Goal: Information Seeking & Learning: Learn about a topic

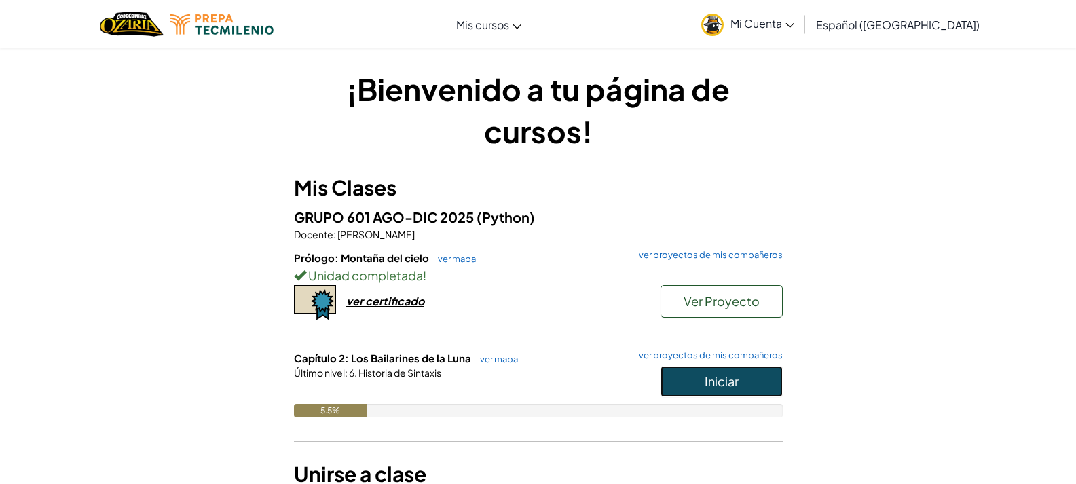
click at [702, 383] on button "Iniciar" at bounding box center [721, 381] width 122 height 31
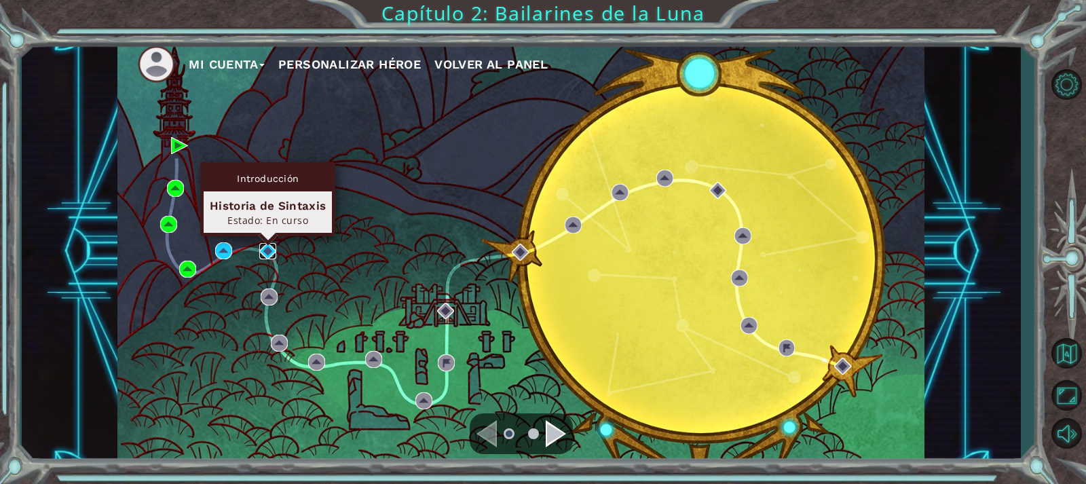
click at [268, 248] on img at bounding box center [267, 251] width 17 height 17
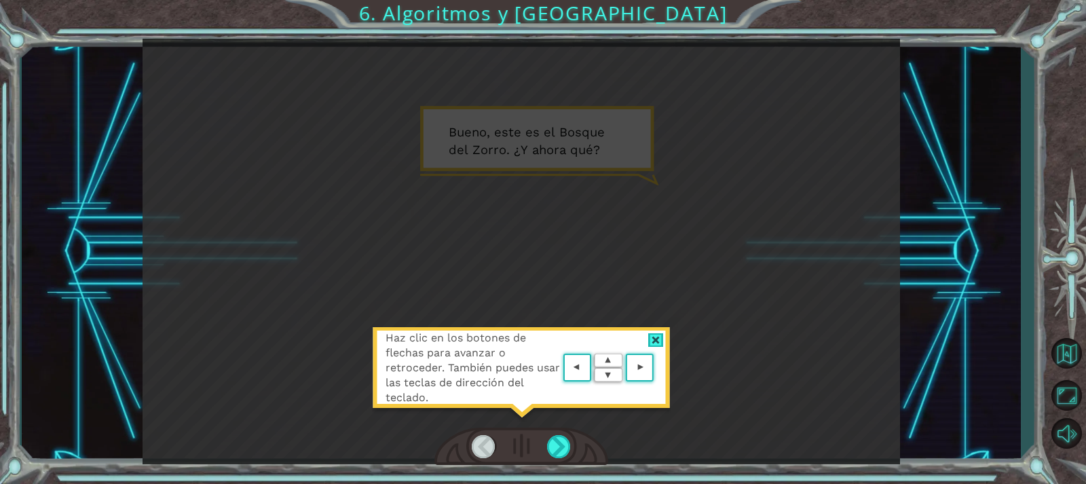
click at [648, 343] on div at bounding box center [656, 340] width 16 height 14
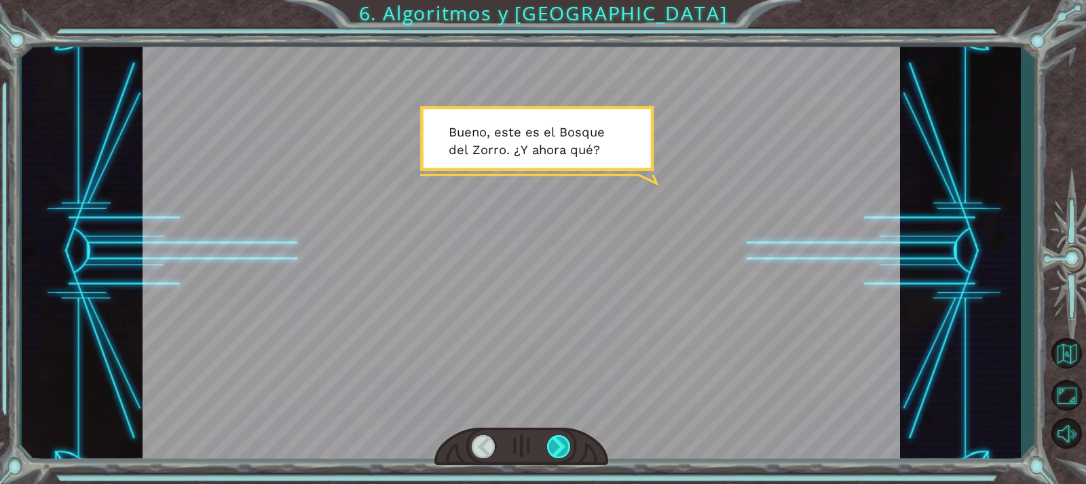
click at [564, 446] on div at bounding box center [559, 446] width 24 height 23
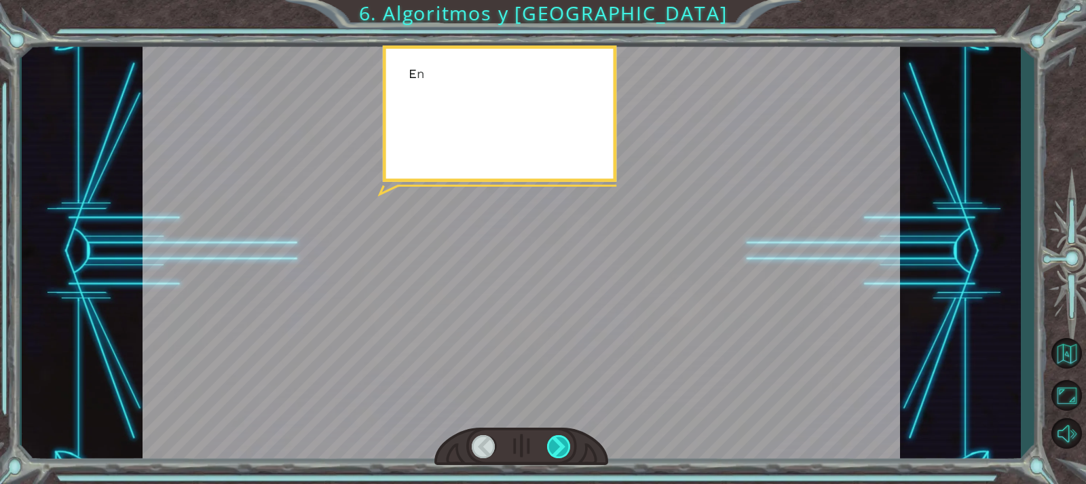
click at [564, 446] on div at bounding box center [559, 446] width 24 height 23
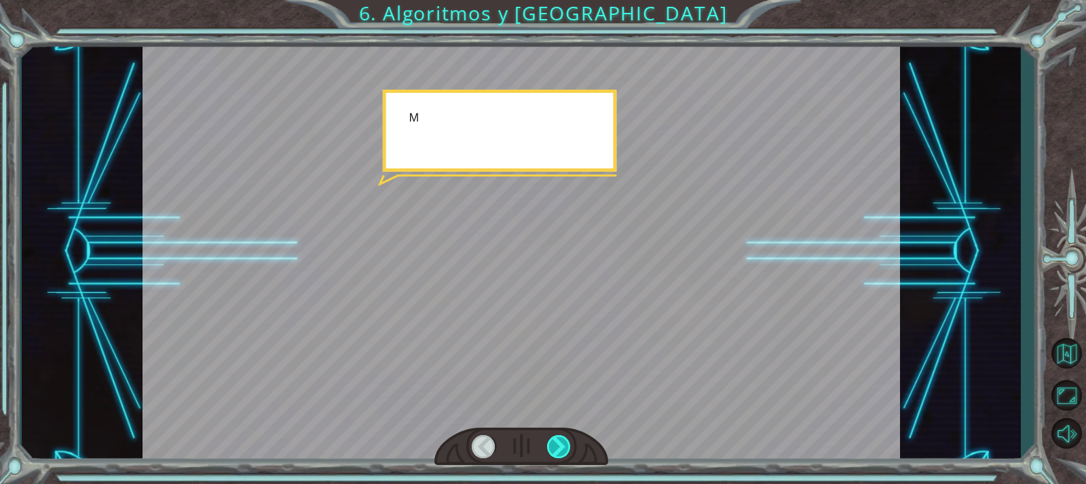
click at [564, 446] on div at bounding box center [559, 446] width 24 height 23
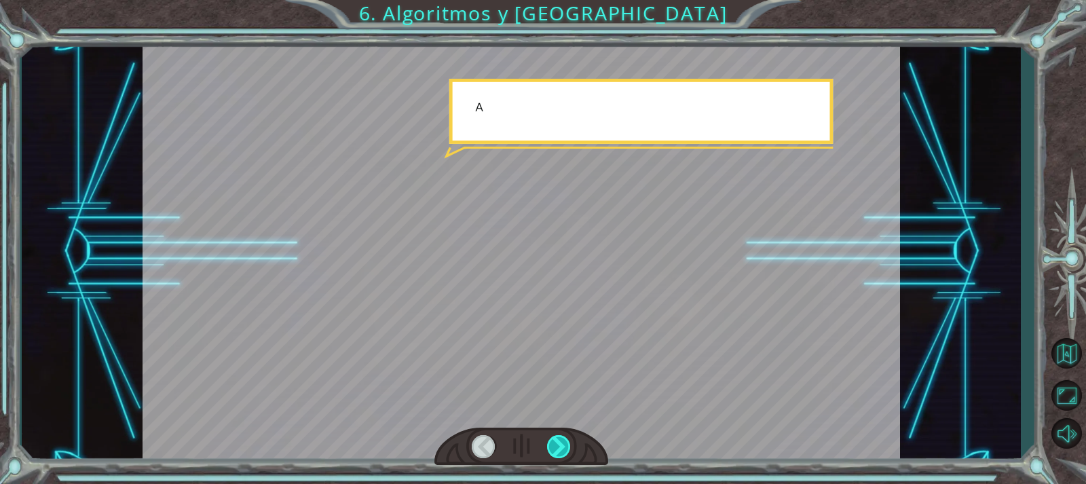
click at [564, 446] on div at bounding box center [559, 446] width 24 height 23
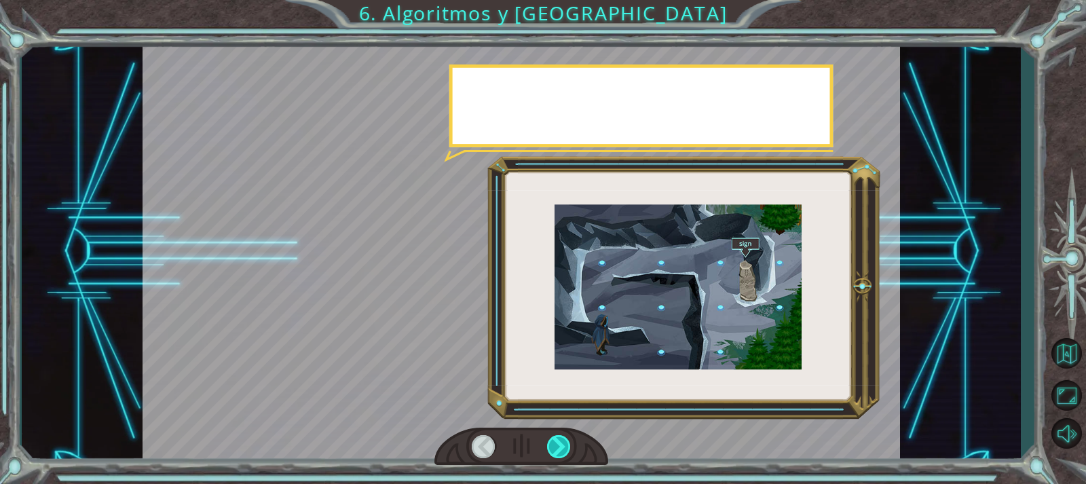
click at [564, 446] on div at bounding box center [559, 446] width 24 height 23
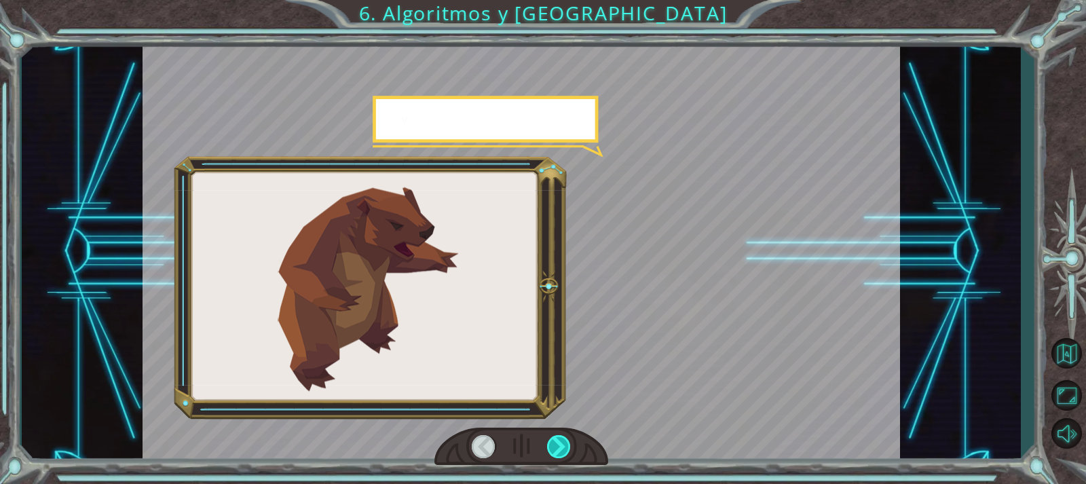
click at [564, 446] on div at bounding box center [559, 446] width 24 height 23
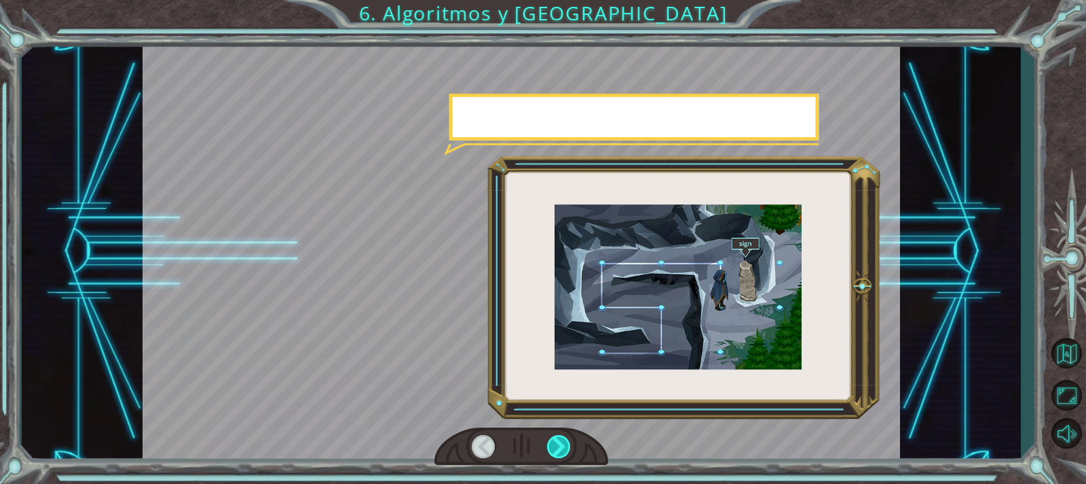
click at [564, 446] on div at bounding box center [559, 446] width 24 height 23
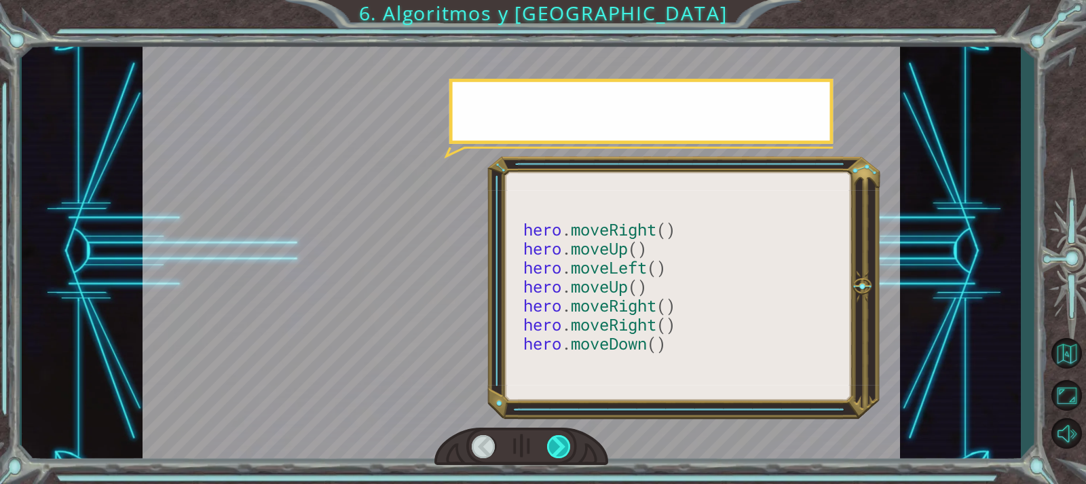
click at [564, 446] on div at bounding box center [559, 446] width 24 height 23
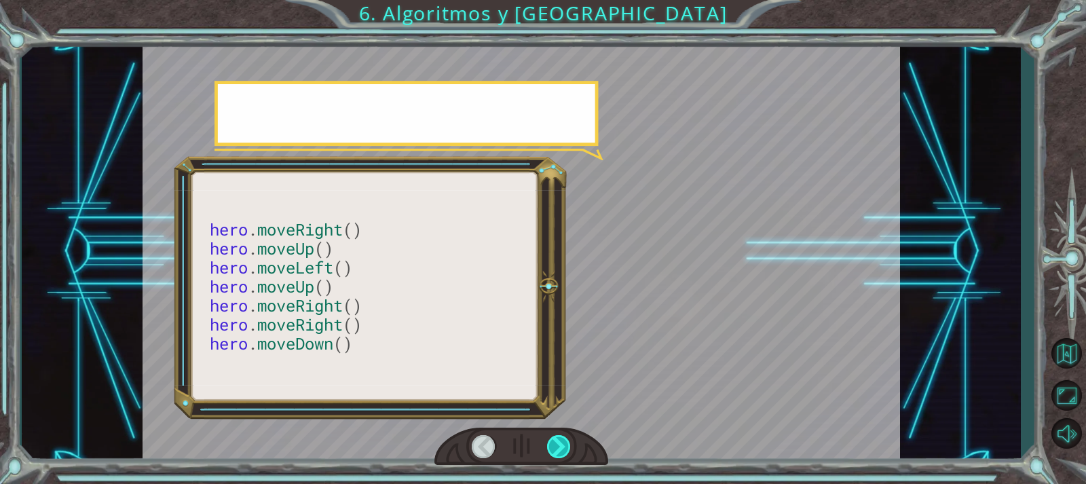
click at [564, 446] on div at bounding box center [559, 446] width 24 height 23
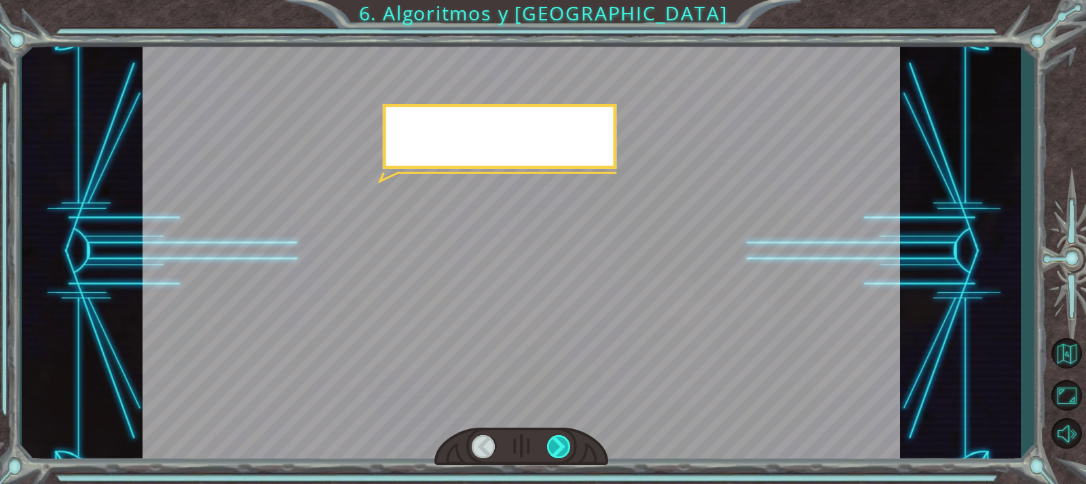
click at [564, 446] on div at bounding box center [559, 446] width 24 height 23
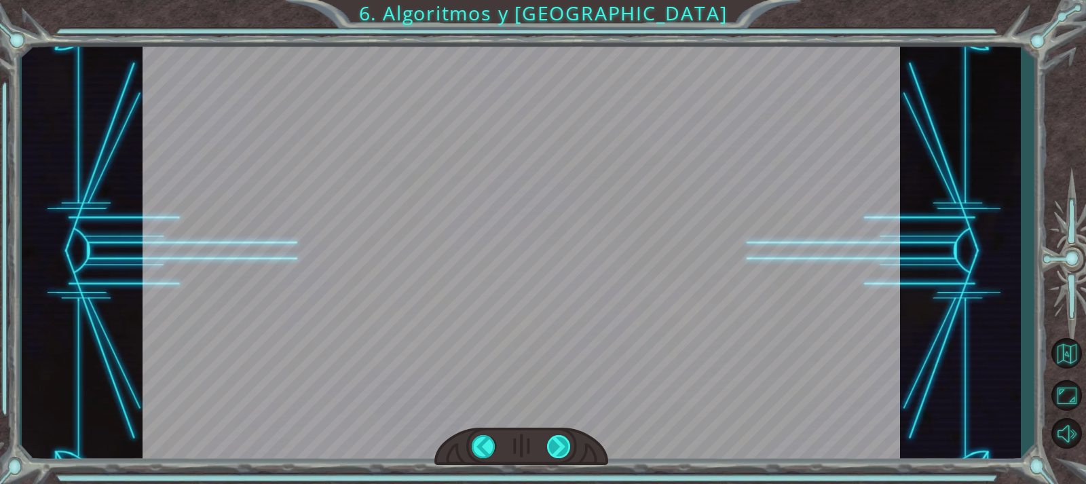
click at [564, 0] on div "hero . moveRight () hero . moveUp () hero . moveLeft () hero . moveUp () hero .…" at bounding box center [543, 0] width 1086 height 0
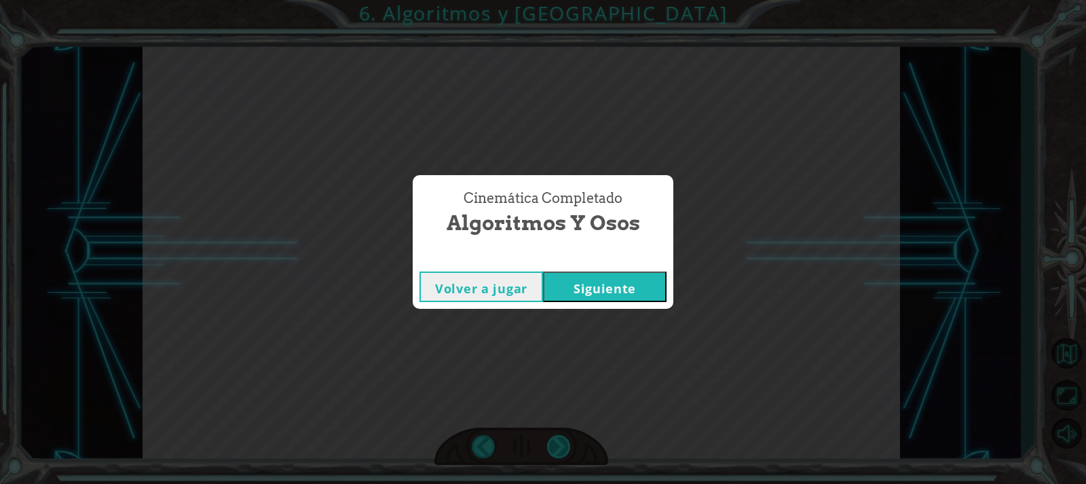
click at [564, 446] on div "Cinemática Completado Algoritmos y Osos Volver a jugar [GEOGRAPHIC_DATA]" at bounding box center [543, 242] width 1086 height 484
click at [601, 301] on button "Siguiente" at bounding box center [605, 286] width 124 height 31
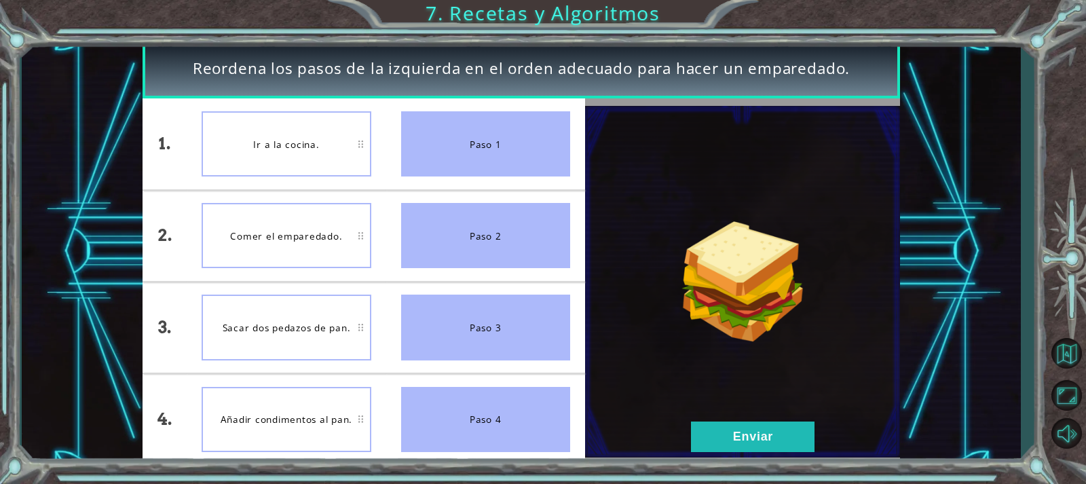
click at [478, 147] on div "Paso 1" at bounding box center [485, 143] width 169 height 65
click at [737, 449] on button "Enviar" at bounding box center [753, 436] width 124 height 31
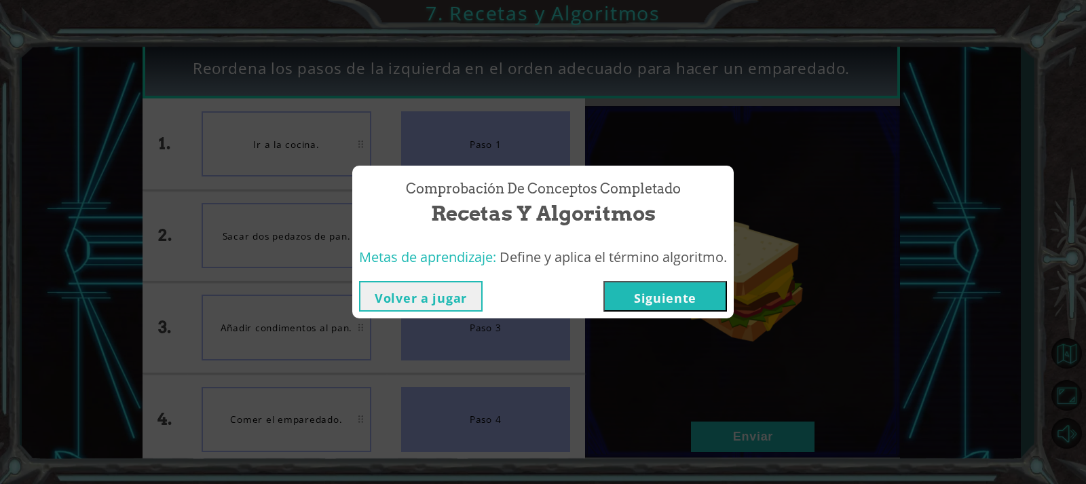
click at [671, 288] on button "Siguiente" at bounding box center [665, 296] width 124 height 31
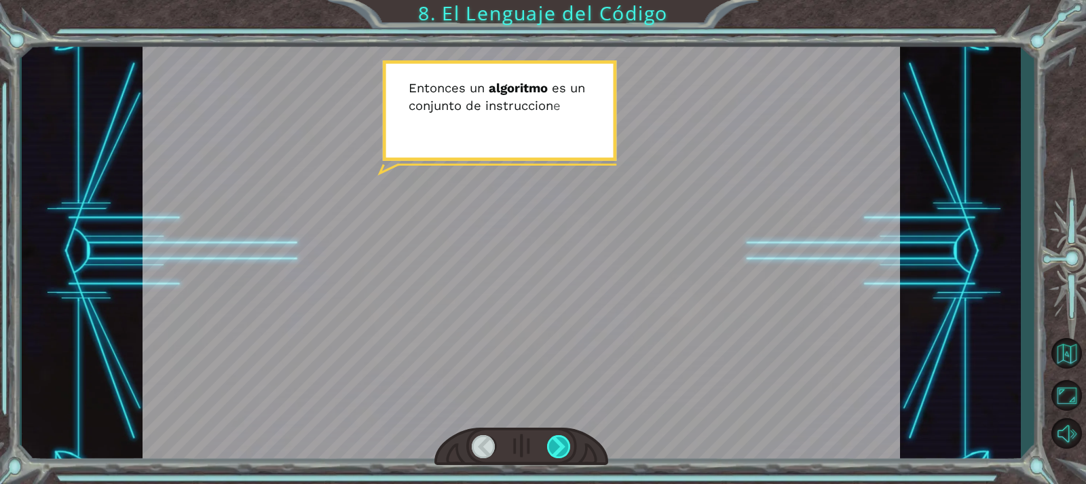
click at [563, 448] on div at bounding box center [559, 446] width 24 height 23
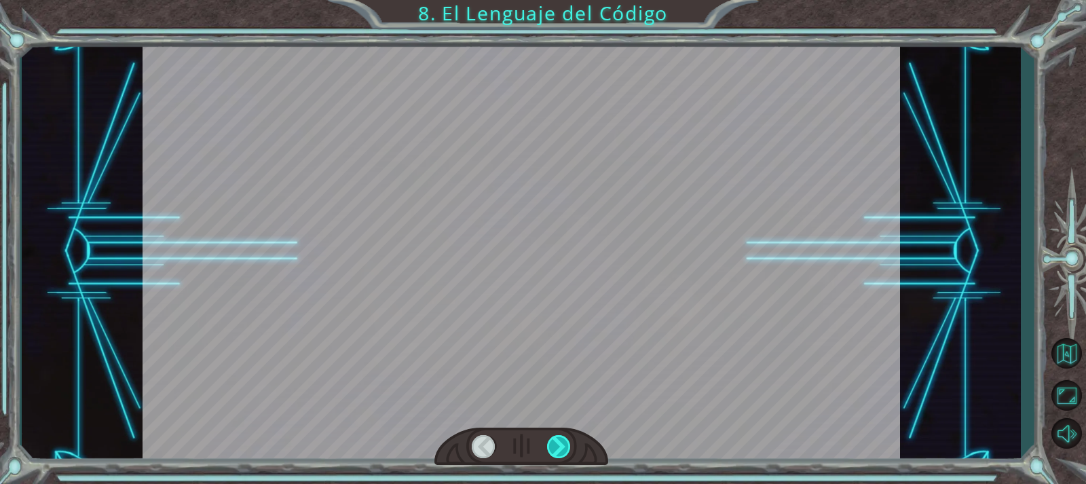
click at [563, 448] on div at bounding box center [559, 446] width 24 height 23
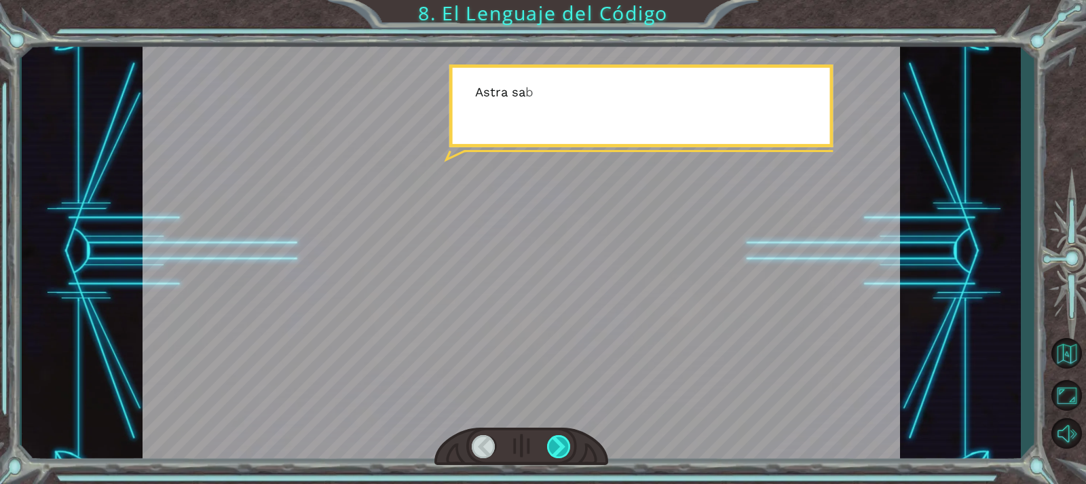
click at [563, 448] on div at bounding box center [559, 446] width 24 height 23
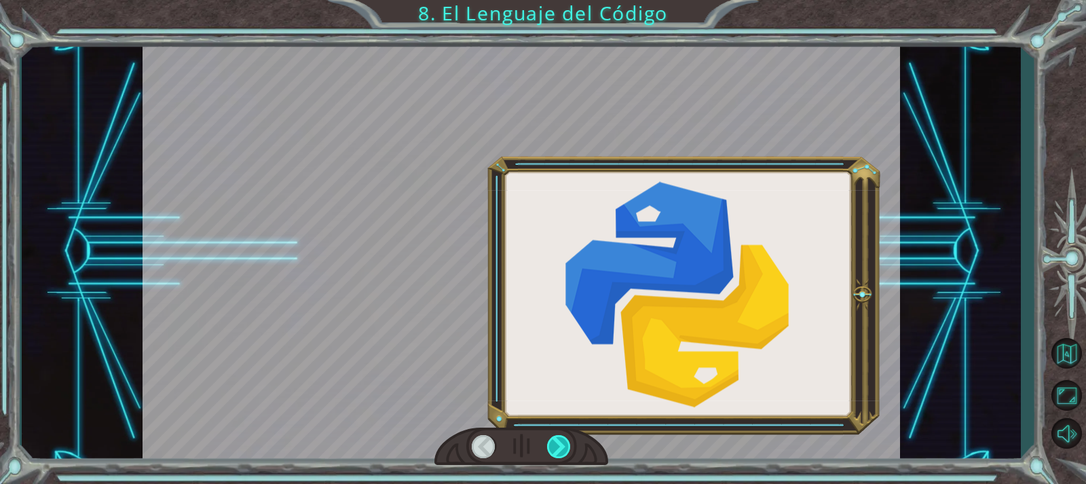
click at [563, 448] on div at bounding box center [559, 446] width 24 height 23
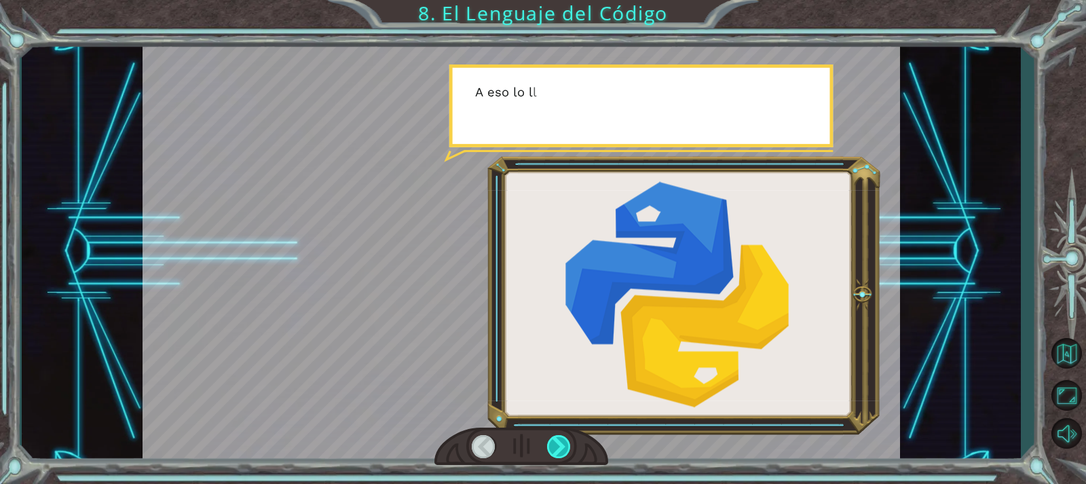
click at [563, 448] on div at bounding box center [559, 446] width 24 height 23
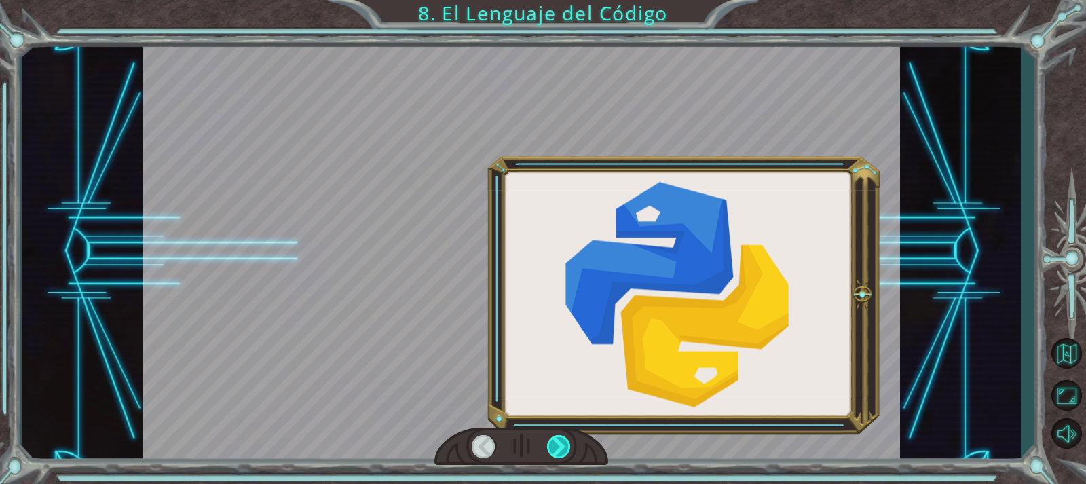
click at [563, 448] on div at bounding box center [559, 446] width 24 height 23
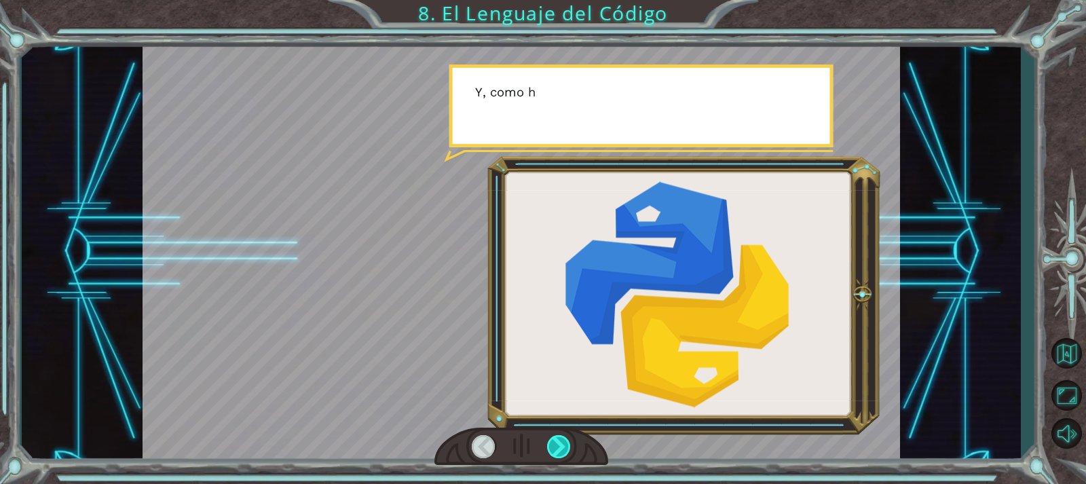
click at [563, 448] on div at bounding box center [559, 446] width 24 height 23
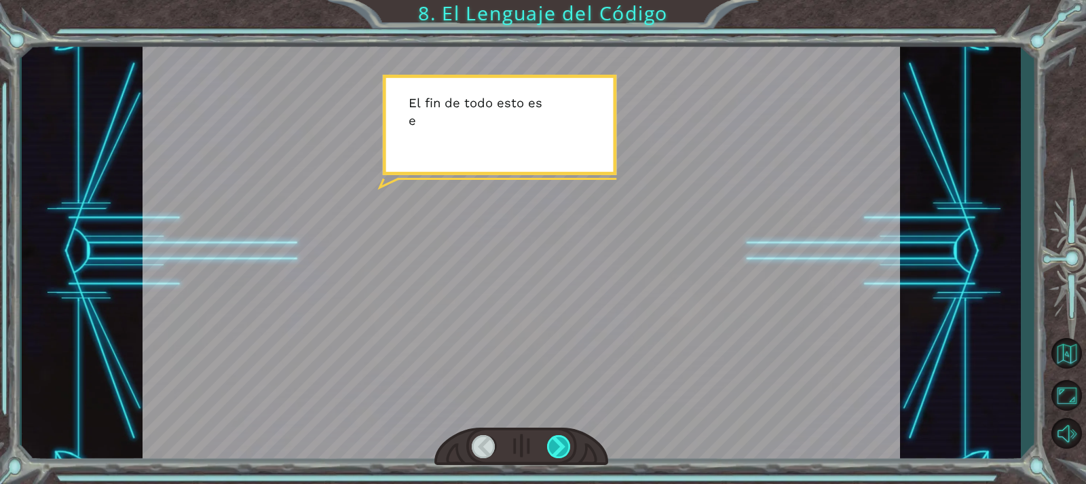
click at [563, 448] on div at bounding box center [559, 446] width 24 height 23
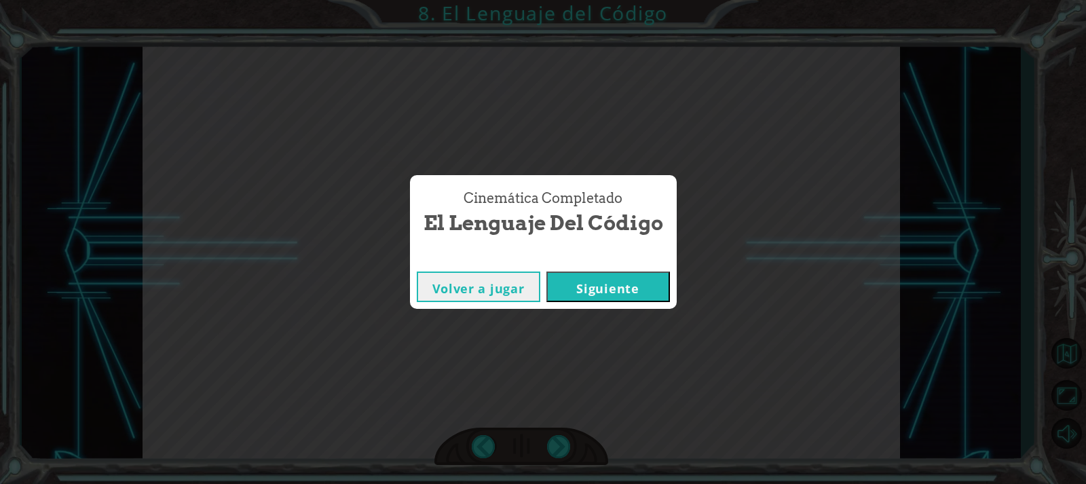
click at [654, 282] on button "Siguiente" at bounding box center [608, 286] width 124 height 31
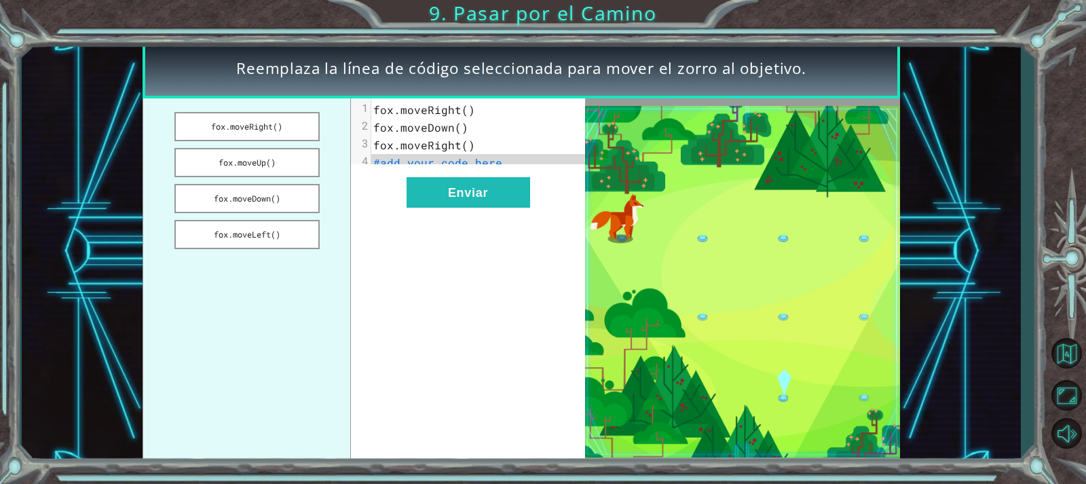
click at [559, 172] on pre "#add your code here" at bounding box center [482, 163] width 223 height 18
click at [525, 189] on button "Enviar" at bounding box center [469, 192] width 124 height 31
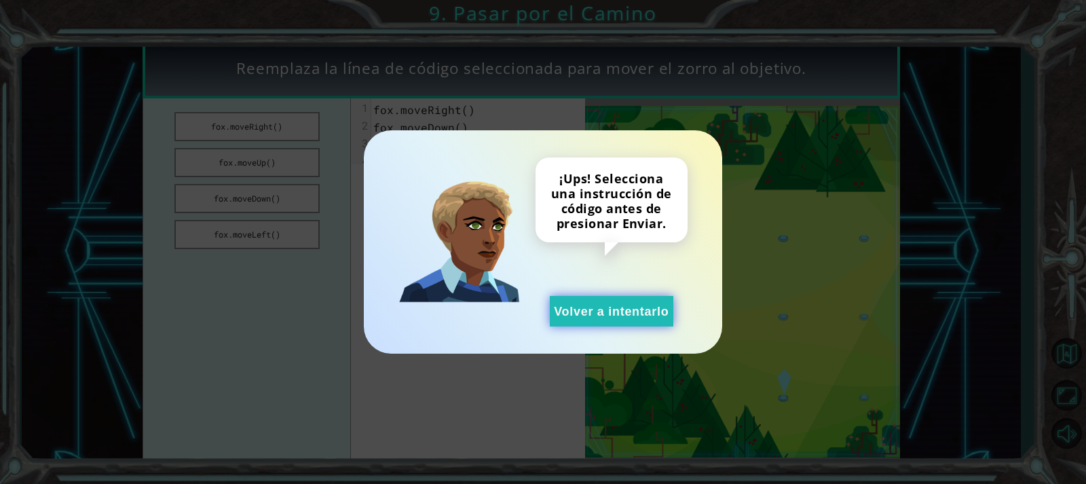
click at [562, 304] on button "Volver a intentarlo" at bounding box center [612, 311] width 124 height 31
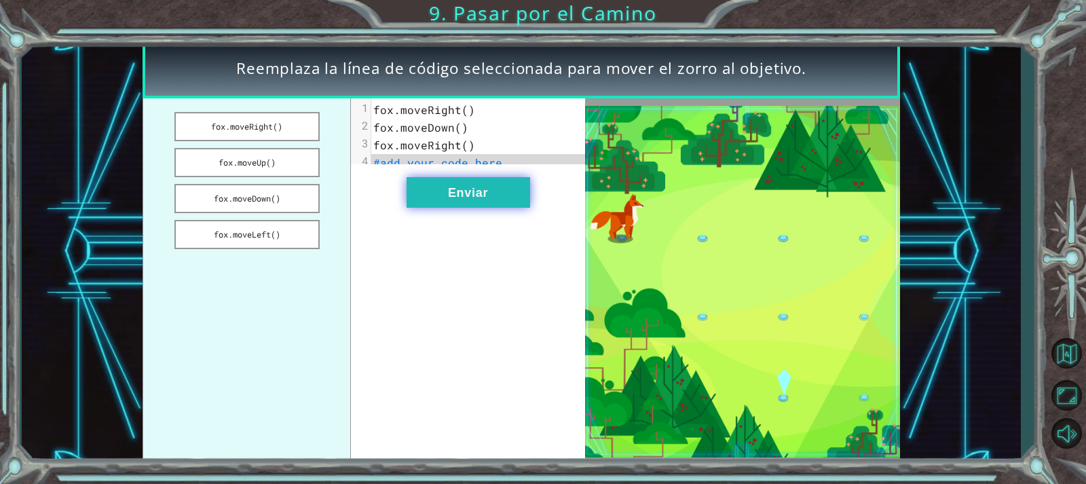
drag, startPoint x: 284, startPoint y: 126, endPoint x: 482, endPoint y: 193, distance: 209.5
click at [482, 193] on div "fox.moveRight() fox.moveUp() fox.moveDown() fox.moveLeft() xxxxxxxxxx 4 1 fox.m…" at bounding box center [364, 281] width 442 height 366
click at [307, 134] on button "fox.moveRight()" at bounding box center [246, 126] width 145 height 29
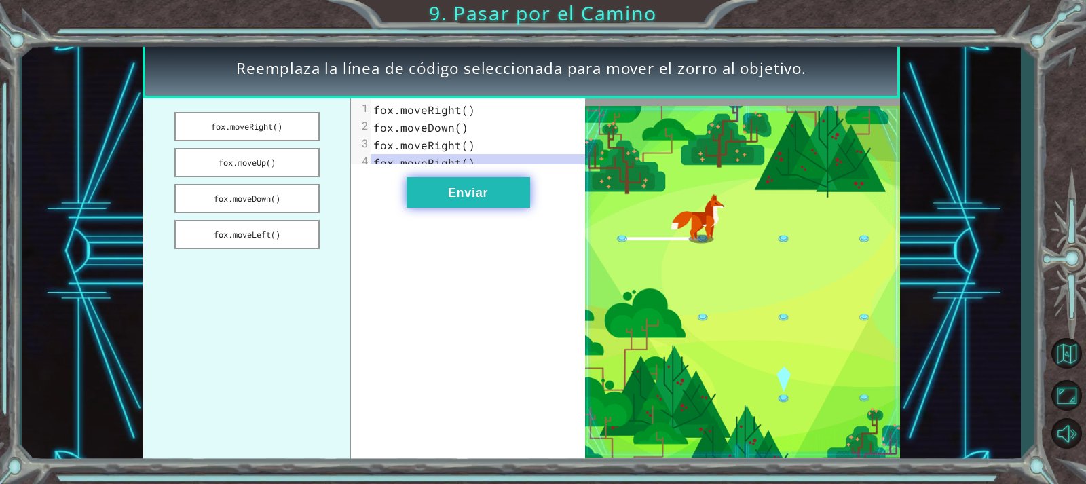
click at [479, 208] on button "Enviar" at bounding box center [469, 192] width 124 height 31
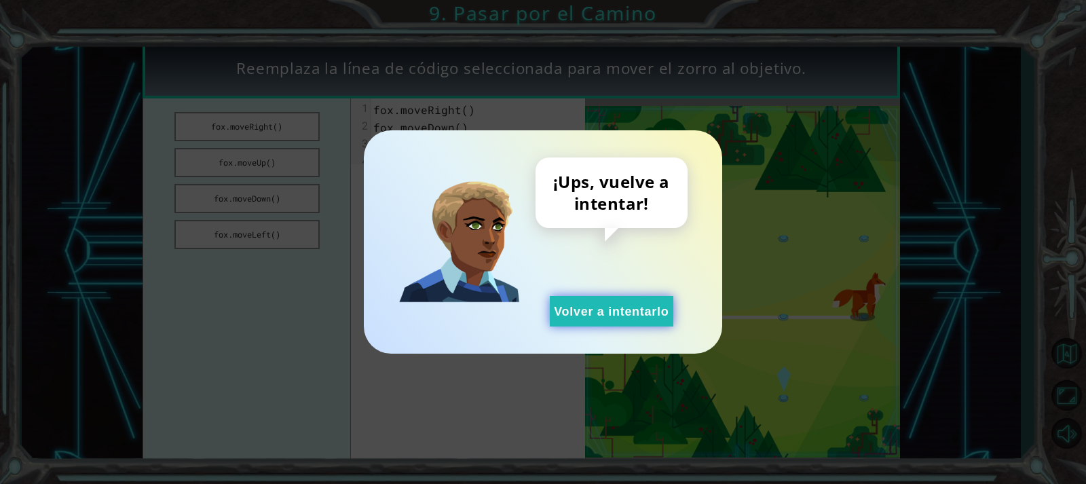
click at [591, 320] on button "Volver a intentarlo" at bounding box center [612, 311] width 124 height 31
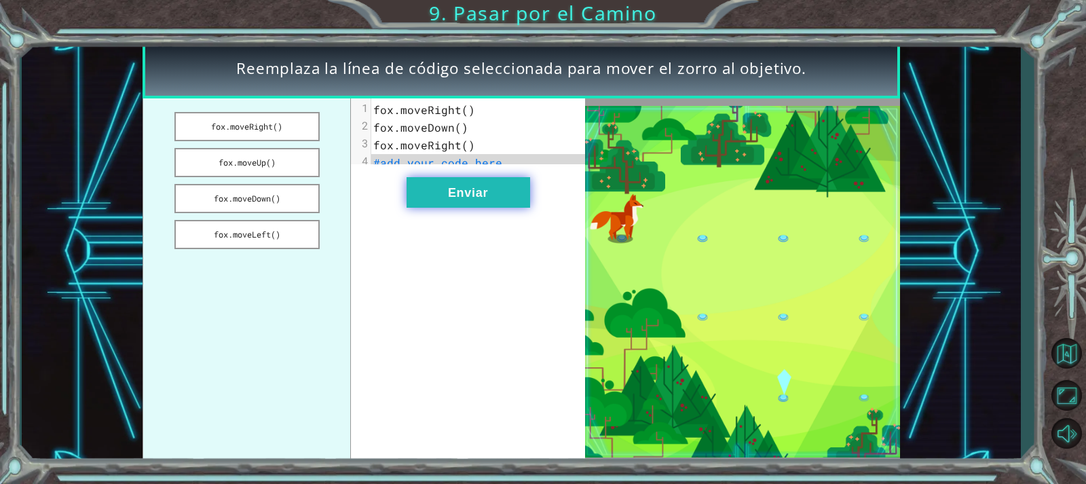
click at [458, 208] on button "Enviar" at bounding box center [469, 192] width 124 height 31
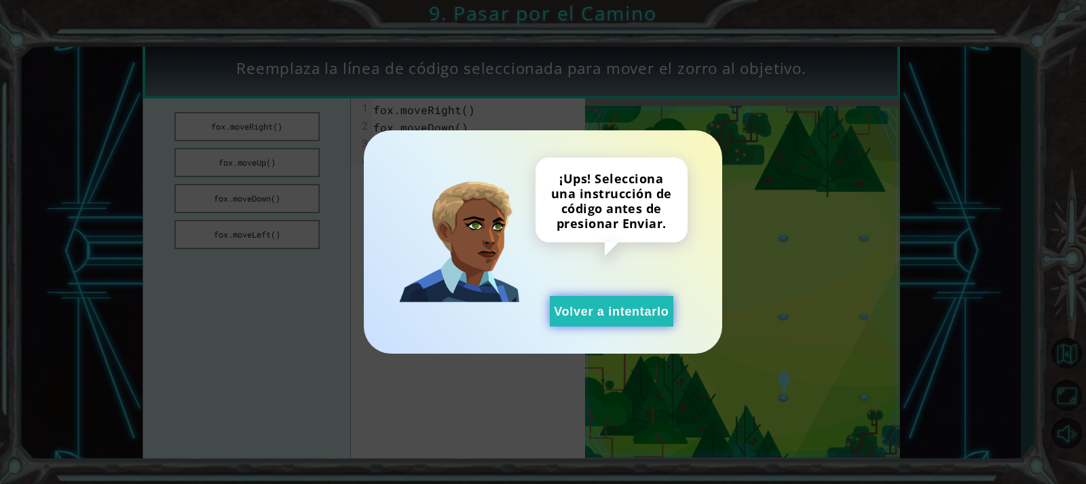
click at [585, 311] on button "Volver a intentarlo" at bounding box center [612, 311] width 124 height 31
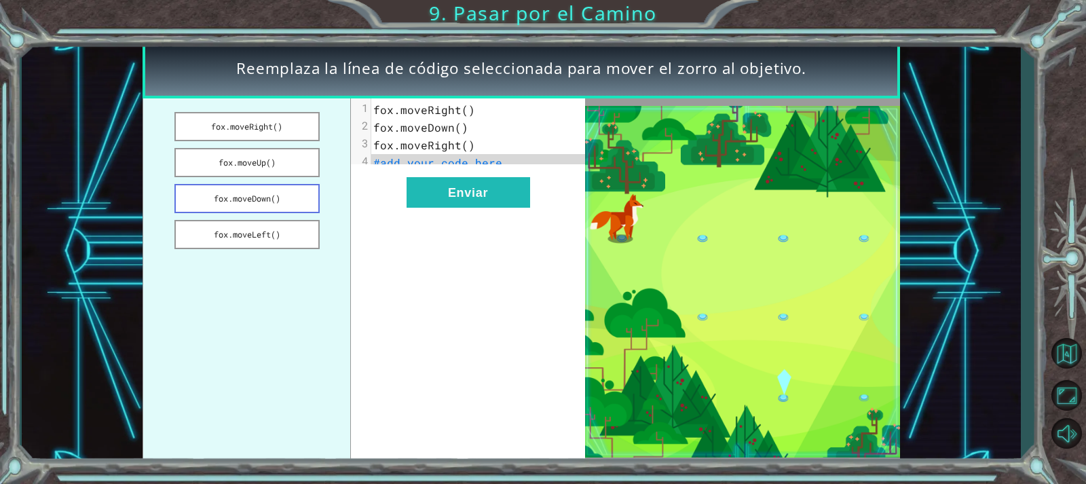
click at [211, 193] on button "fox.moveDown()" at bounding box center [246, 198] width 145 height 29
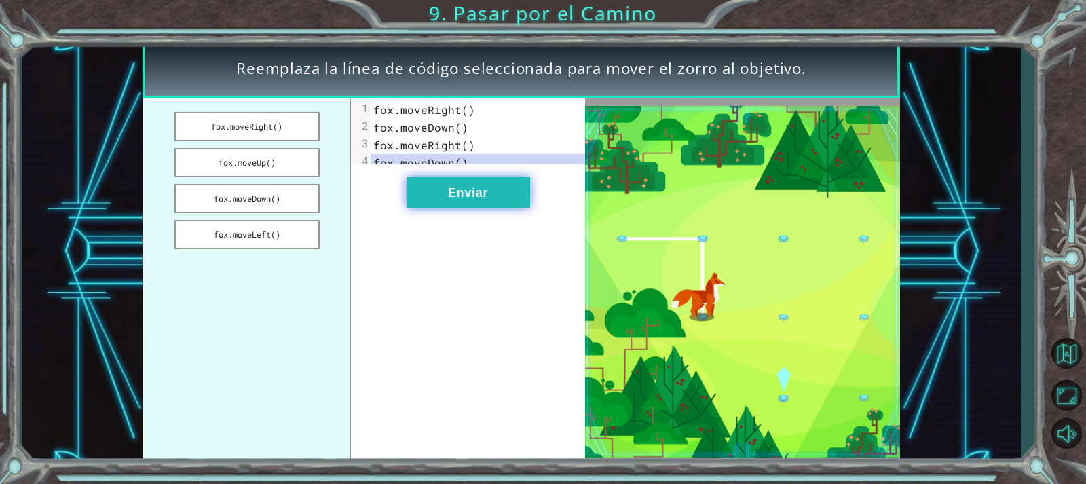
click at [474, 194] on button "Enviar" at bounding box center [469, 192] width 124 height 31
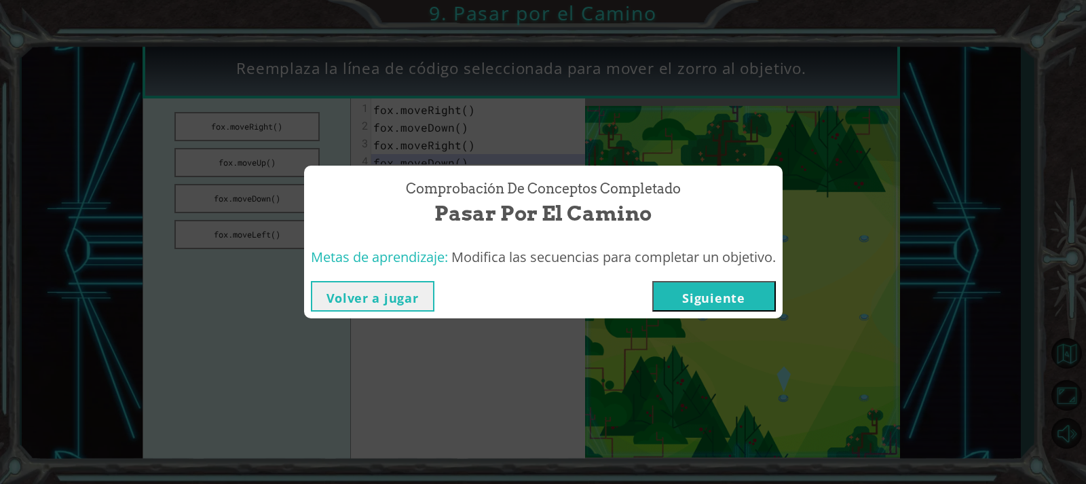
click at [748, 288] on button "Siguiente" at bounding box center [714, 296] width 124 height 31
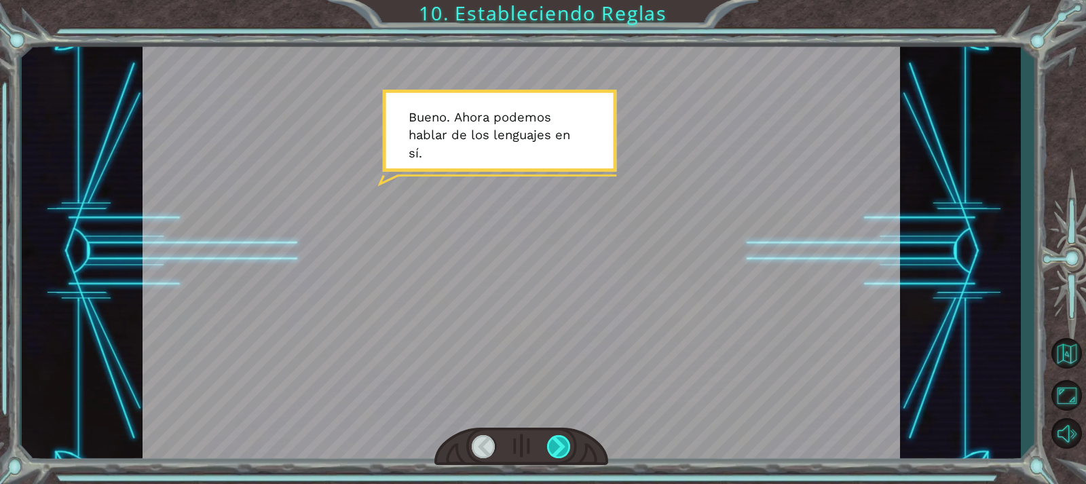
click at [550, 442] on div at bounding box center [559, 446] width 24 height 23
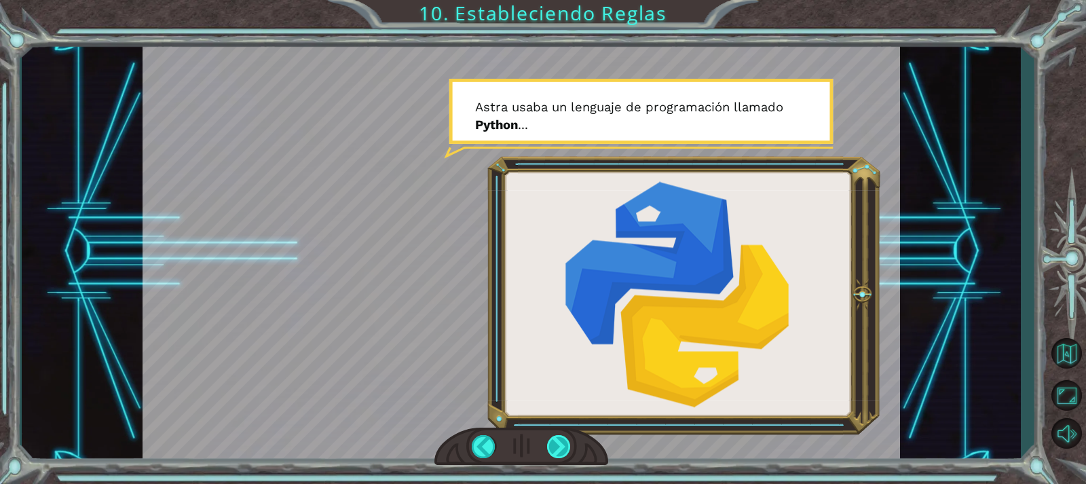
click at [548, 445] on div at bounding box center [559, 446] width 24 height 23
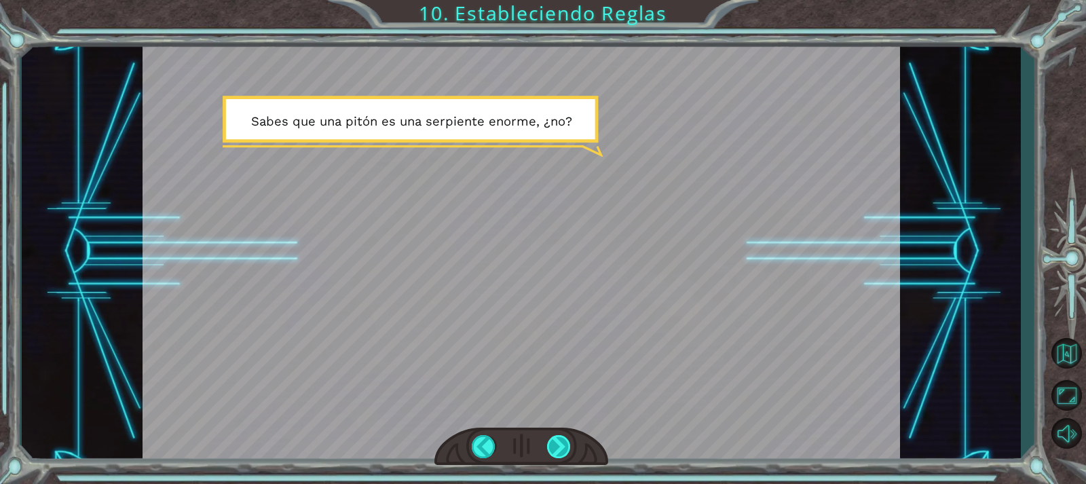
click at [557, 436] on div at bounding box center [559, 446] width 24 height 23
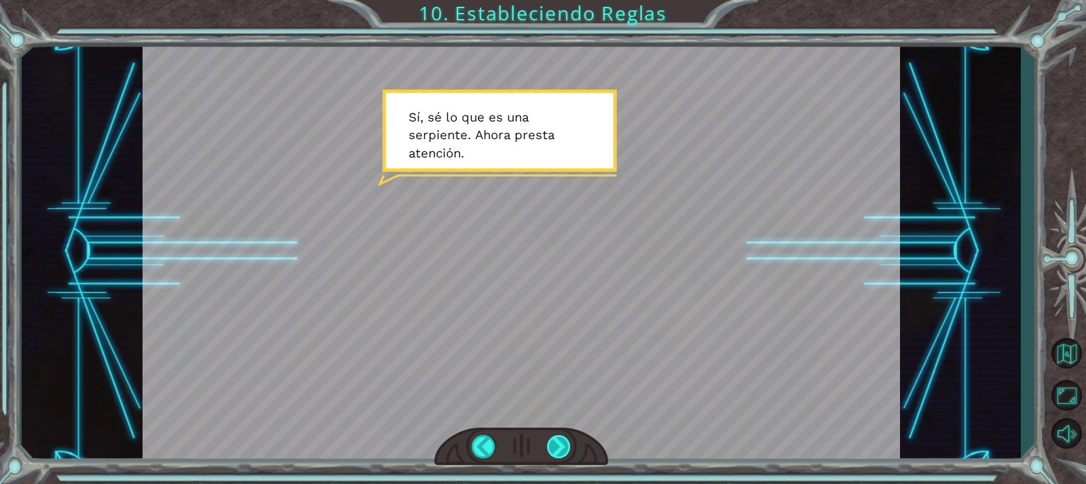
click at [553, 438] on div at bounding box center [559, 446] width 24 height 23
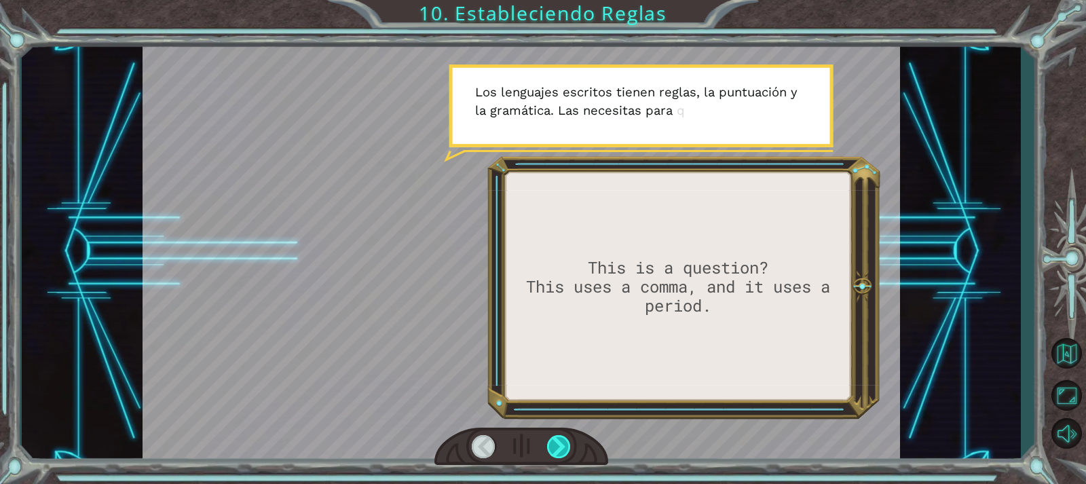
click at [553, 438] on div at bounding box center [559, 446] width 24 height 23
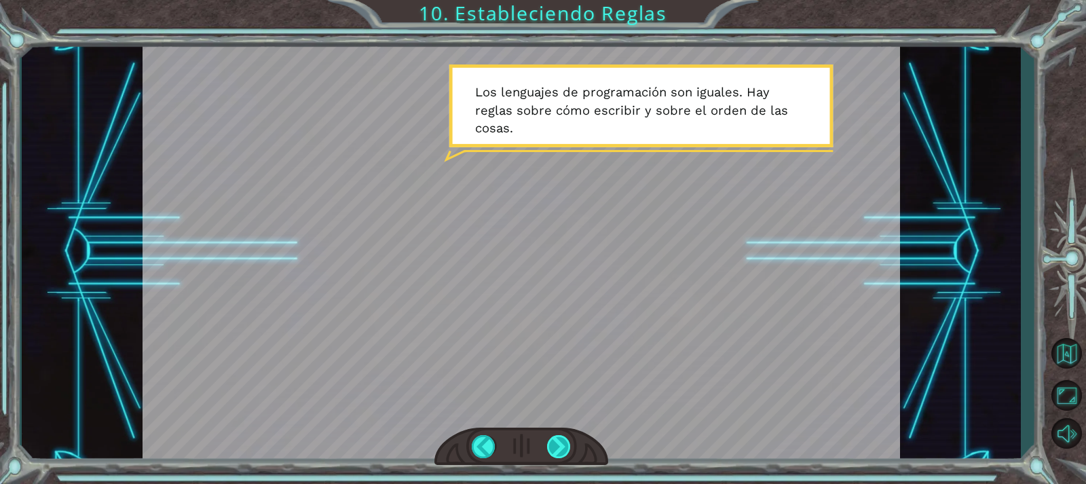
click at [565, 445] on div at bounding box center [559, 446] width 24 height 23
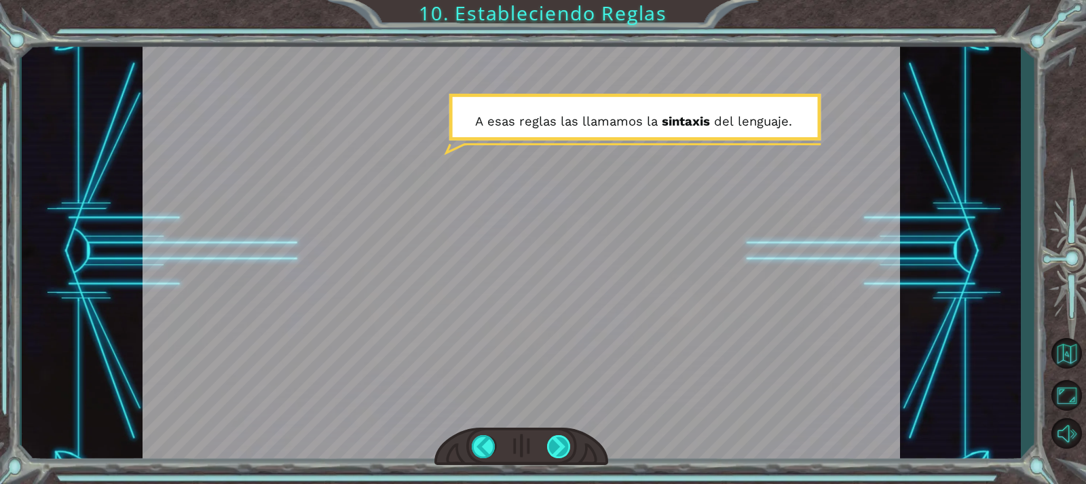
click at [566, 445] on div at bounding box center [559, 446] width 24 height 23
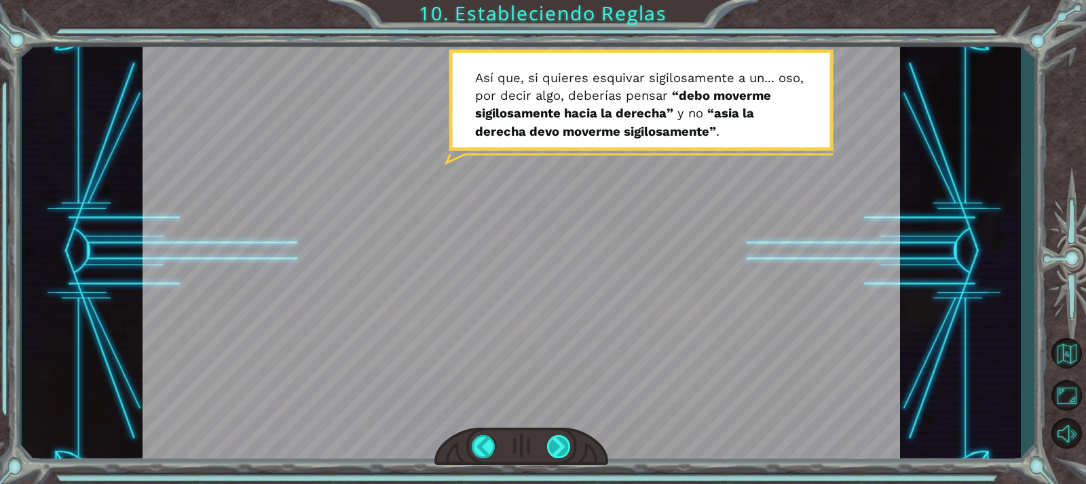
click at [559, 443] on div at bounding box center [559, 446] width 24 height 23
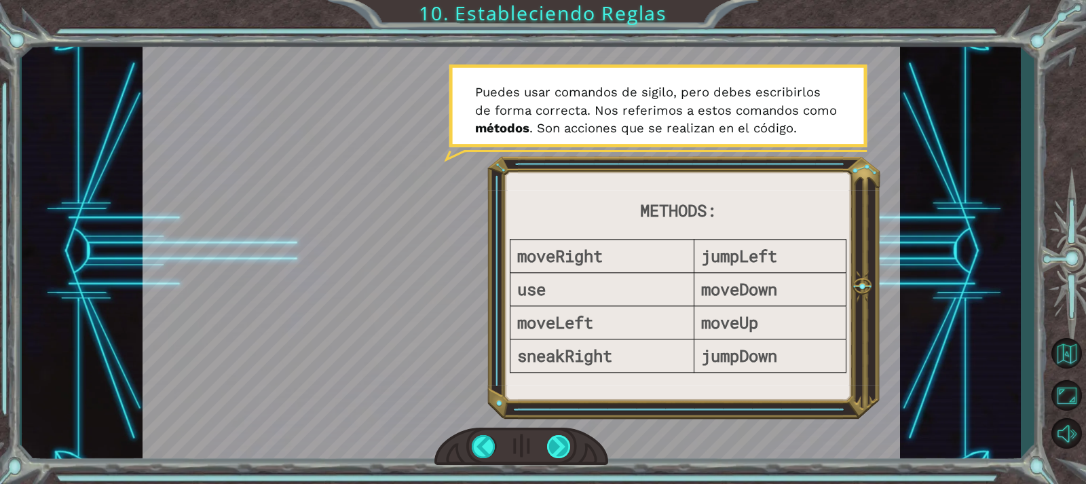
click at [559, 447] on div at bounding box center [559, 446] width 24 height 23
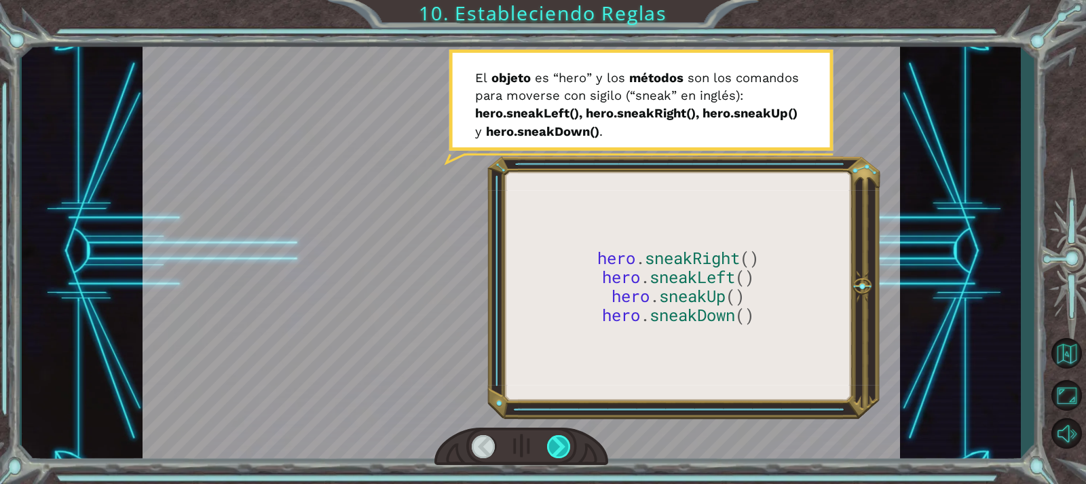
click at [559, 447] on div at bounding box center [559, 446] width 24 height 23
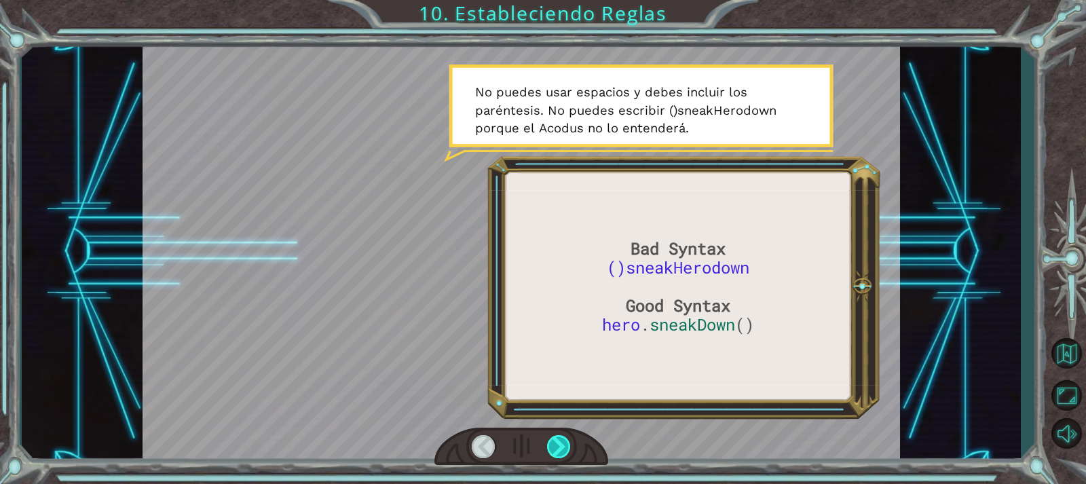
click at [559, 447] on div at bounding box center [559, 446] width 24 height 23
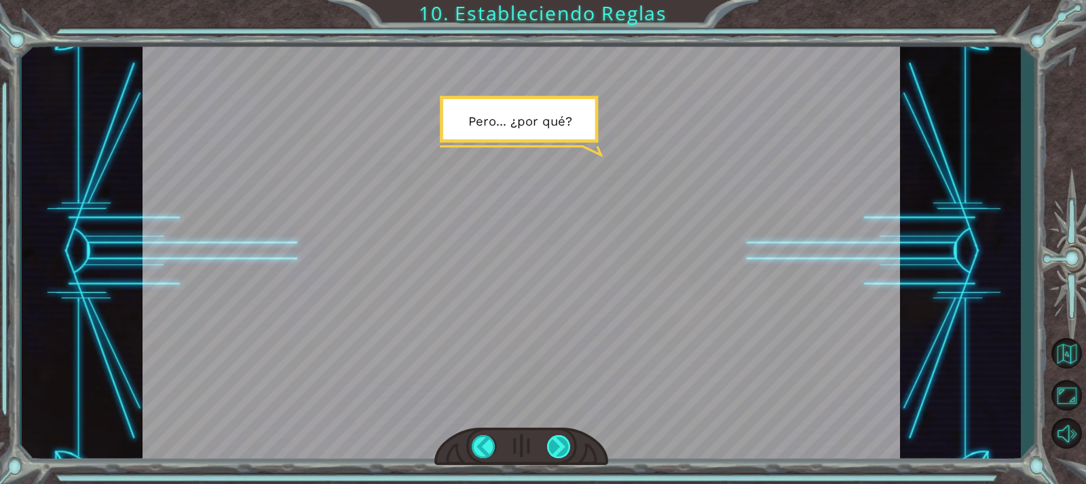
click at [559, 447] on div at bounding box center [559, 446] width 24 height 23
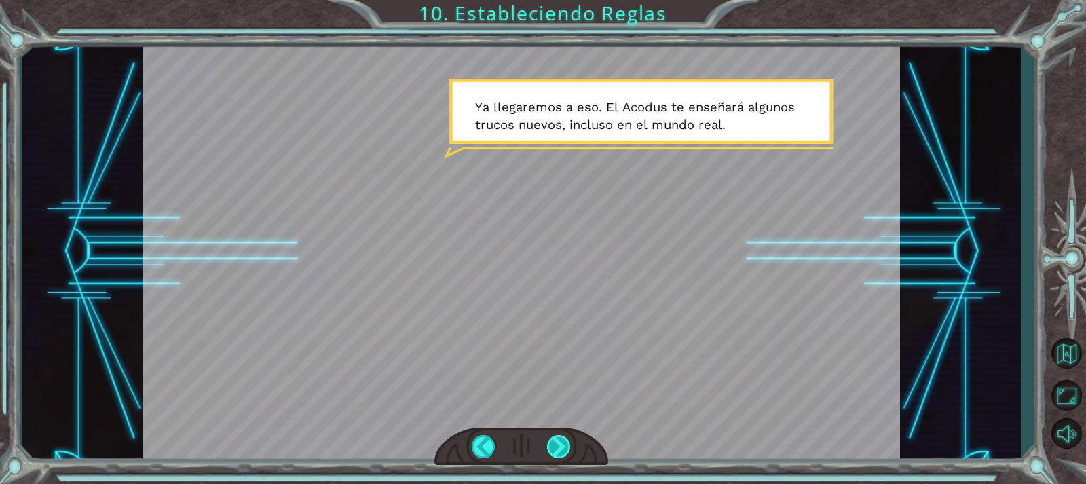
click at [557, 448] on div at bounding box center [559, 446] width 24 height 23
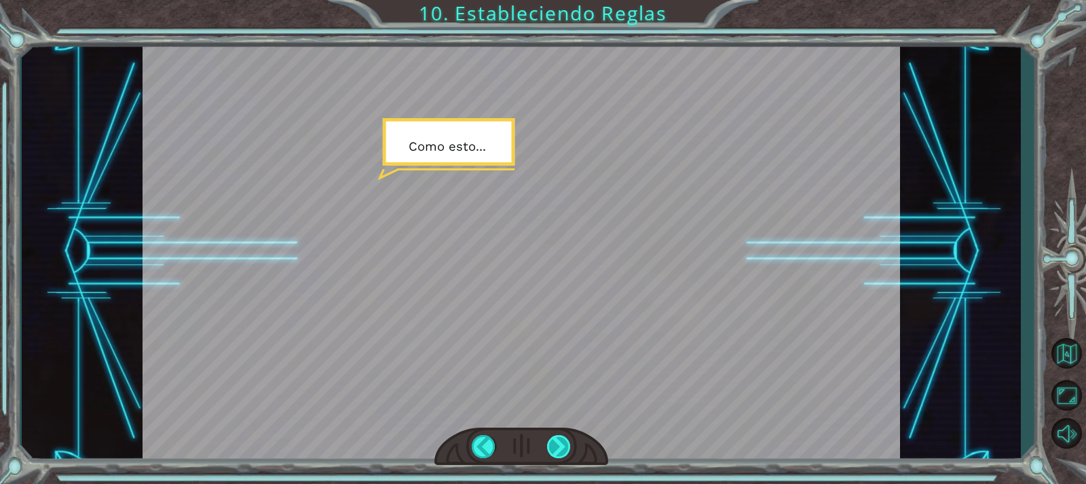
click at [557, 448] on div at bounding box center [559, 446] width 24 height 23
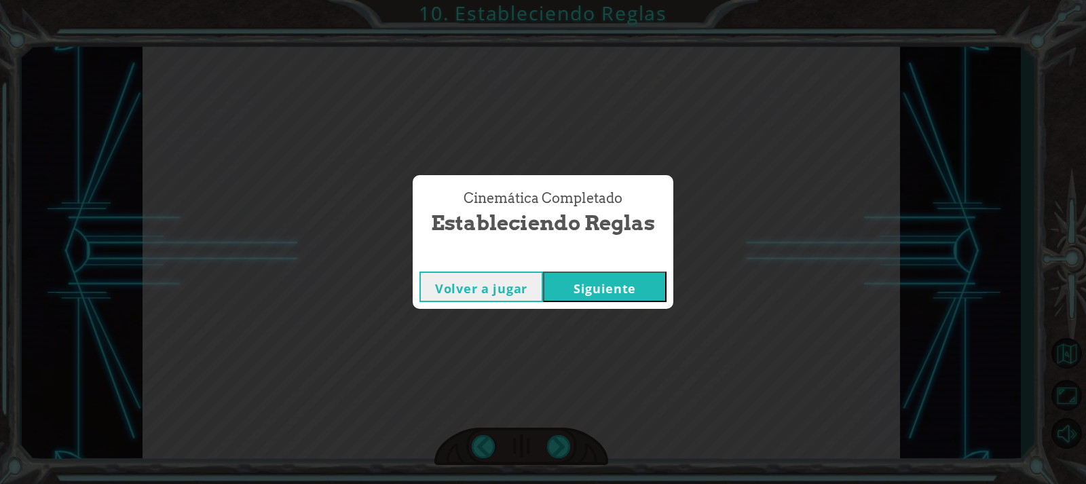
click at [620, 271] on button "Siguiente" at bounding box center [605, 286] width 124 height 31
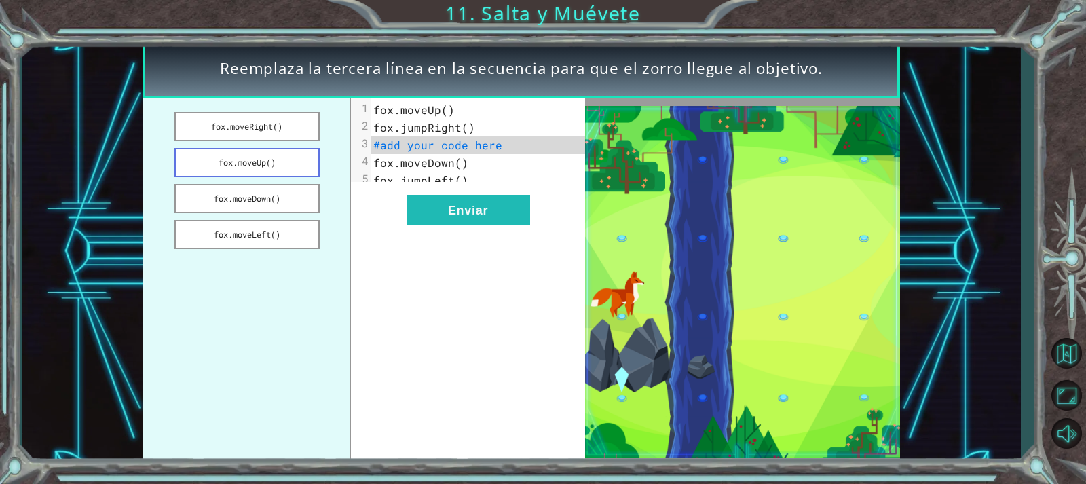
click at [255, 165] on button "fox.moveUp()" at bounding box center [246, 162] width 145 height 29
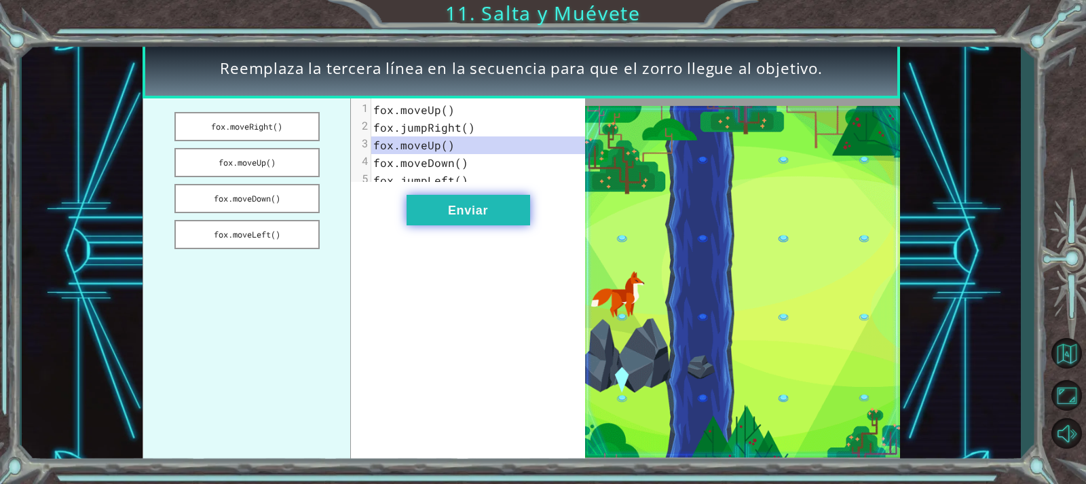
click at [433, 206] on button "Enviar" at bounding box center [469, 210] width 124 height 31
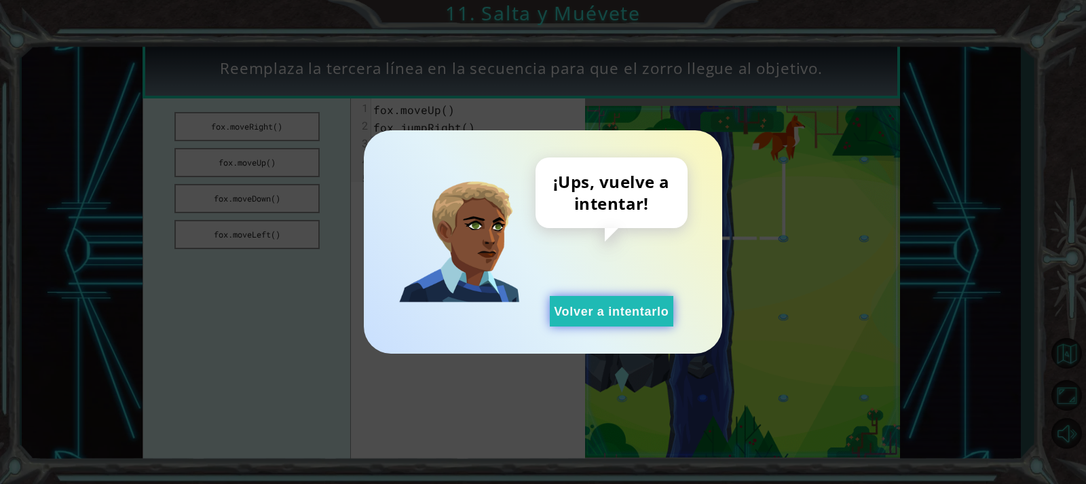
click at [609, 297] on button "Volver a intentarlo" at bounding box center [612, 311] width 124 height 31
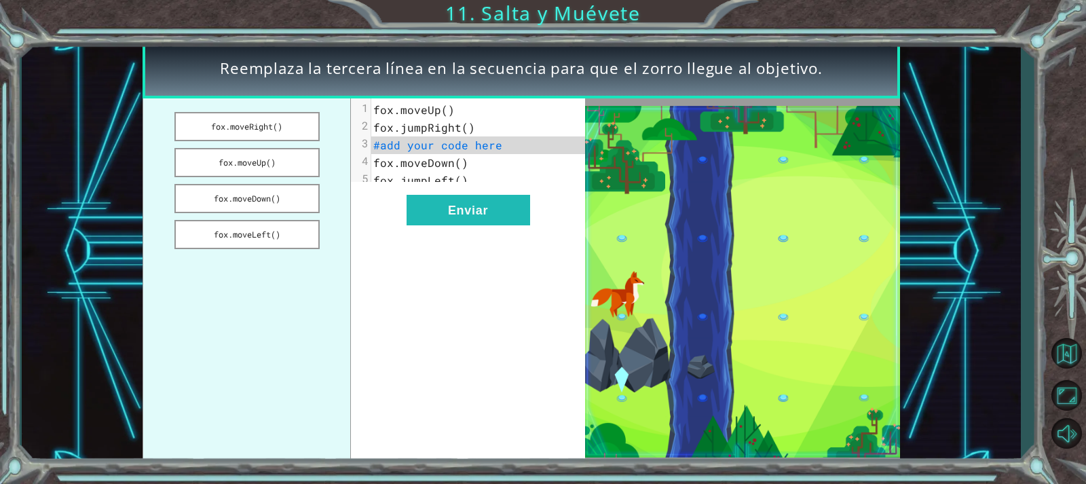
click at [439, 183] on span "fox.jumpLeft()" at bounding box center [420, 180] width 95 height 14
click at [465, 176] on pre "fox.jumpLeft()" at bounding box center [482, 181] width 223 height 18
click at [164, 225] on ul "fox.moveRight() fox.moveUp() fox.moveDown() fox.moveLeft()" at bounding box center [247, 281] width 208 height 366
click at [184, 237] on button "fox.moveLeft()" at bounding box center [246, 234] width 145 height 29
click at [387, 209] on div "xxxxxxxxxx 5 1 fox.moveUp() 2 fox.jumpRight() 3 fox.moveLeft() 4 fox.moveDown()…" at bounding box center [467, 281] width 233 height 366
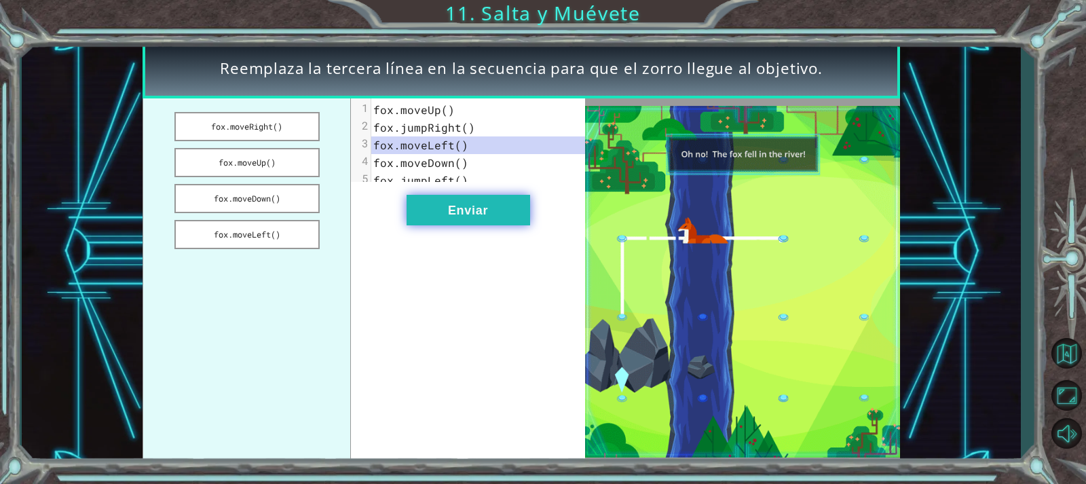
click at [440, 214] on button "Enviar" at bounding box center [469, 210] width 124 height 31
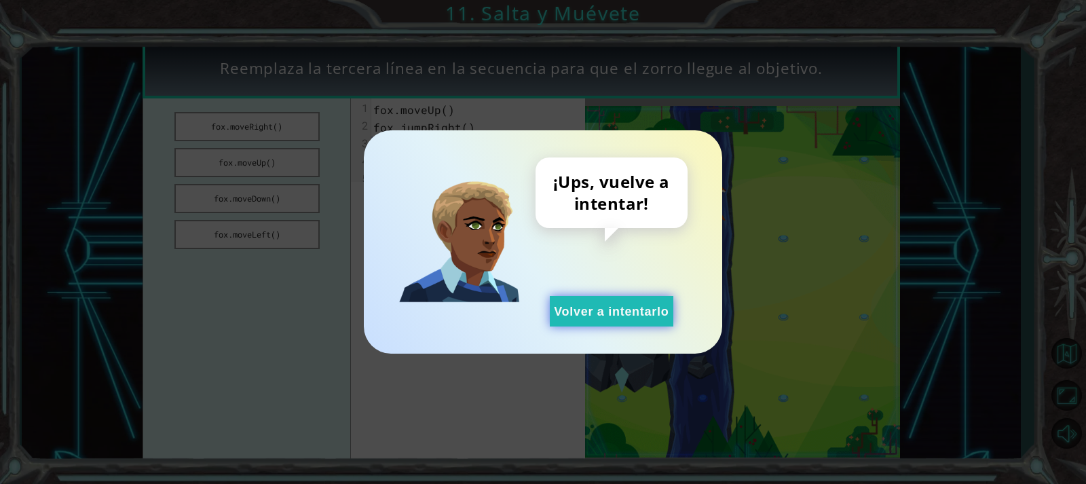
click at [623, 309] on button "Volver a intentarlo" at bounding box center [612, 311] width 124 height 31
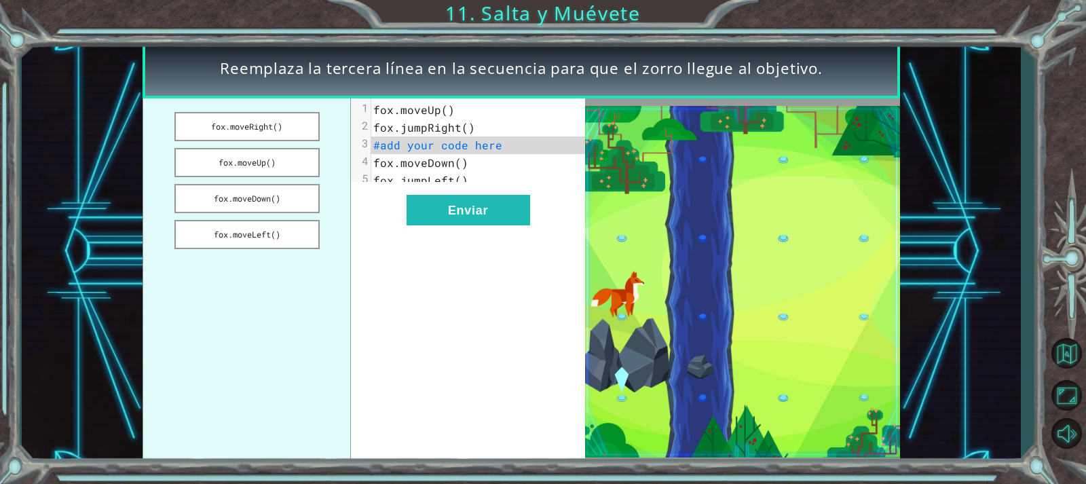
click at [232, 214] on ul "fox.moveRight() fox.moveUp() fox.moveDown() fox.moveLeft()" at bounding box center [247, 281] width 208 height 366
click at [232, 208] on button "fox.moveDown()" at bounding box center [246, 198] width 145 height 29
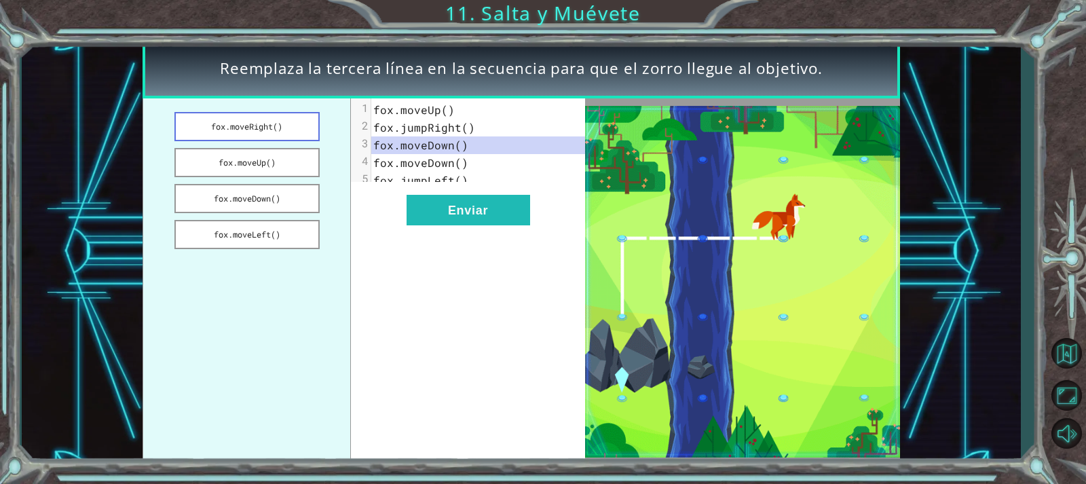
click at [235, 136] on button "fox.moveRight()" at bounding box center [246, 126] width 145 height 29
click at [259, 240] on button "fox.moveLeft()" at bounding box center [246, 234] width 145 height 29
click at [245, 191] on button "fox.moveDown()" at bounding box center [246, 198] width 145 height 29
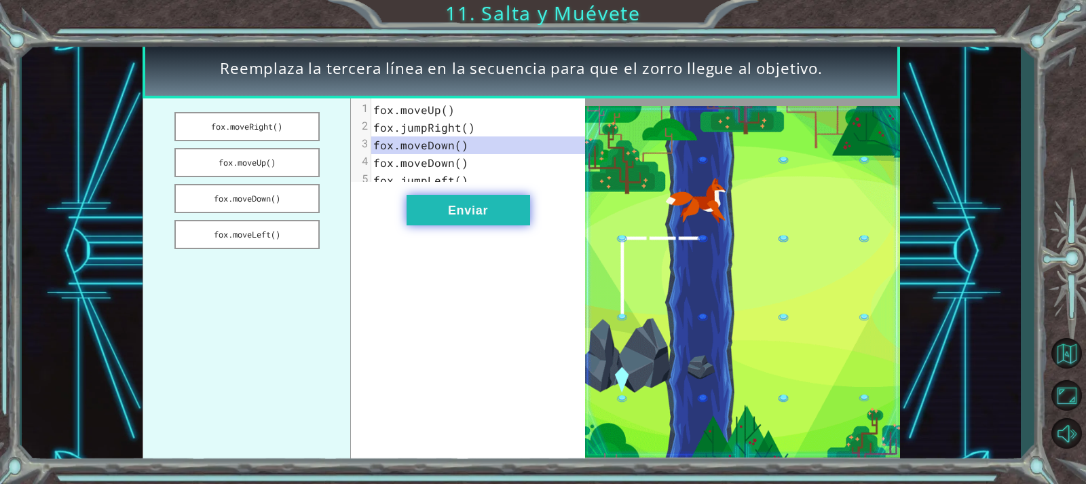
click at [464, 215] on button "Enviar" at bounding box center [469, 210] width 124 height 31
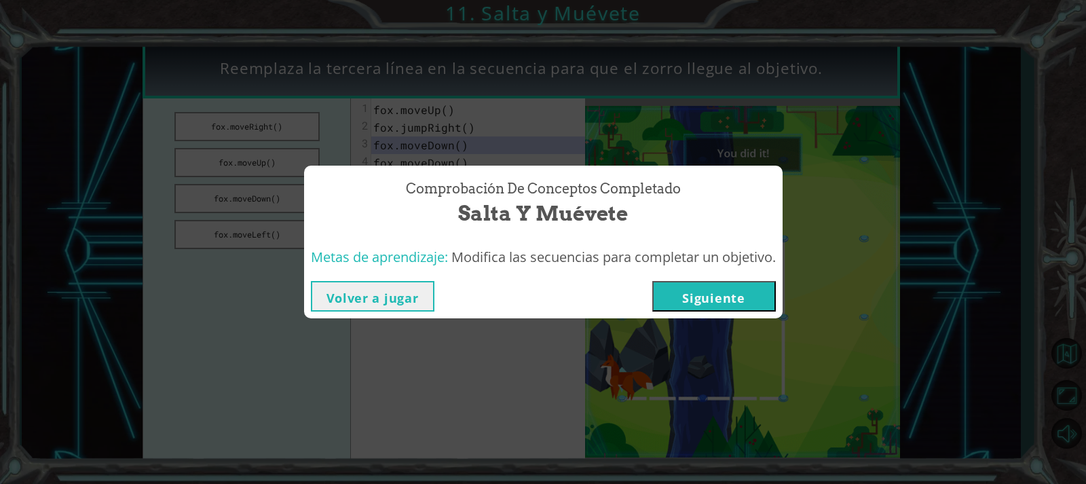
click at [737, 307] on button "Siguiente" at bounding box center [714, 296] width 124 height 31
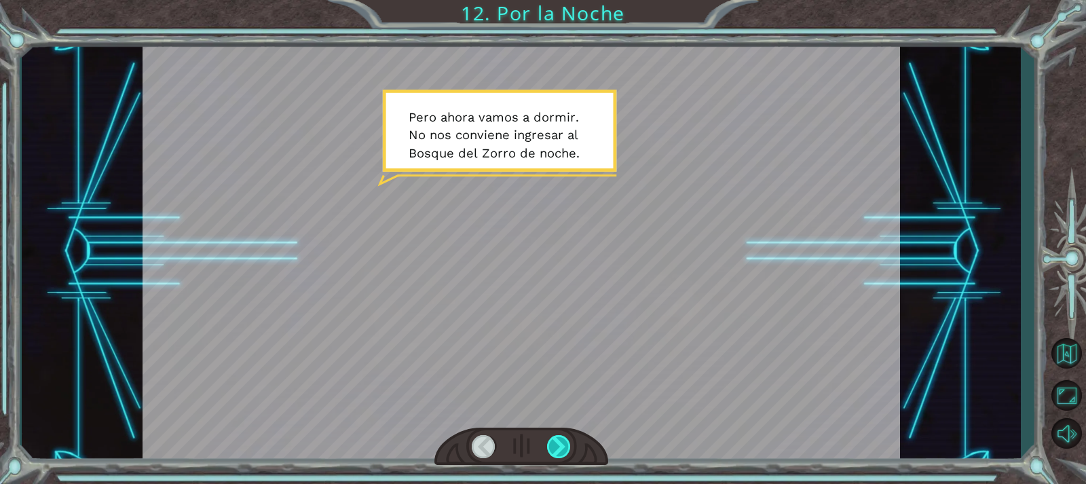
click at [552, 445] on div at bounding box center [559, 446] width 24 height 23
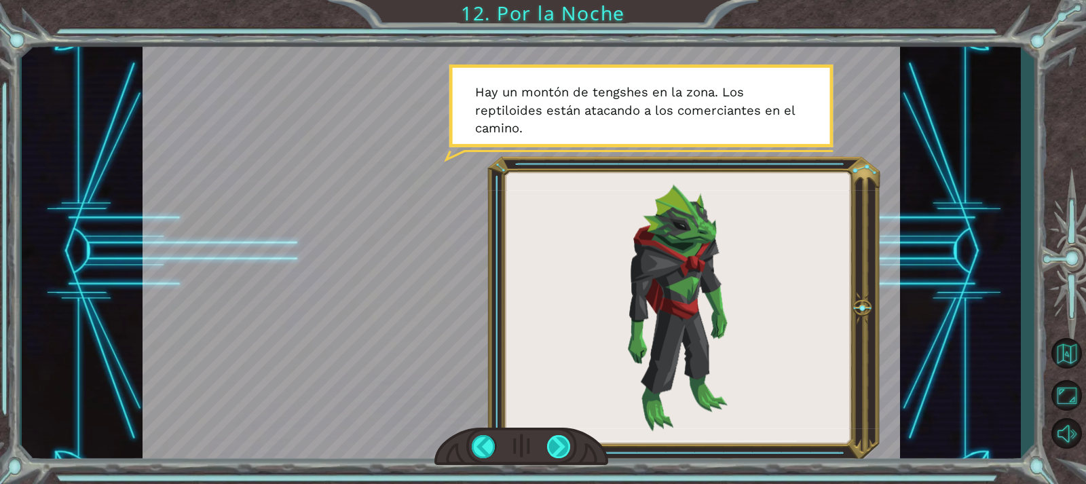
click at [559, 454] on div at bounding box center [559, 446] width 24 height 23
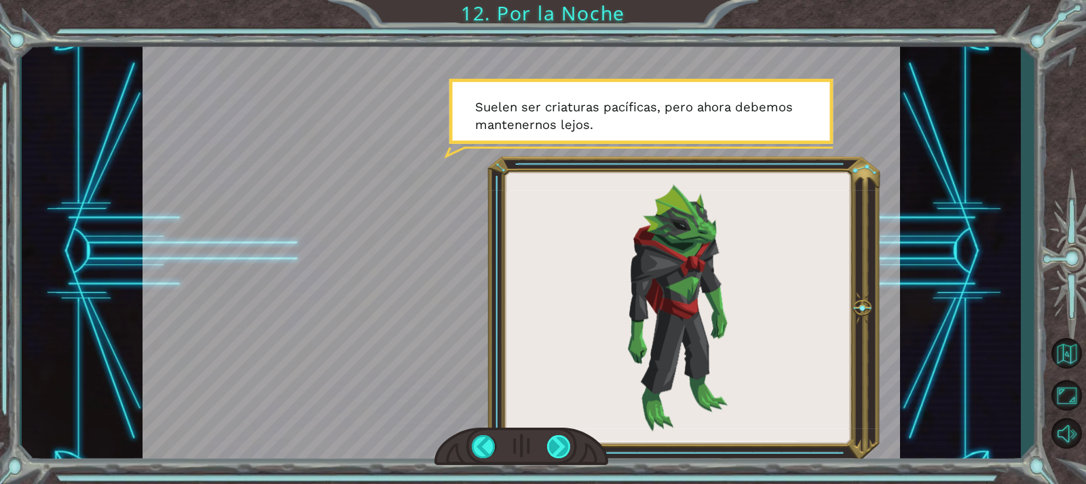
click at [556, 451] on div at bounding box center [559, 446] width 24 height 23
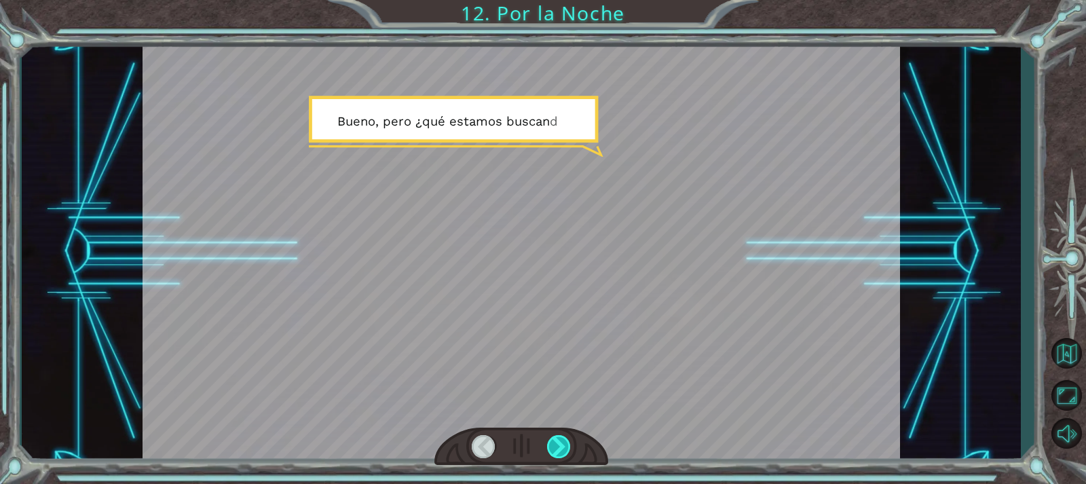
click at [556, 451] on div at bounding box center [559, 446] width 24 height 23
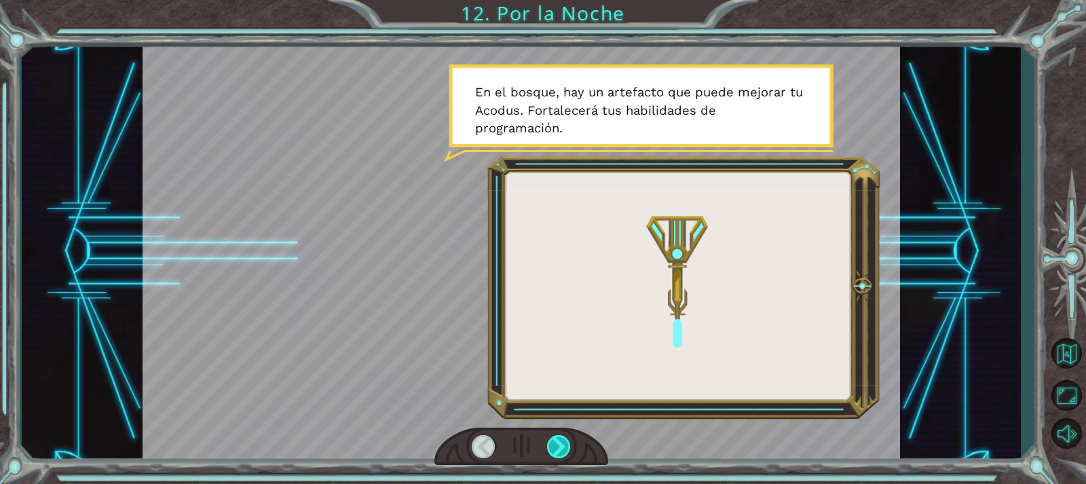
click at [556, 451] on div at bounding box center [559, 446] width 24 height 23
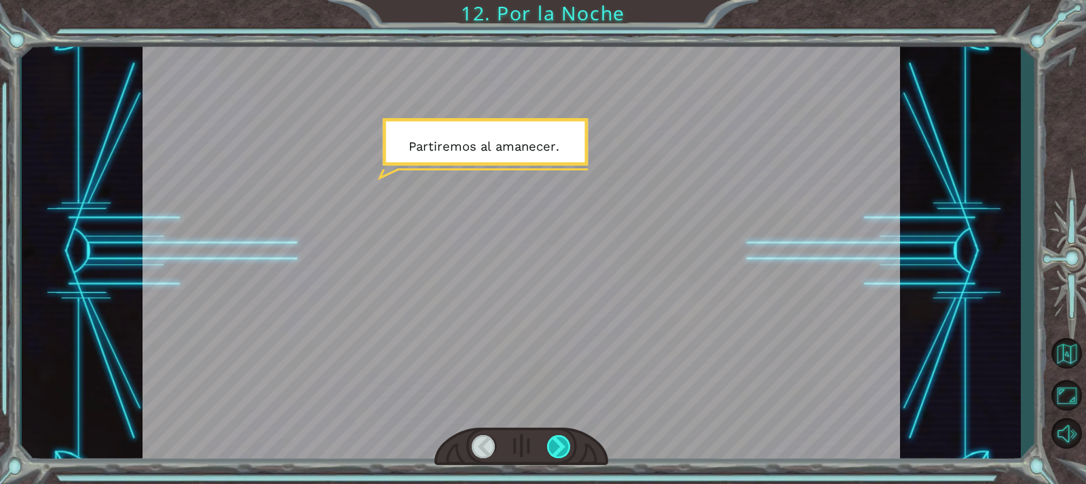
click at [556, 451] on div at bounding box center [559, 446] width 24 height 23
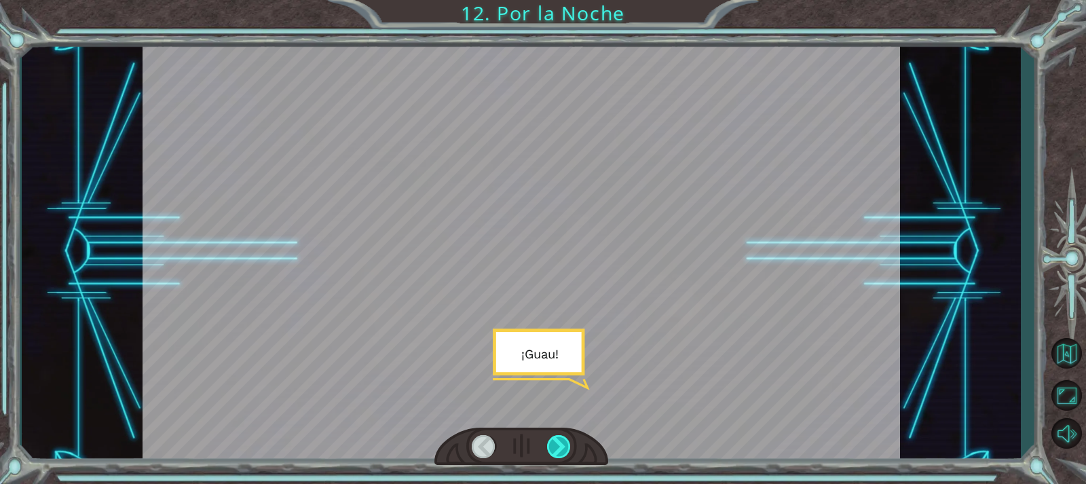
click at [556, 451] on div at bounding box center [559, 446] width 24 height 23
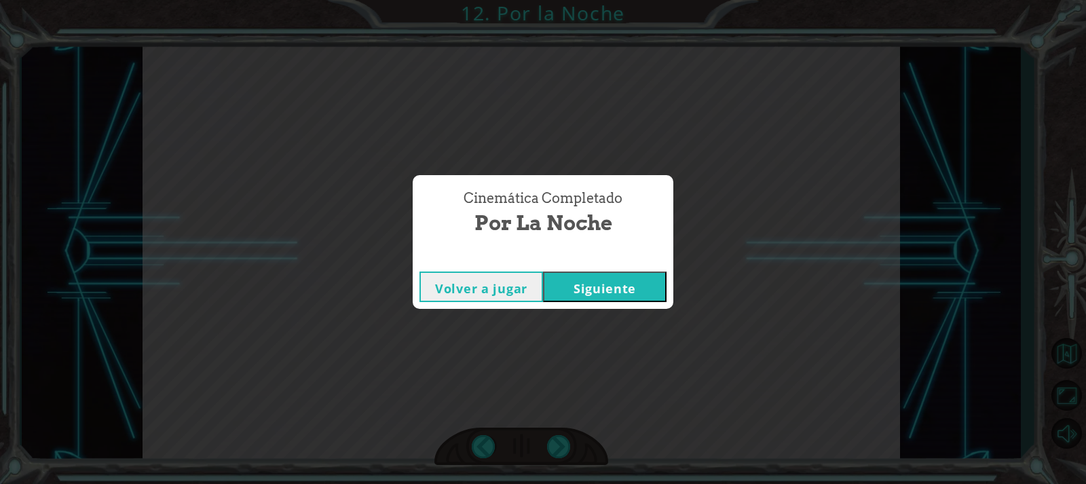
click at [552, 284] on button "Siguiente" at bounding box center [605, 286] width 124 height 31
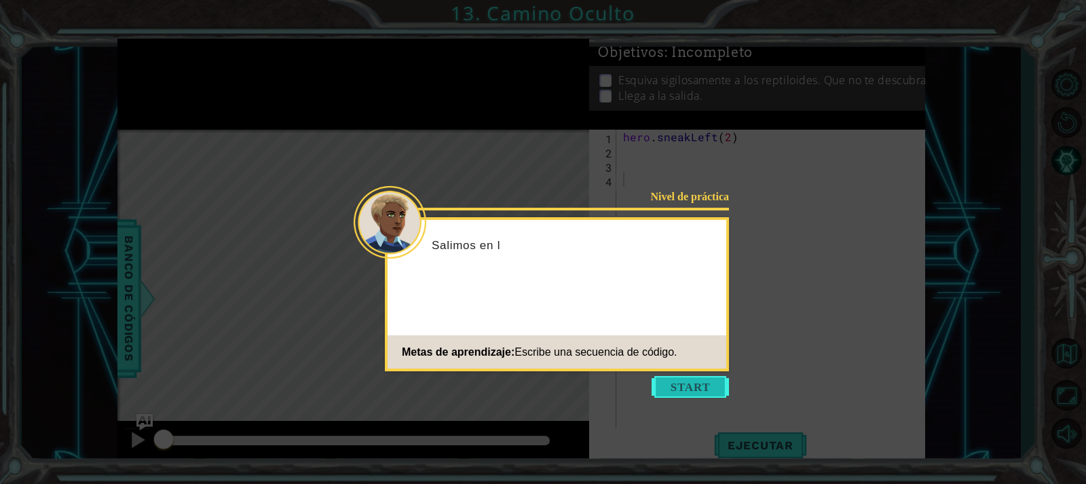
click at [683, 386] on button "Start" at bounding box center [690, 387] width 77 height 22
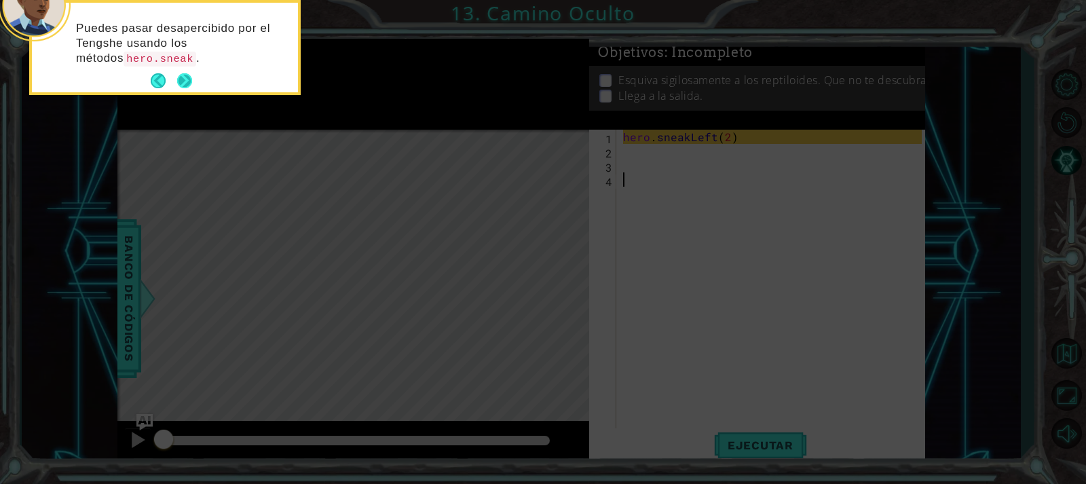
click at [183, 75] on button "Next" at bounding box center [184, 80] width 15 height 15
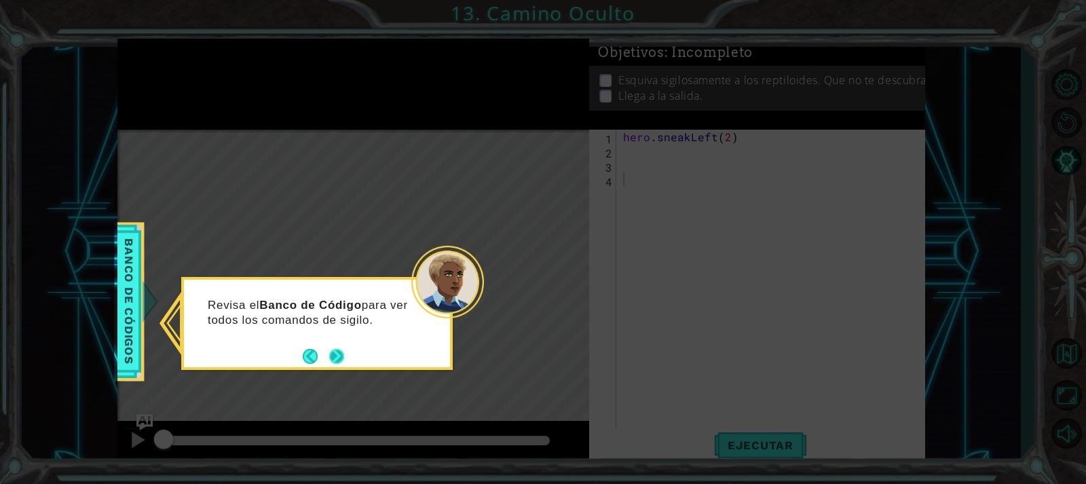
click at [335, 354] on button "Next" at bounding box center [336, 356] width 15 height 15
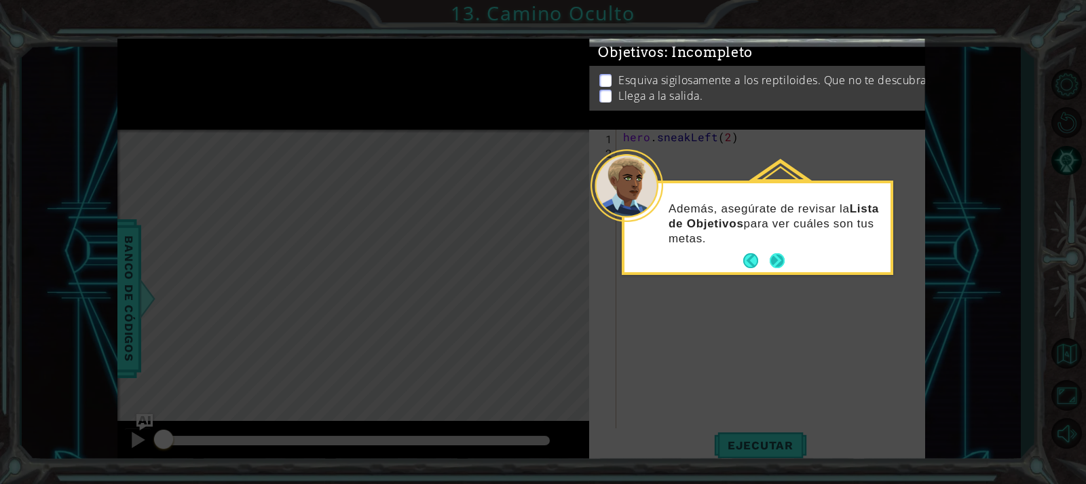
click at [778, 262] on button "Next" at bounding box center [777, 260] width 15 height 15
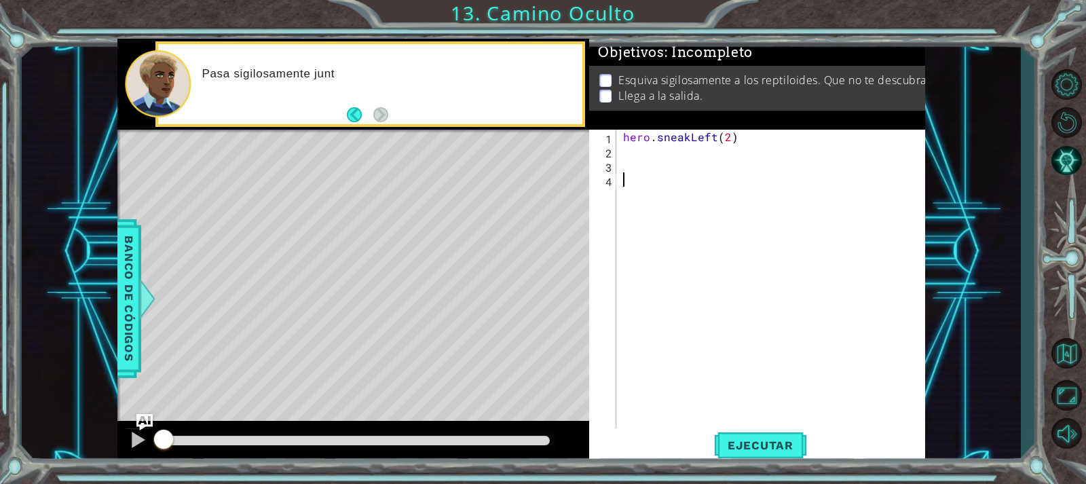
click at [745, 176] on div "hero . sneakLeft ( 2 )" at bounding box center [773, 294] width 307 height 328
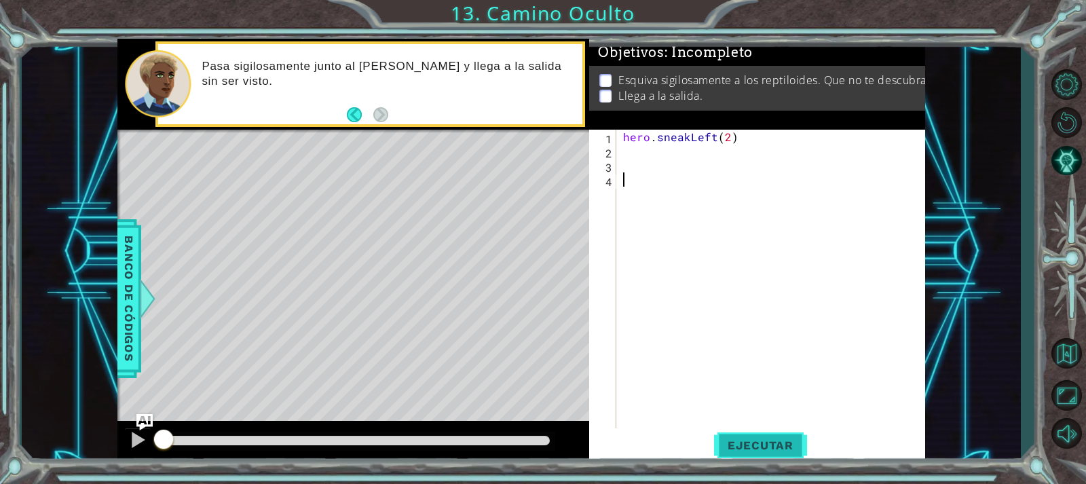
click at [741, 444] on span "Ejecutar" at bounding box center [760, 445] width 93 height 14
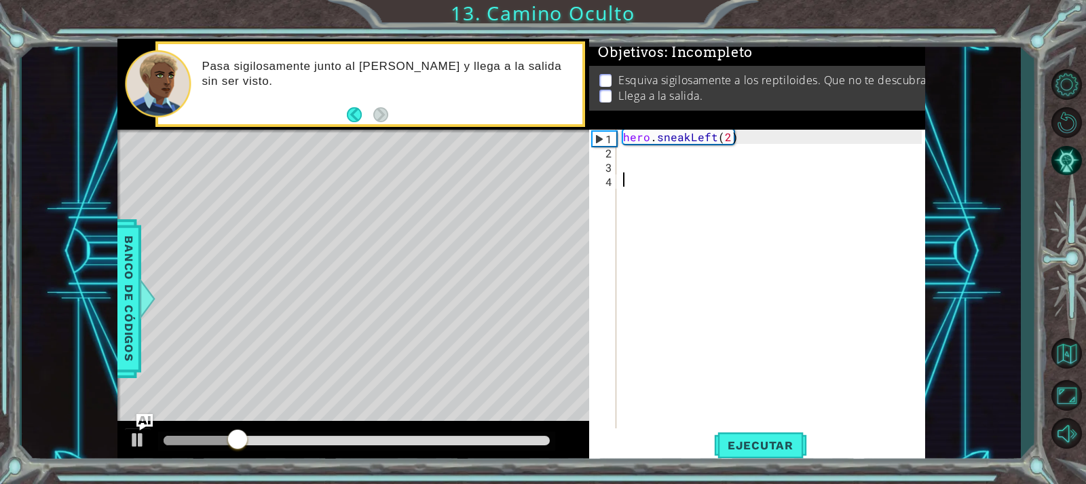
click at [666, 146] on div "hero . sneakLeft ( 2 )" at bounding box center [773, 294] width 307 height 328
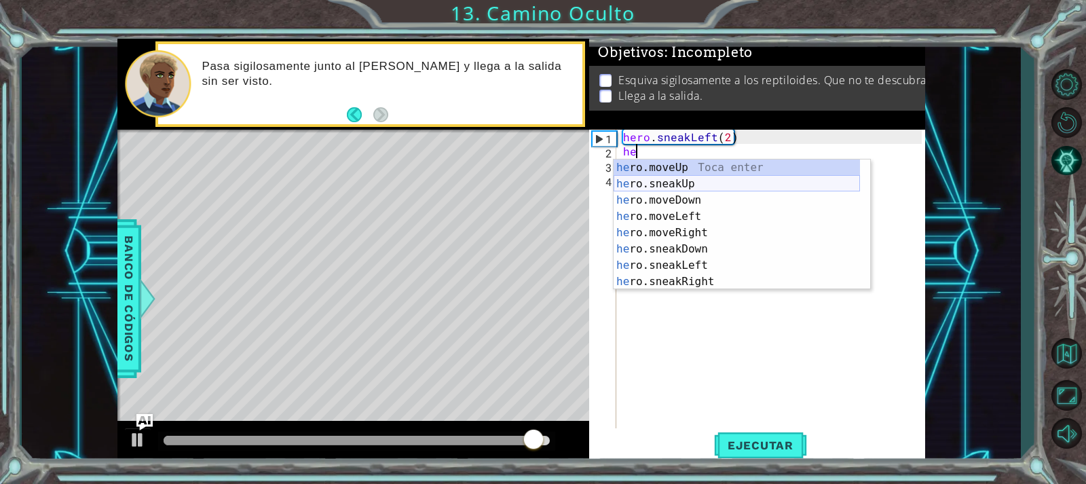
click at [705, 187] on div "he ro.moveUp Toca enter he ro.sneakUp Toca enter he ro.moveDown Toca enter he r…" at bounding box center [737, 240] width 246 height 163
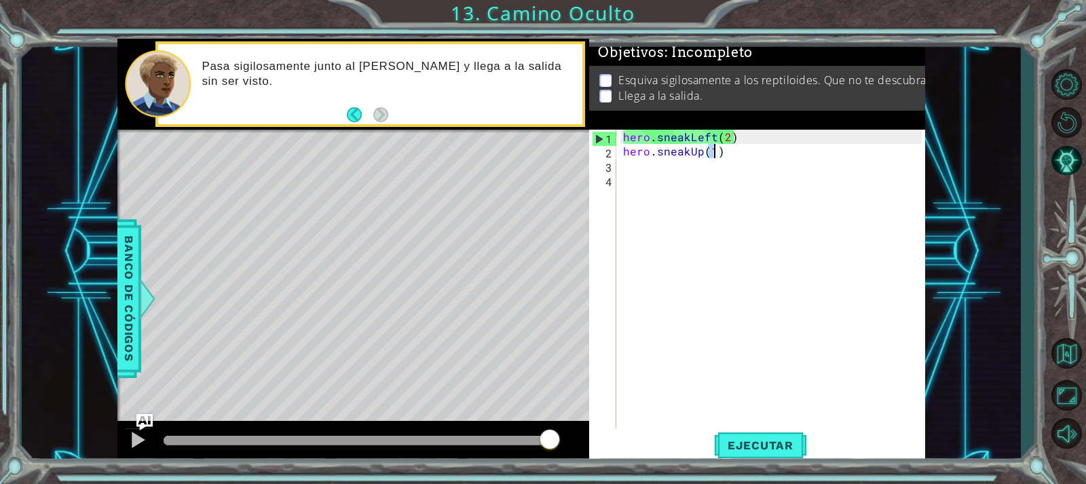
type textarea "hero.sneakUp(2)"
click at [694, 161] on div "hero . sneakLeft ( 2 ) hero . sneakUp ( 2 )" at bounding box center [773, 294] width 307 height 328
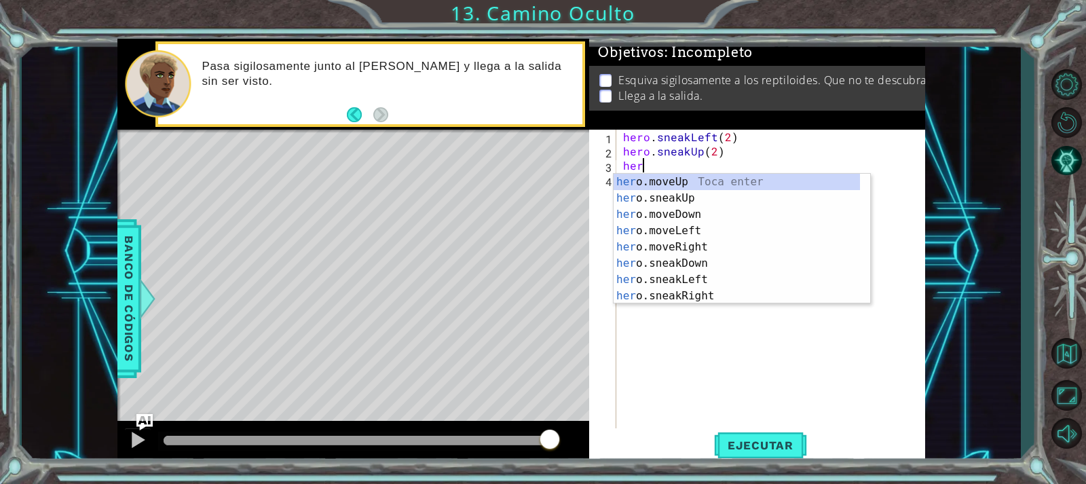
scroll to position [0, 1]
click at [696, 292] on div "hero .moveUp Toca enter hero .sneakUp Toca enter hero .moveDown Toca enter hero…" at bounding box center [737, 255] width 246 height 163
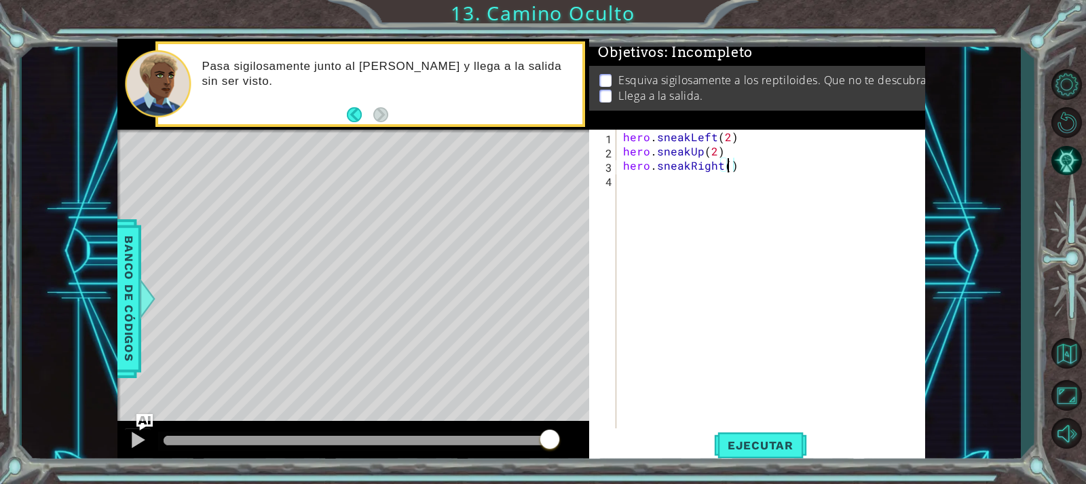
scroll to position [0, 7]
type textarea "hero.sneakRight(3)"
click at [746, 434] on button "Ejecutar" at bounding box center [760, 444] width 93 height 33
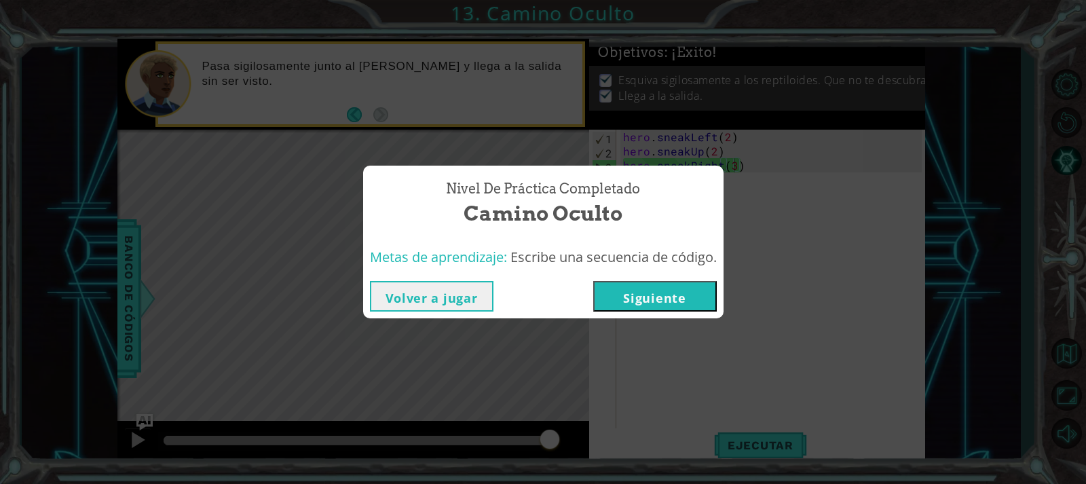
click at [660, 293] on button "Siguiente" at bounding box center [655, 296] width 124 height 31
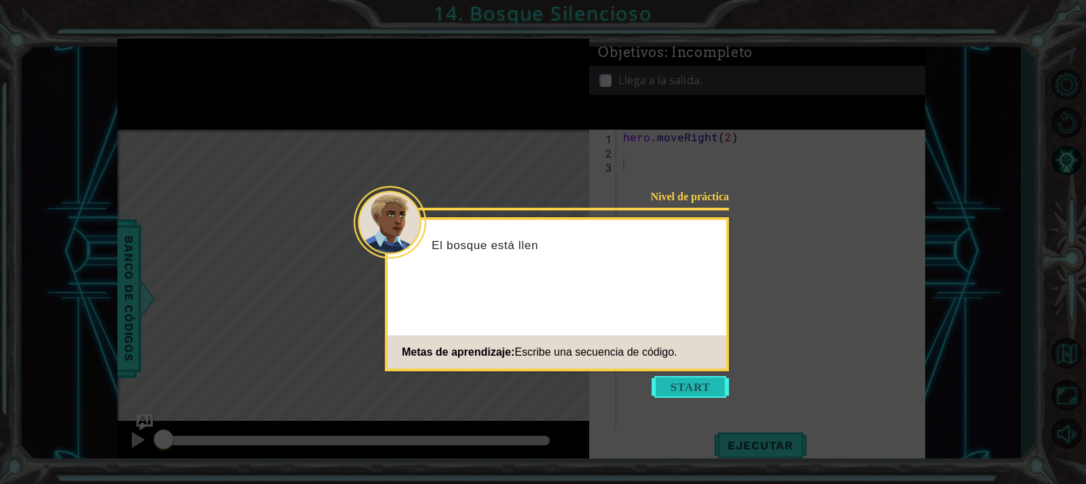
click at [673, 386] on button "Start" at bounding box center [690, 387] width 77 height 22
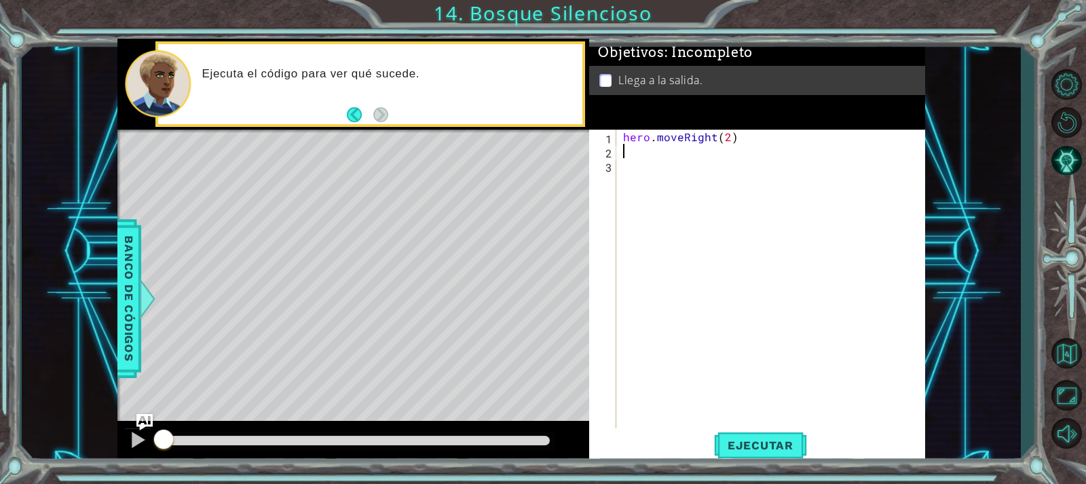
click at [727, 145] on div "hero . moveRight ( 2 )" at bounding box center [773, 294] width 307 height 328
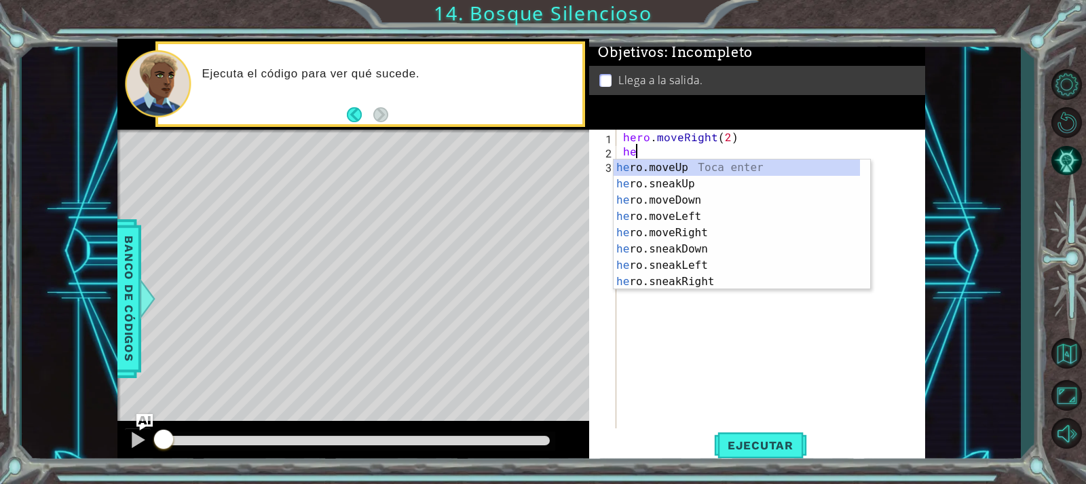
scroll to position [0, 1]
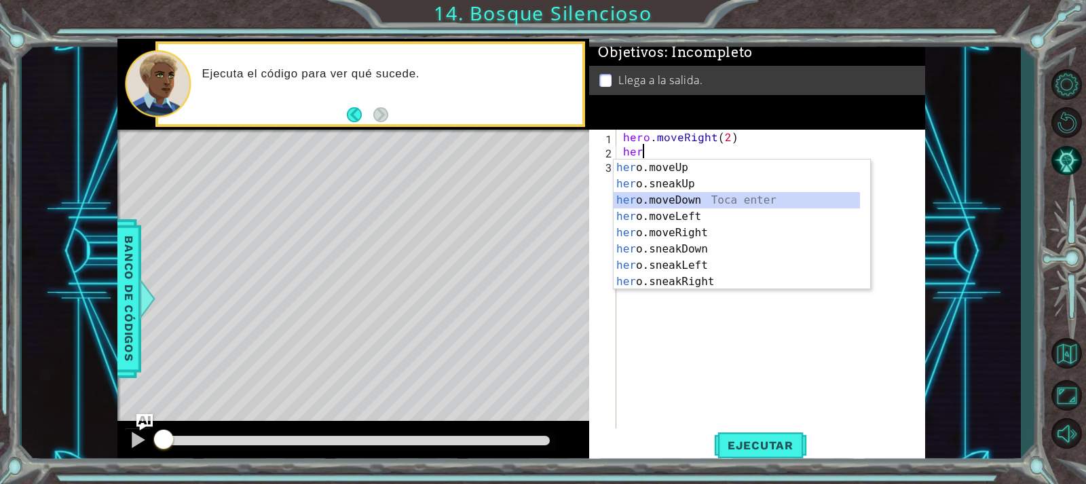
click at [690, 198] on div "her o.moveUp Toca enter her o.sneakUp Toca enter her o.moveDown Toca enter her …" at bounding box center [737, 240] width 246 height 163
type textarea "hero.moveDown(1)"
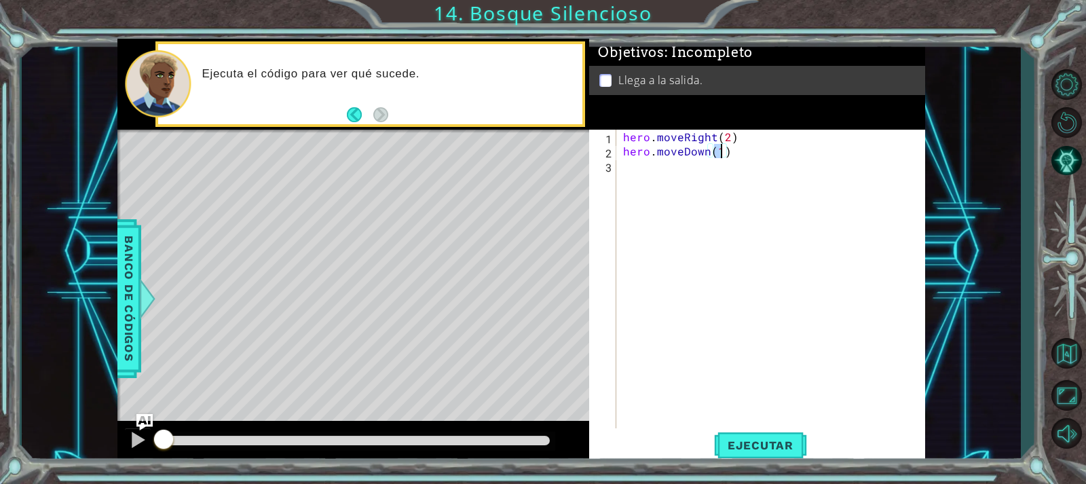
click at [692, 177] on div "hero . moveRight ( 2 ) hero . moveDown ( 1 )" at bounding box center [773, 294] width 307 height 328
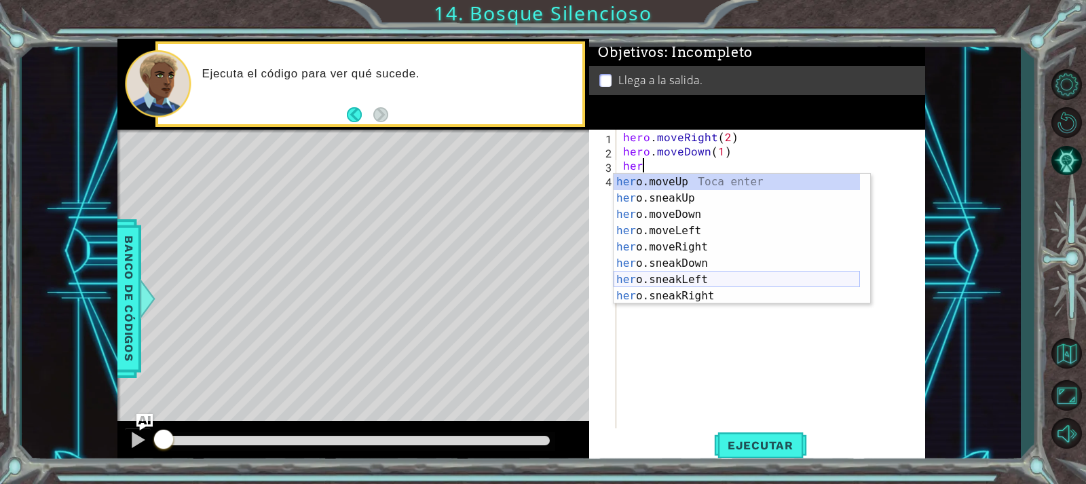
click at [714, 276] on div "her o.moveUp Toca enter her o.sneakUp Toca enter her o.moveDown Toca enter her …" at bounding box center [737, 255] width 246 height 163
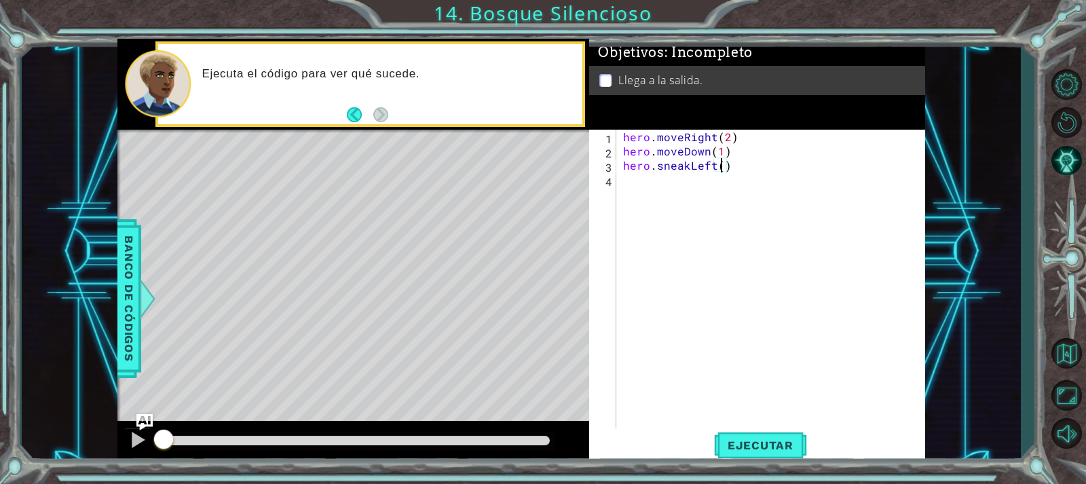
type textarea "hero.sneakLeft(3)"
click at [712, 198] on div "hero . moveRight ( 2 ) hero . moveDown ( 1 ) hero . sneakLeft ( 3 )" at bounding box center [773, 294] width 307 height 328
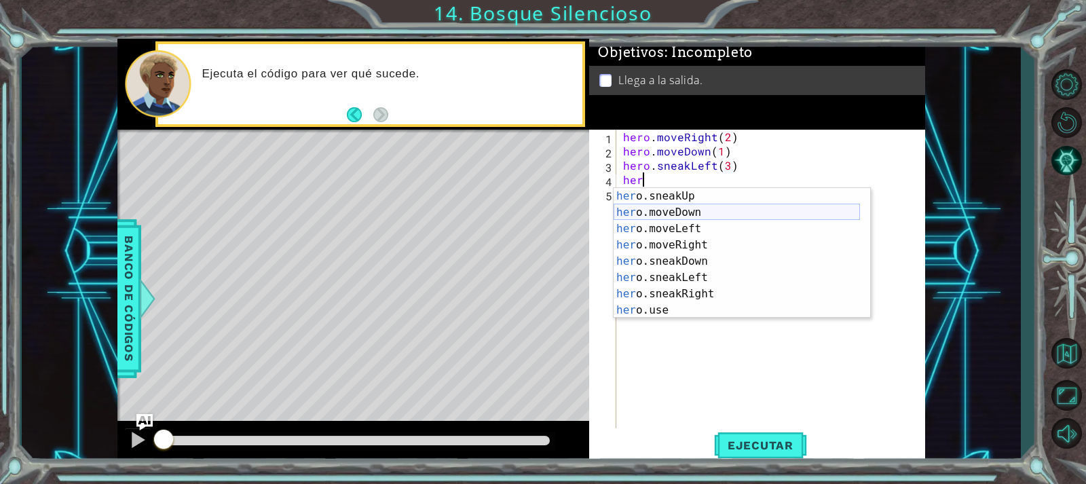
scroll to position [0, 0]
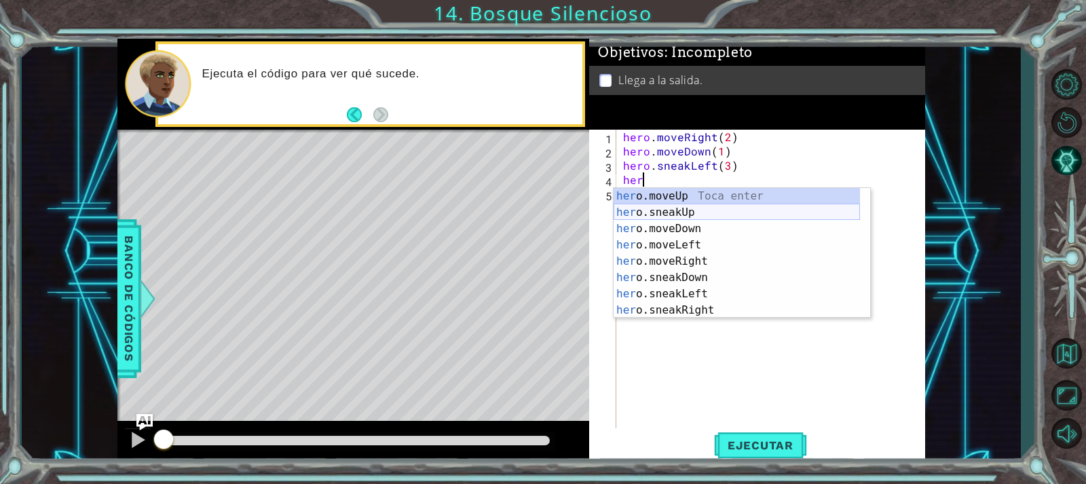
click at [697, 217] on div "her o.moveUp Toca enter her o.sneakUp Toca enter her o.moveDown Toca enter her …" at bounding box center [737, 269] width 246 height 163
type textarea "hero.sneakUp(1)"
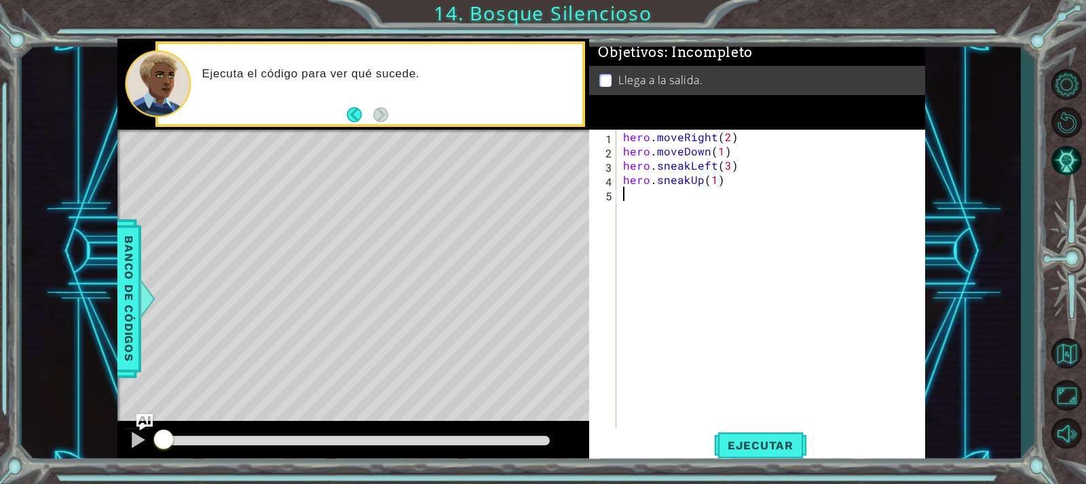
click at [694, 198] on div "hero . moveRight ( 2 ) hero . moveDown ( 1 ) hero . sneakLeft ( 3 ) hero . snea…" at bounding box center [773, 294] width 307 height 328
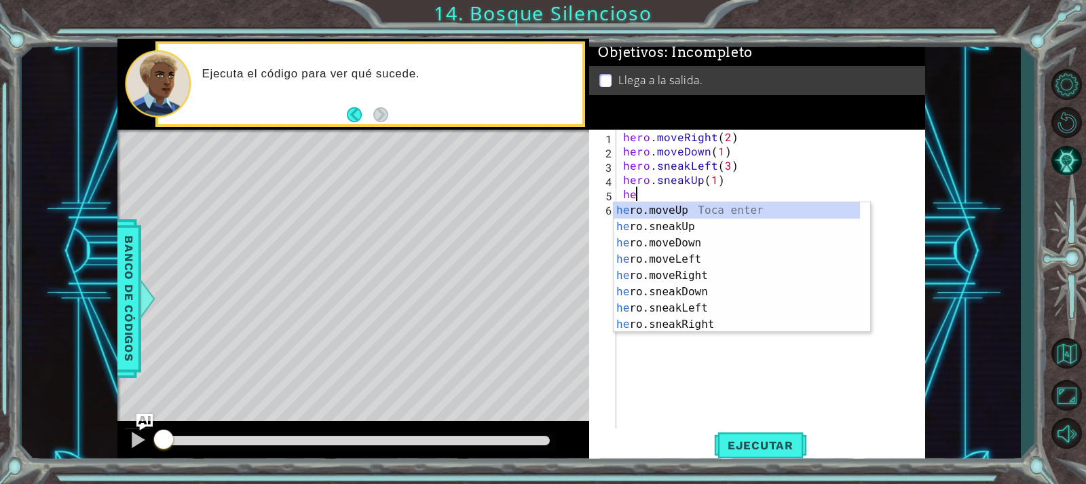
scroll to position [0, 1]
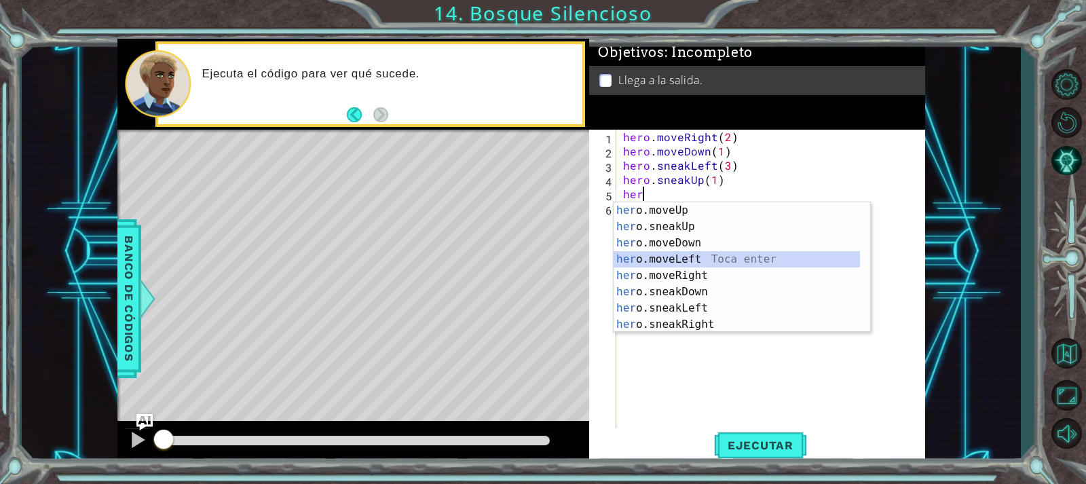
click at [673, 253] on div "her o.moveUp Toca enter her o.sneakUp Toca enter her o.moveDown Toca enter her …" at bounding box center [737, 283] width 246 height 163
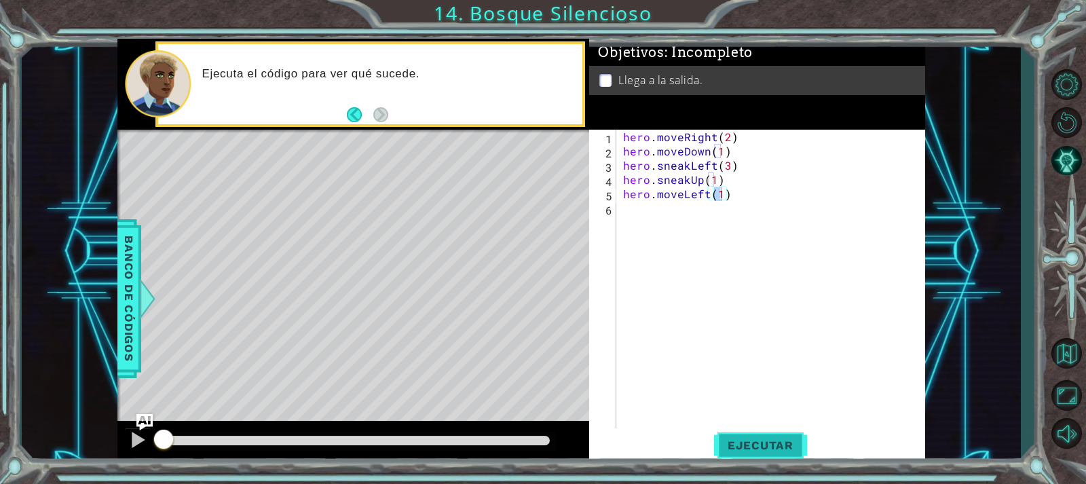
click at [778, 455] on button "Ejecutar" at bounding box center [760, 444] width 93 height 33
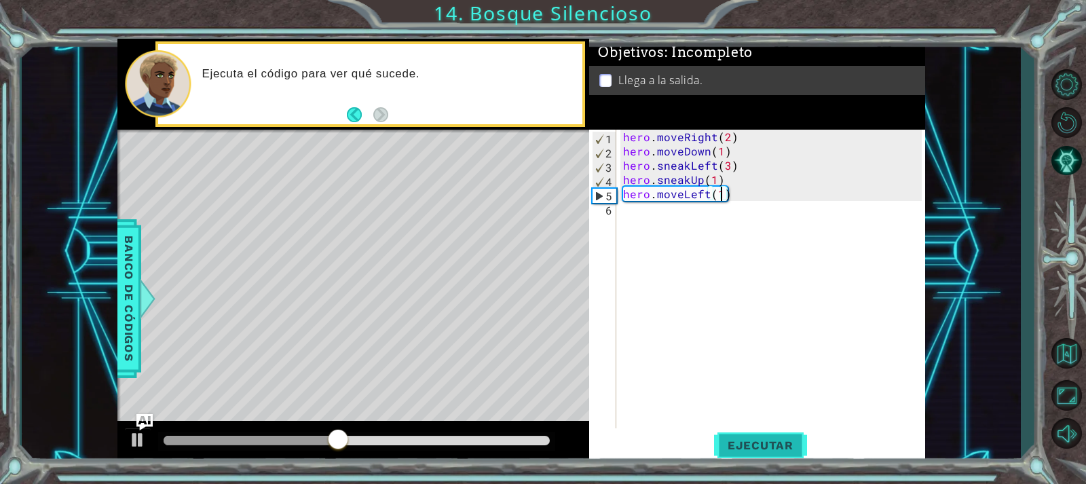
click at [745, 430] on button "Ejecutar" at bounding box center [760, 444] width 93 height 33
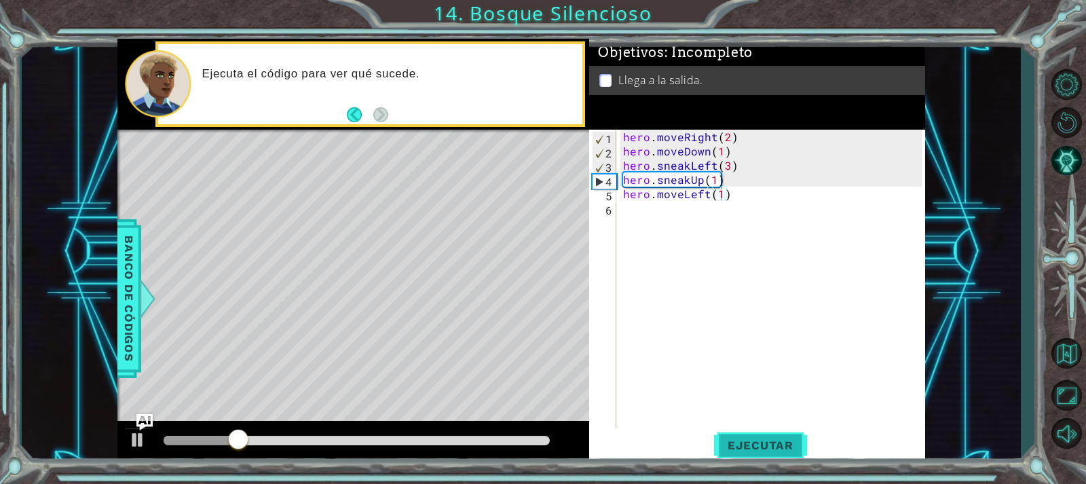
click at [745, 430] on button "Ejecutar" at bounding box center [760, 444] width 93 height 33
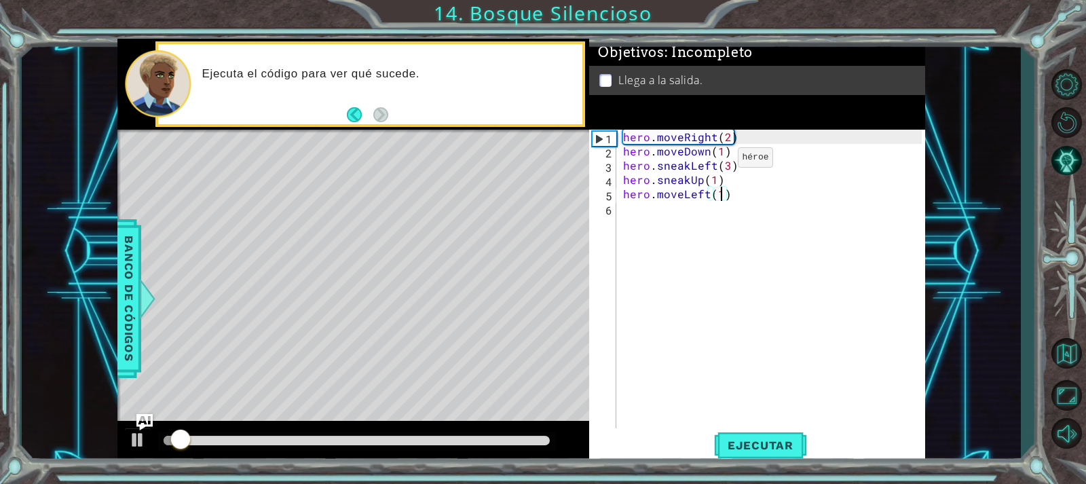
click at [715, 161] on div "hero . moveRight ( 2 ) hero . moveDown ( 1 ) hero . sneakLeft ( 3 ) hero . snea…" at bounding box center [773, 294] width 307 height 328
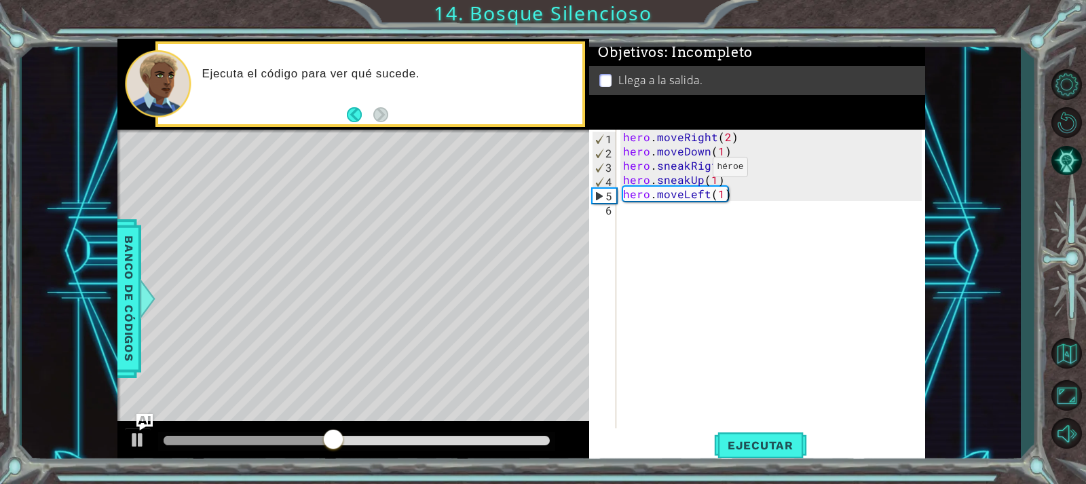
scroll to position [0, 7]
type textarea "hero.sneakRigth(3)"
click at [755, 438] on span "Ejecutar" at bounding box center [760, 445] width 93 height 14
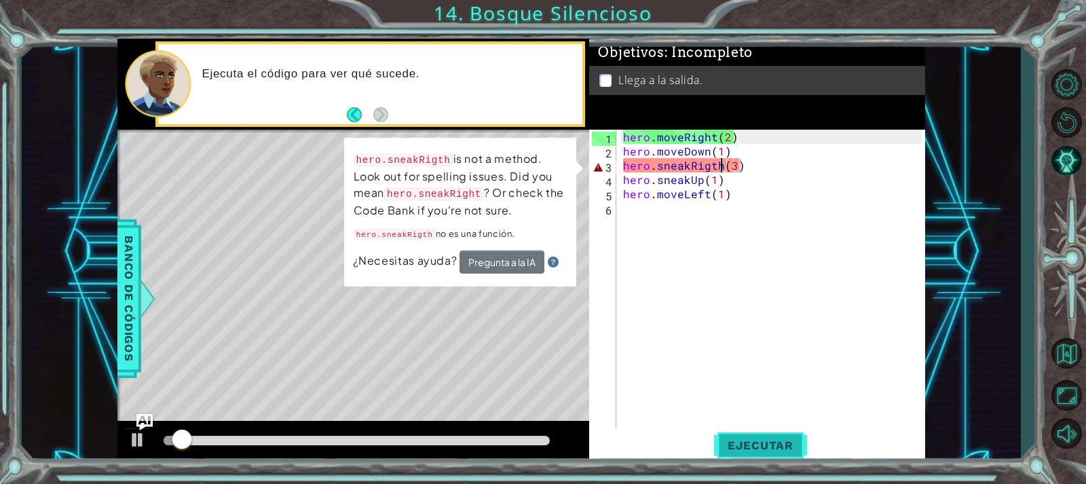
click at [763, 455] on button "Ejecutar" at bounding box center [760, 444] width 93 height 33
click at [761, 447] on span "Ejecutar" at bounding box center [760, 445] width 93 height 14
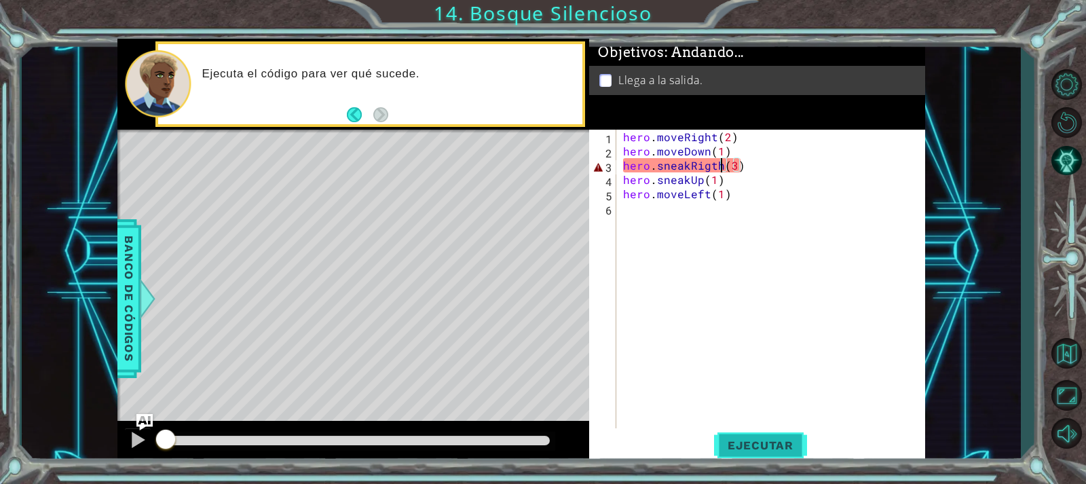
click at [761, 447] on span "Ejecutar" at bounding box center [760, 445] width 93 height 14
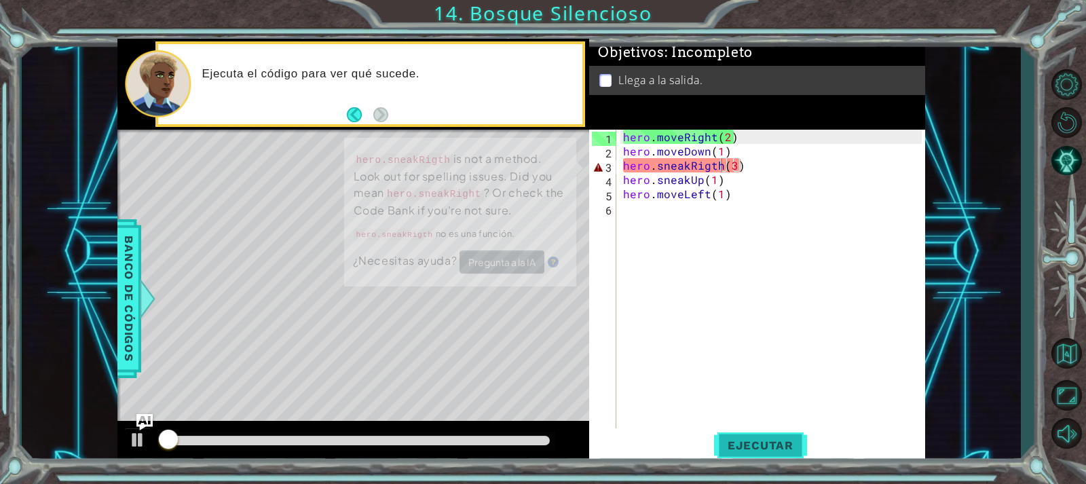
click at [761, 447] on span "Ejecutar" at bounding box center [760, 445] width 93 height 14
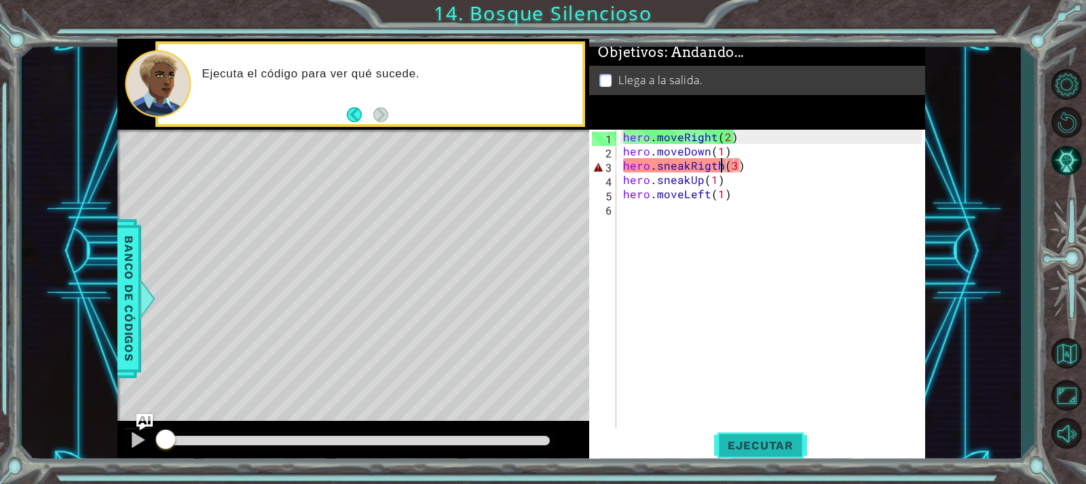
click at [761, 447] on span "Ejecutar" at bounding box center [760, 445] width 93 height 14
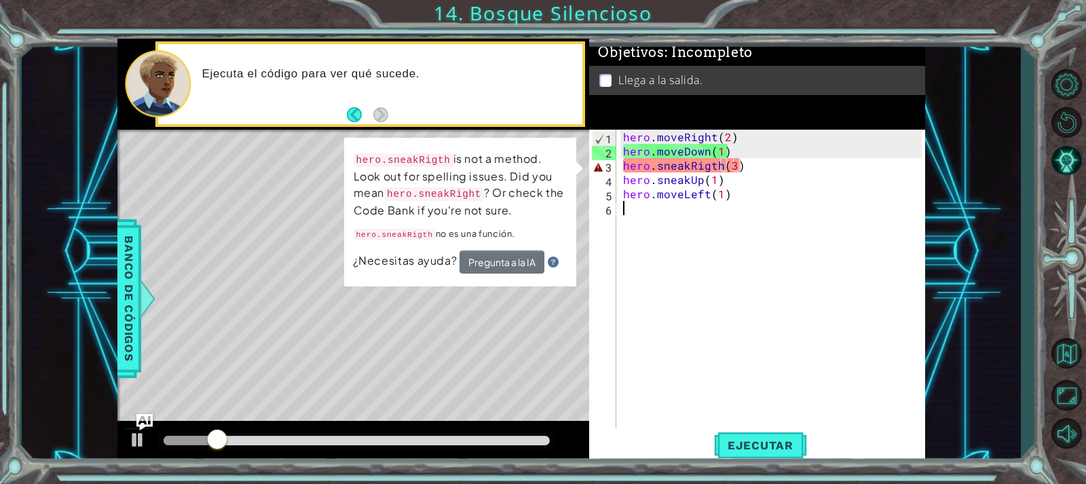
click at [733, 277] on div "hero . moveRight ( 2 ) hero . moveDown ( 1 ) hero . sneakRigth ( 3 ) hero . sne…" at bounding box center [773, 294] width 307 height 328
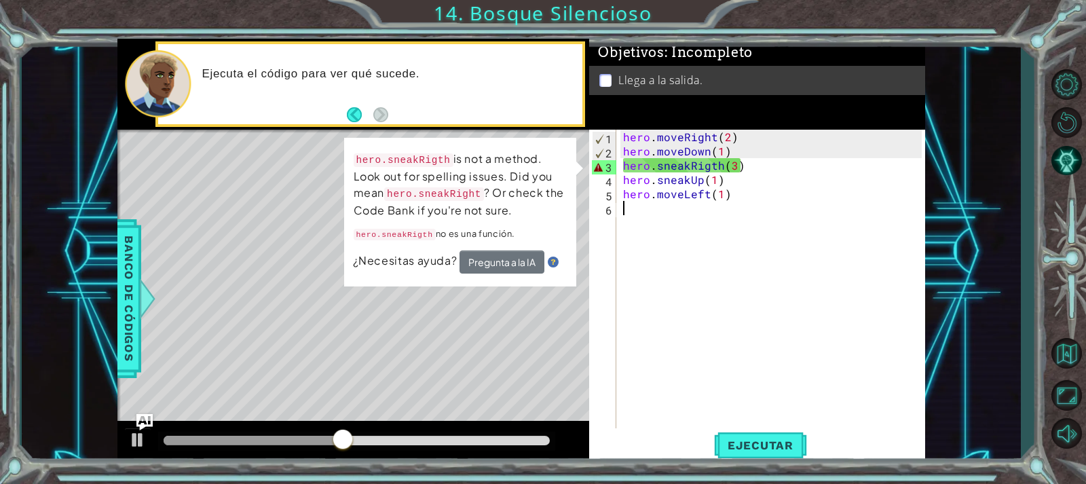
click at [762, 169] on div "hero . moveRight ( 2 ) hero . moveDown ( 1 ) hero . sneakRigth ( 3 ) hero . sne…" at bounding box center [773, 294] width 307 height 328
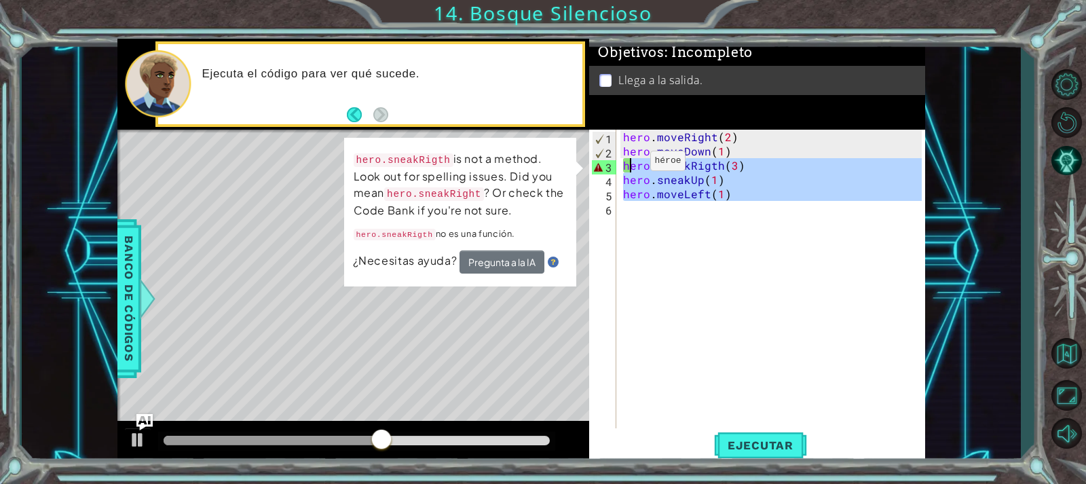
drag, startPoint x: 788, startPoint y: 207, endPoint x: 627, endPoint y: 164, distance: 166.4
click at [627, 164] on div "hero . moveRight ( 2 ) hero . moveDown ( 1 ) hero . sneakRigth ( 3 ) hero . sne…" at bounding box center [773, 294] width 307 height 328
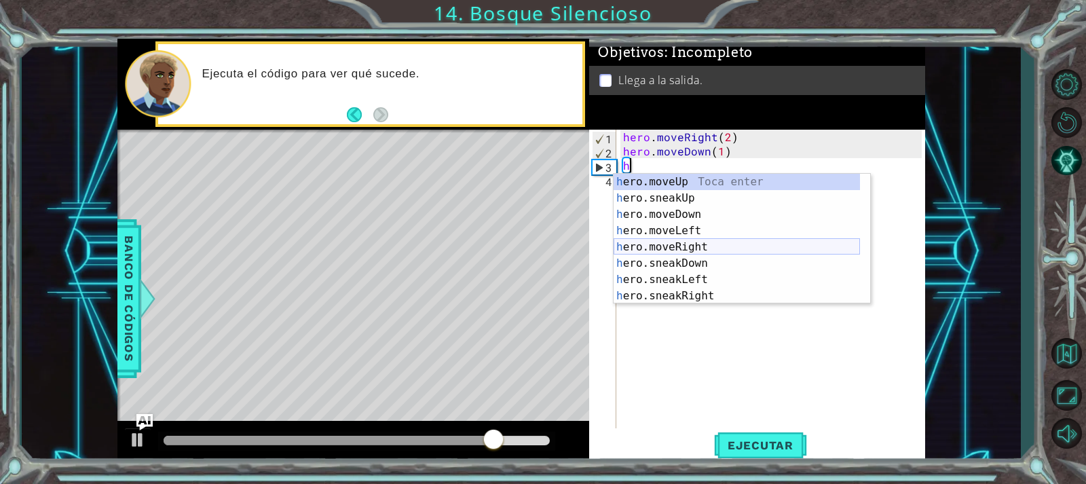
click at [698, 243] on div "h ero.moveUp Toca enter h ero.sneakUp Toca enter h ero.moveDown Toca enter h er…" at bounding box center [737, 255] width 246 height 163
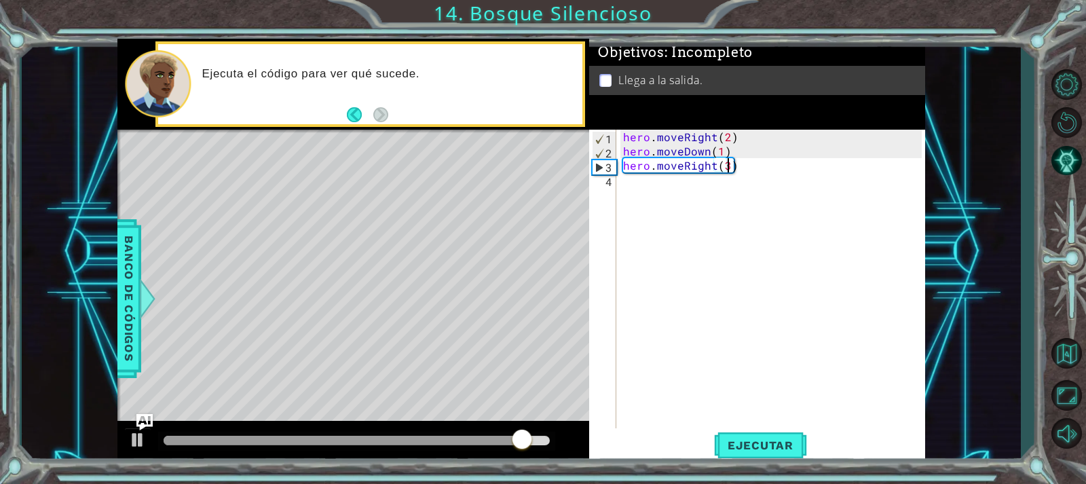
scroll to position [0, 6]
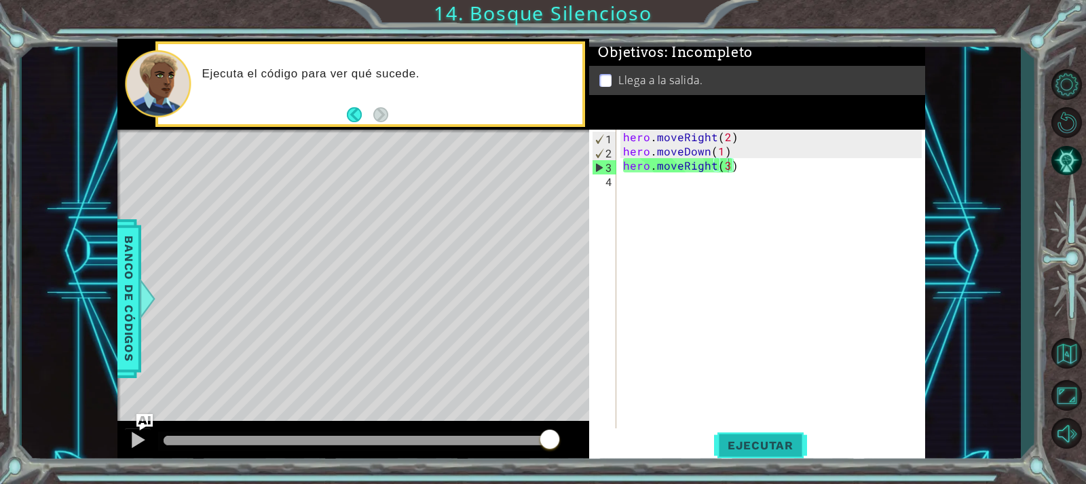
click at [761, 434] on button "Ejecutar" at bounding box center [760, 444] width 93 height 33
click at [756, 449] on span "Ejecutar" at bounding box center [760, 445] width 93 height 14
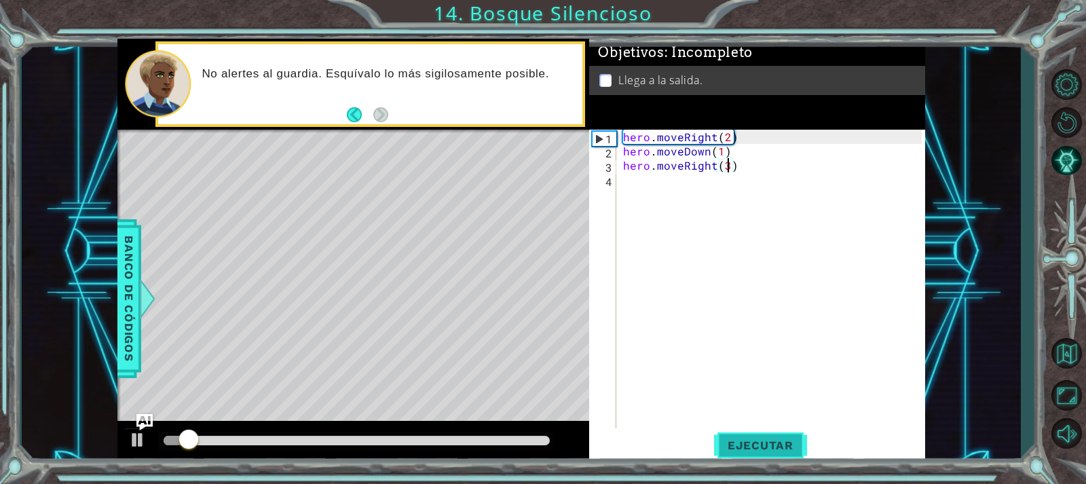
click at [756, 449] on span "Ejecutar" at bounding box center [760, 445] width 93 height 14
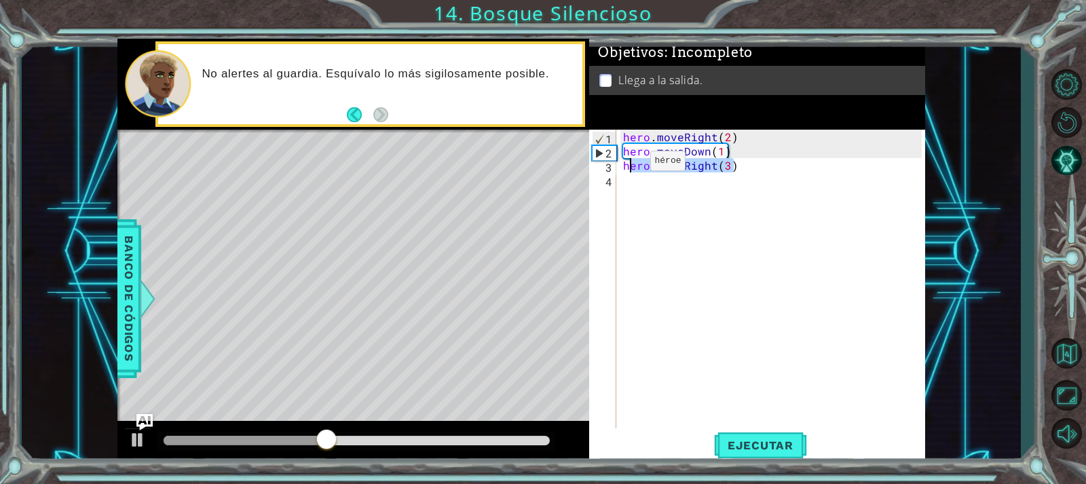
drag, startPoint x: 753, startPoint y: 162, endPoint x: 627, endPoint y: 164, distance: 125.6
click at [627, 164] on div "hero . moveRight ( 2 ) hero . moveDown ( 1 ) hero . moveRight ( 3 )" at bounding box center [773, 294] width 307 height 328
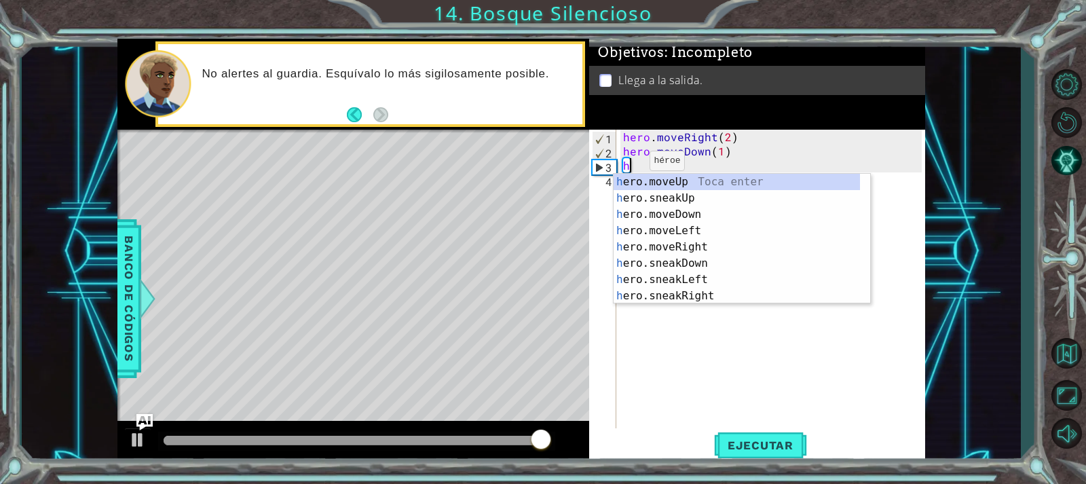
scroll to position [0, 0]
click at [721, 294] on div "h ero.moveUp Toca enter h ero.sneakUp Toca enter h ero.moveDown Toca enter h er…" at bounding box center [737, 255] width 246 height 163
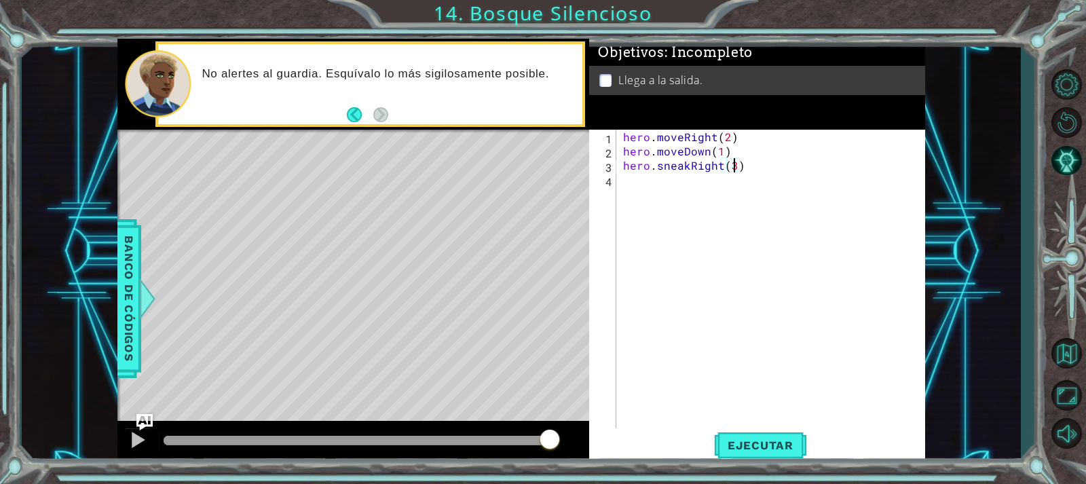
scroll to position [0, 7]
type textarea "hero.sneakRight(3)"
click at [763, 451] on span "Ejecutar" at bounding box center [760, 445] width 93 height 14
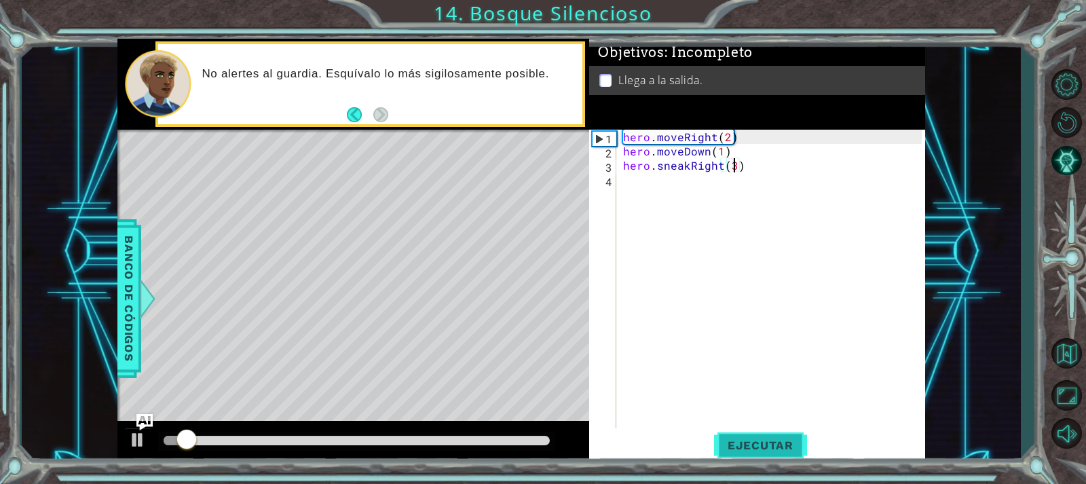
click at [774, 436] on button "Ejecutar" at bounding box center [760, 444] width 93 height 33
click at [687, 194] on div "hero . moveRight ( 2 ) hero . moveDown ( 1 ) hero . sneakRight ( 3 )" at bounding box center [773, 294] width 307 height 328
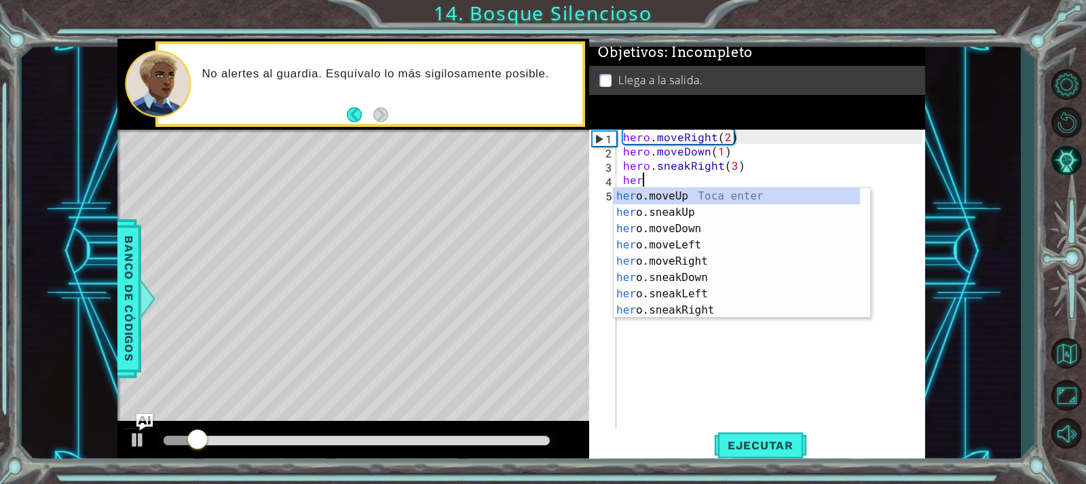
scroll to position [0, 1]
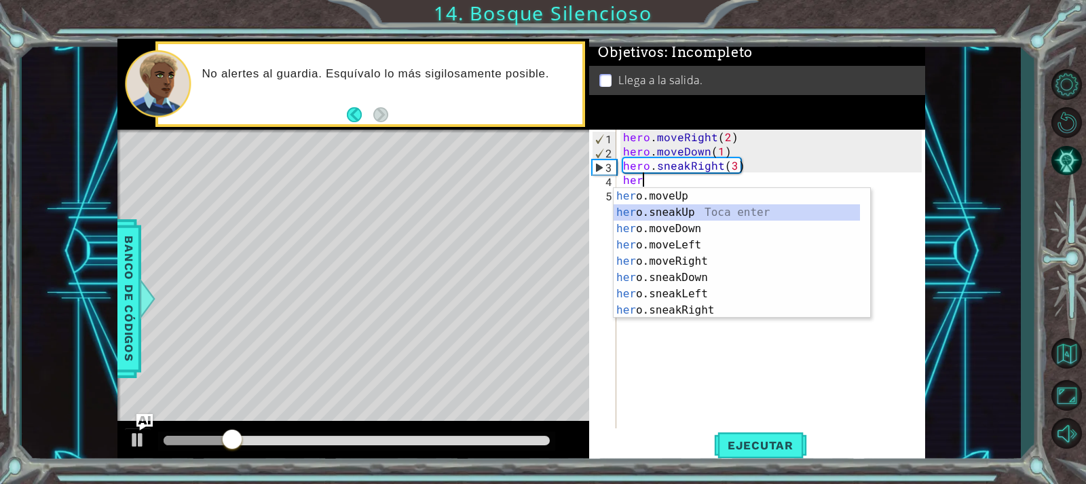
click at [712, 210] on div "her o.moveUp Toca enter her o.sneakUp Toca enter her o.moveDown Toca enter her …" at bounding box center [737, 269] width 246 height 163
type textarea "hero.sneakUp(1)"
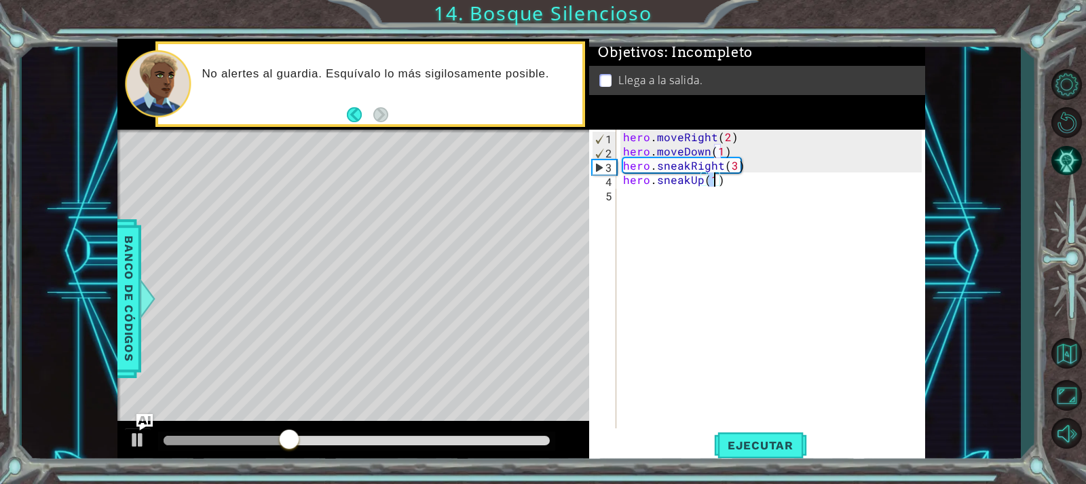
click at [684, 201] on div "hero . moveRight ( 2 ) hero . moveDown ( 1 ) hero . sneakRight ( 3 ) hero . sne…" at bounding box center [773, 294] width 307 height 328
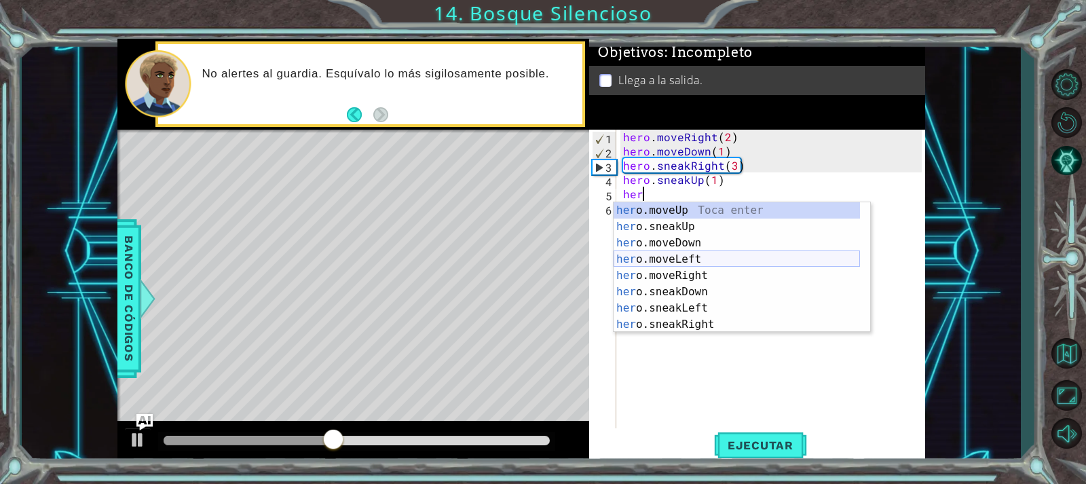
click at [675, 263] on div "her o.moveUp Toca enter her o.sneakUp Toca enter her o.moveDown Toca enter her …" at bounding box center [737, 283] width 246 height 163
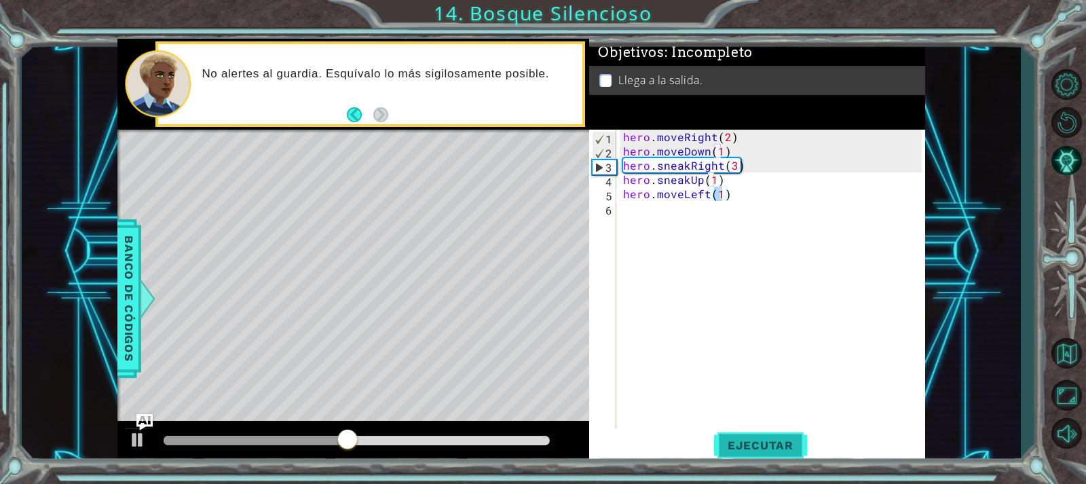
click at [778, 436] on button "Ejecutar" at bounding box center [760, 444] width 93 height 33
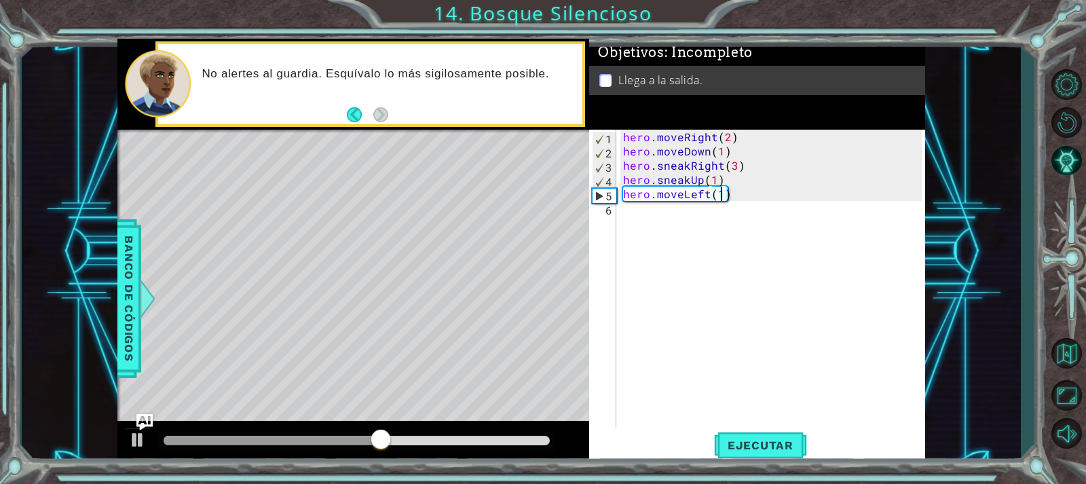
click at [787, 182] on div "hero . moveRight ( 2 ) hero . moveDown ( 1 ) hero . sneakRight ( 3 ) hero . sne…" at bounding box center [773, 294] width 307 height 328
click at [730, 169] on div "hero . moveRight ( 2 ) hero . moveDown ( 1 ) hero . sneakRight ( 3 ) hero . sne…" at bounding box center [773, 294] width 307 height 328
click at [742, 438] on span "Ejecutar" at bounding box center [760, 445] width 93 height 14
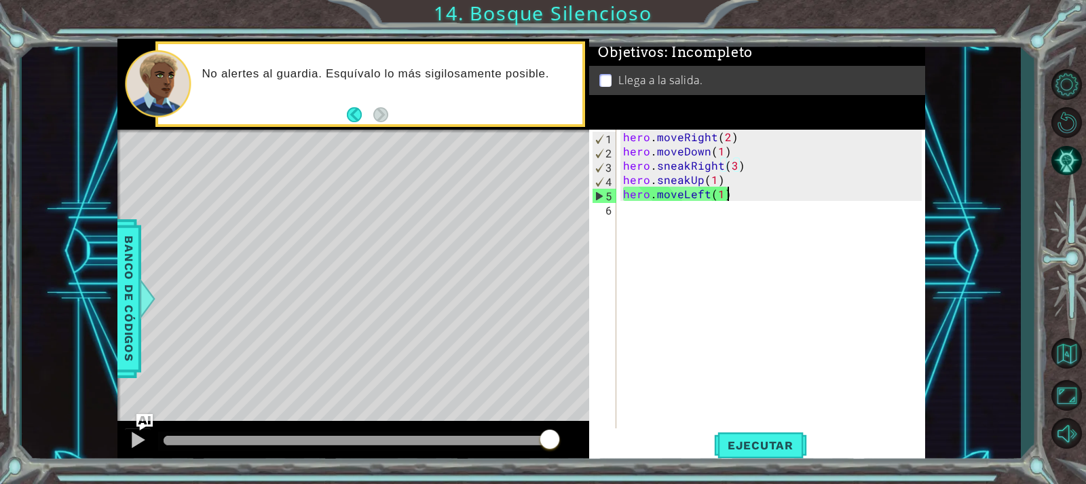
click at [790, 195] on div "hero . moveRight ( 2 ) hero . moveDown ( 1 ) hero . sneakRight ( 3 ) hero . sne…" at bounding box center [773, 294] width 307 height 328
type textarea "hero.moveLeft(1)"
click at [703, 199] on div "hero . moveRight ( 2 ) hero . moveDown ( 1 ) hero . sneakRight ( 3 ) hero . sne…" at bounding box center [773, 294] width 307 height 328
drag, startPoint x: 728, startPoint y: 193, endPoint x: 624, endPoint y: 188, distance: 103.9
click at [624, 188] on div "hero . moveRight ( 2 ) hero . moveDown ( 1 ) hero . sneakRight ( 3 ) hero . sne…" at bounding box center [773, 294] width 307 height 328
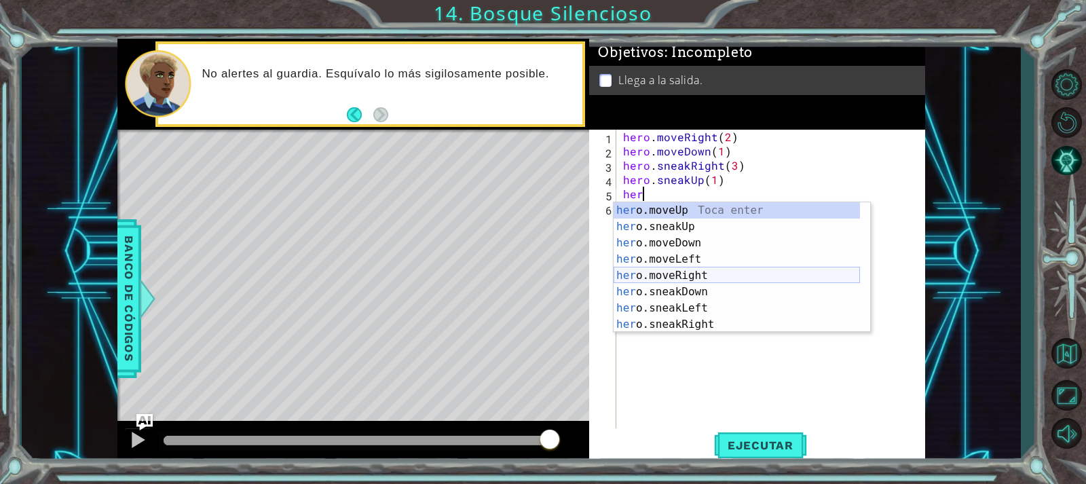
click at [727, 278] on div "her o.moveUp Toca enter her o.sneakUp Toca enter her o.moveDown Toca enter her …" at bounding box center [737, 283] width 246 height 163
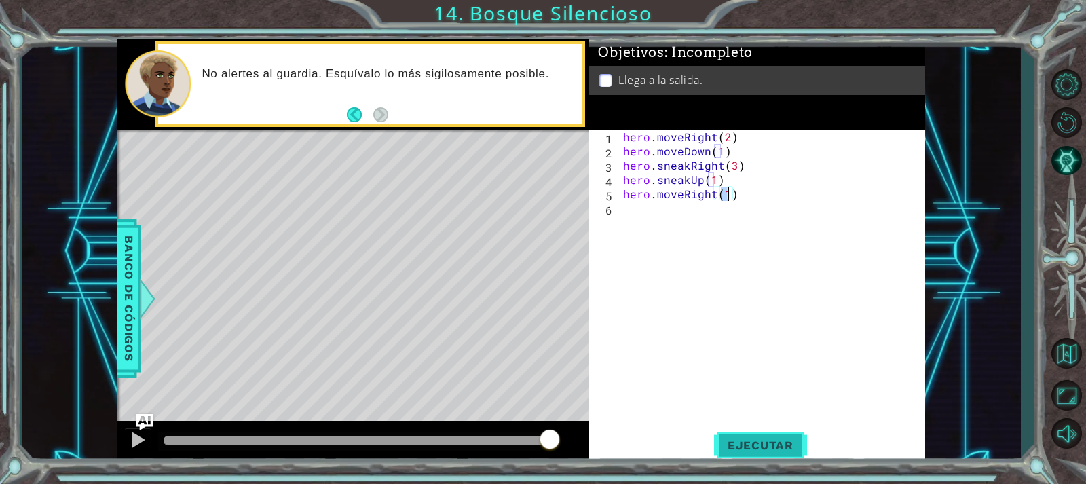
type textarea "hero.moveRight(1)"
click at [759, 440] on span "Ejecutar" at bounding box center [760, 445] width 93 height 14
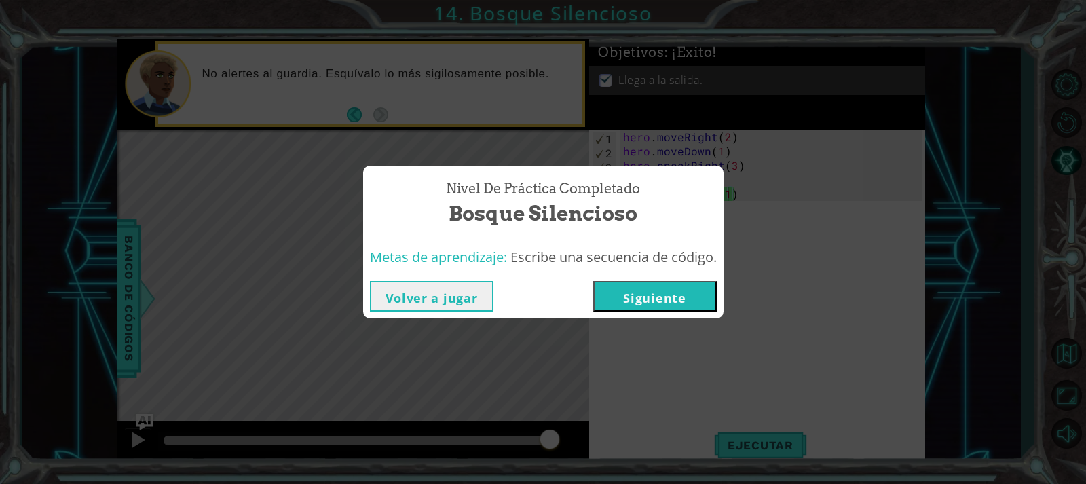
click at [683, 297] on button "Siguiente" at bounding box center [655, 296] width 124 height 31
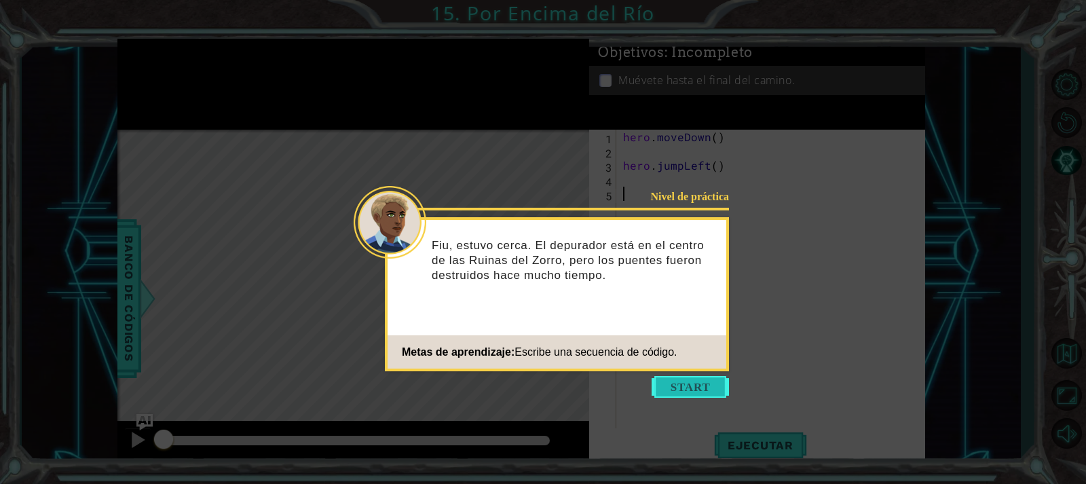
click at [713, 385] on button "Start" at bounding box center [690, 387] width 77 height 22
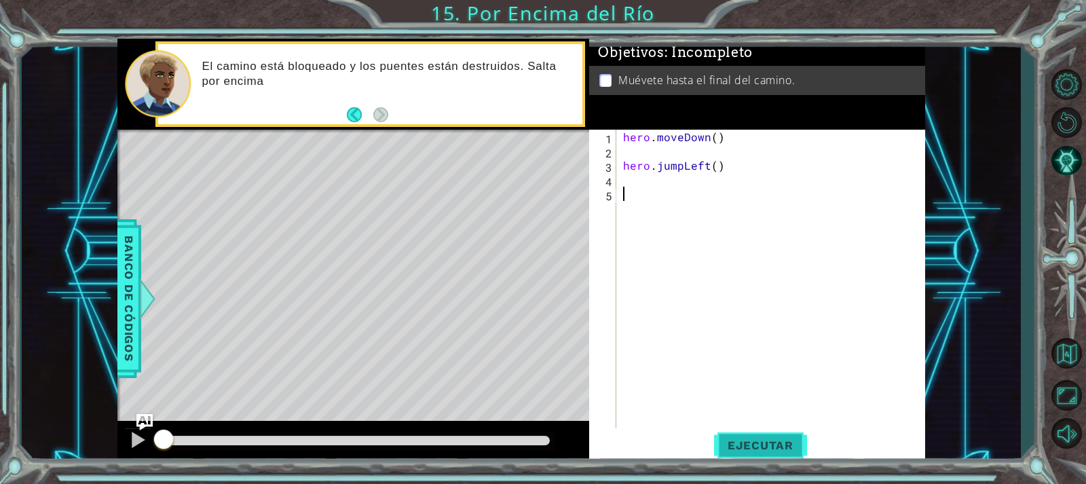
click at [787, 451] on span "Ejecutar" at bounding box center [760, 445] width 93 height 14
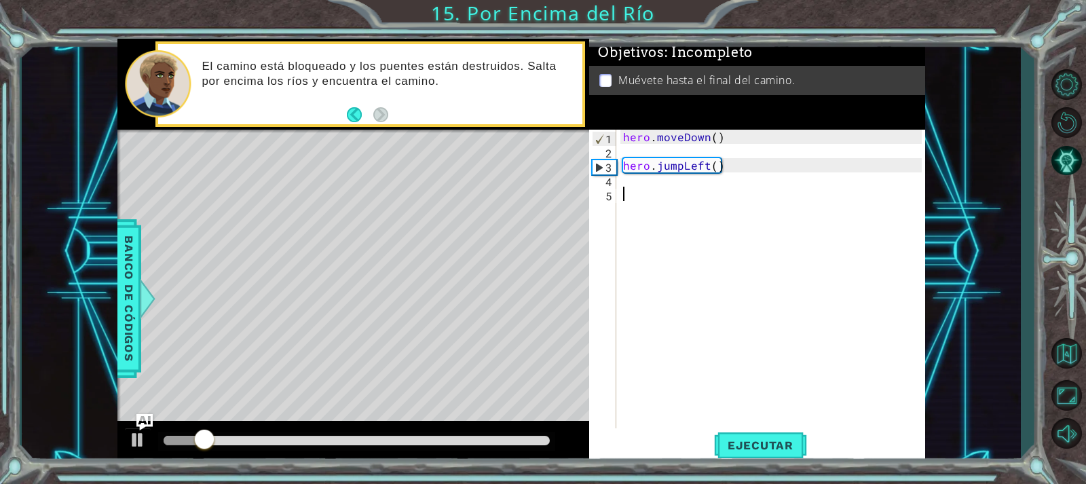
click at [719, 191] on div "hero . moveDown ( ) hero . jumpLeft ( )" at bounding box center [773, 294] width 307 height 328
click at [722, 187] on div "hero . moveDown ( ) hero . jumpLeft ( )" at bounding box center [773, 294] width 307 height 328
click at [724, 183] on div "hero . moveDown ( ) hero . jumpLeft ( )" at bounding box center [773, 294] width 307 height 328
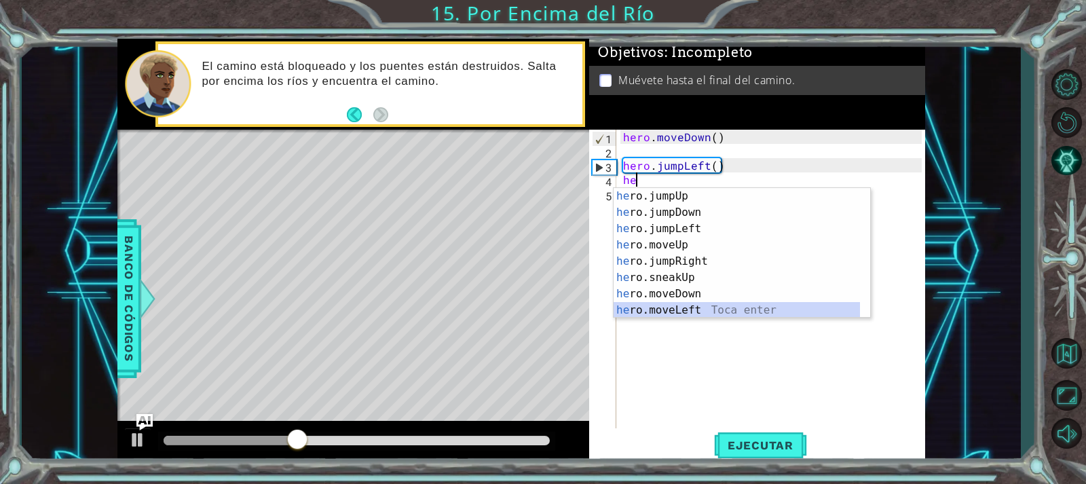
click at [694, 307] on div "he ro.jumpUp Toca enter he ro.jumpDown Toca enter he ro.jumpLeft Toca enter he …" at bounding box center [737, 269] width 246 height 163
type textarea "hero.moveLeft(1)"
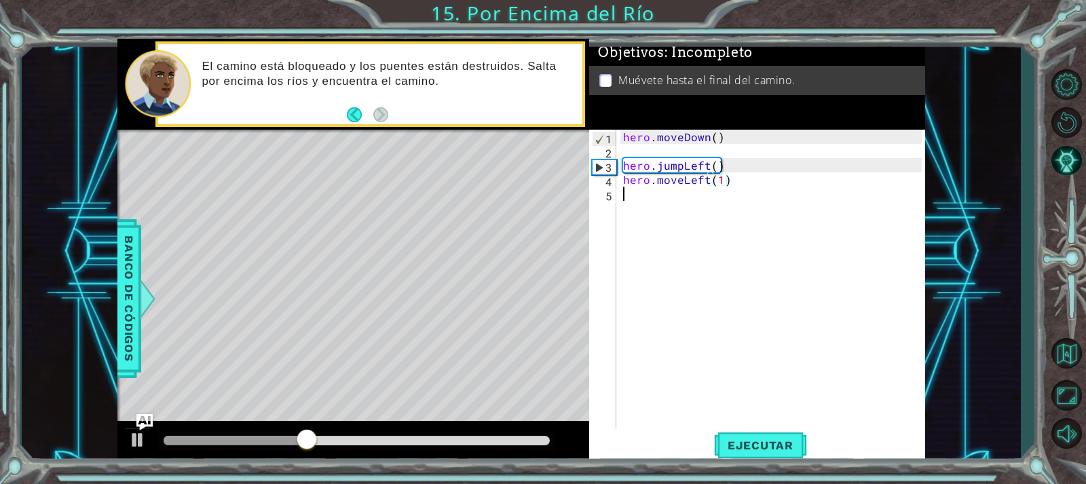
click at [720, 198] on div "hero . moveDown ( ) hero . jumpLeft ( ) hero . moveLeft ( 1 )" at bounding box center [773, 294] width 307 height 328
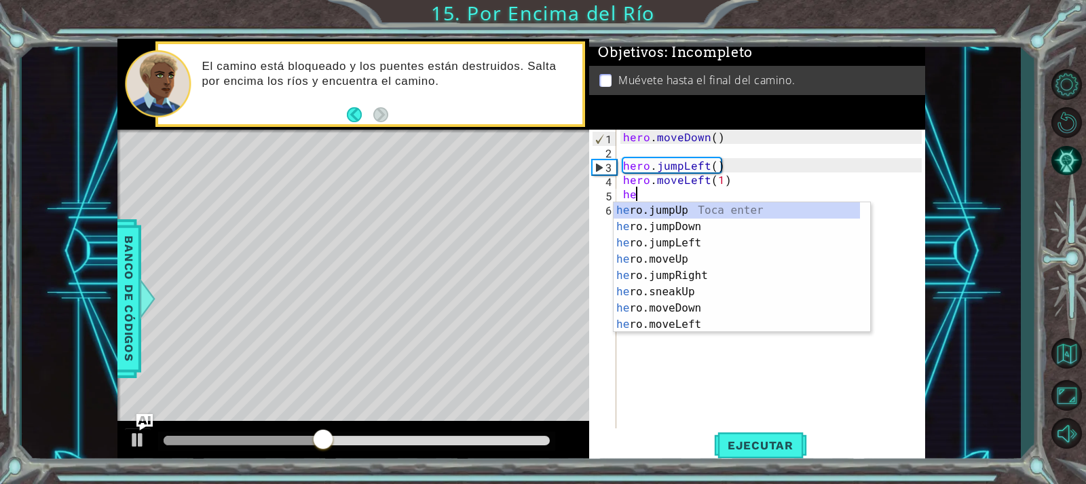
scroll to position [0, 1]
type textarea "her"
click at [755, 453] on button "Ejecutar" at bounding box center [760, 444] width 93 height 33
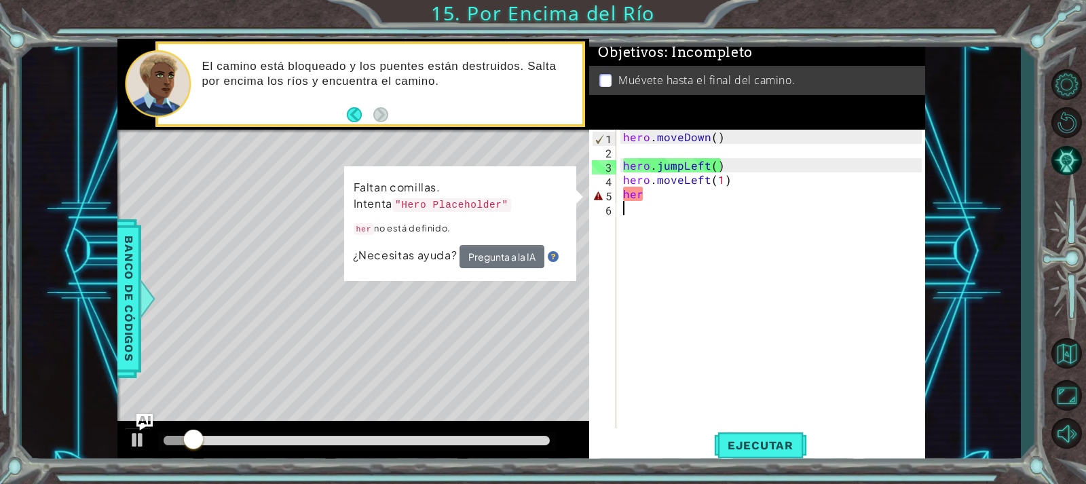
click at [679, 212] on div "hero . moveDown ( ) hero . jumpLeft ( ) hero . moveLeft ( 1 ) her" at bounding box center [773, 294] width 307 height 328
click at [681, 202] on div "hero . moveDown ( ) hero . jumpLeft ( ) hero . moveLeft ( 1 ) her" at bounding box center [773, 294] width 307 height 328
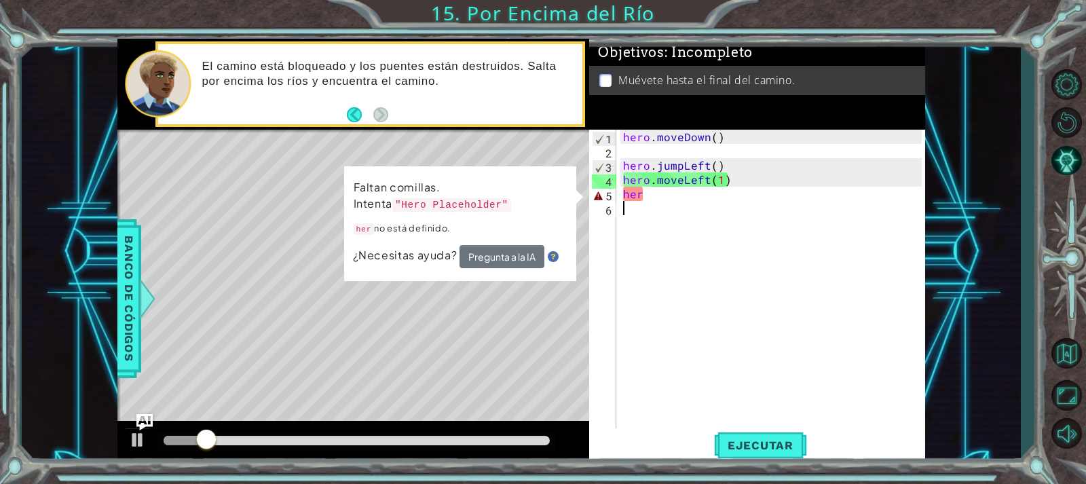
click at [688, 198] on div "hero . moveDown ( ) hero . jumpLeft ( ) hero . moveLeft ( 1 ) her" at bounding box center [773, 294] width 307 height 328
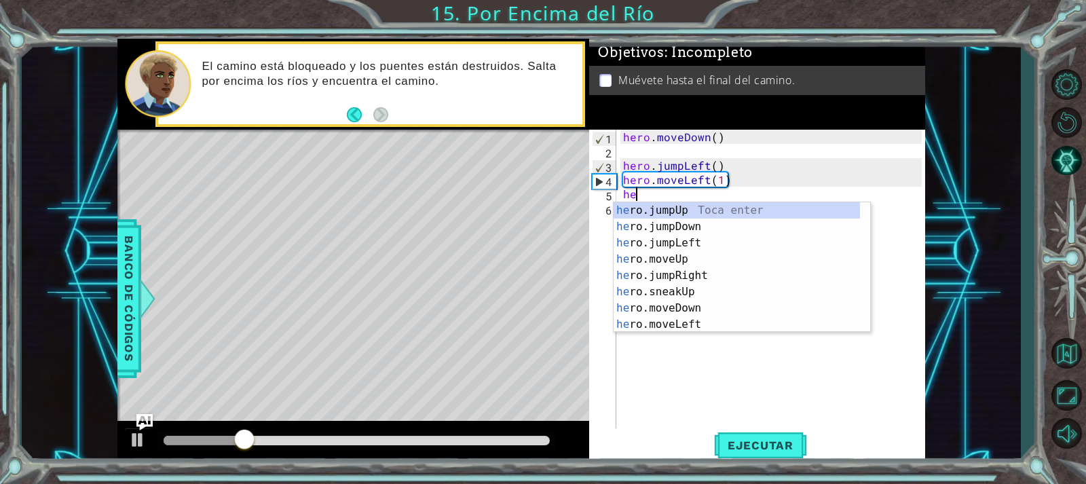
type textarea "h"
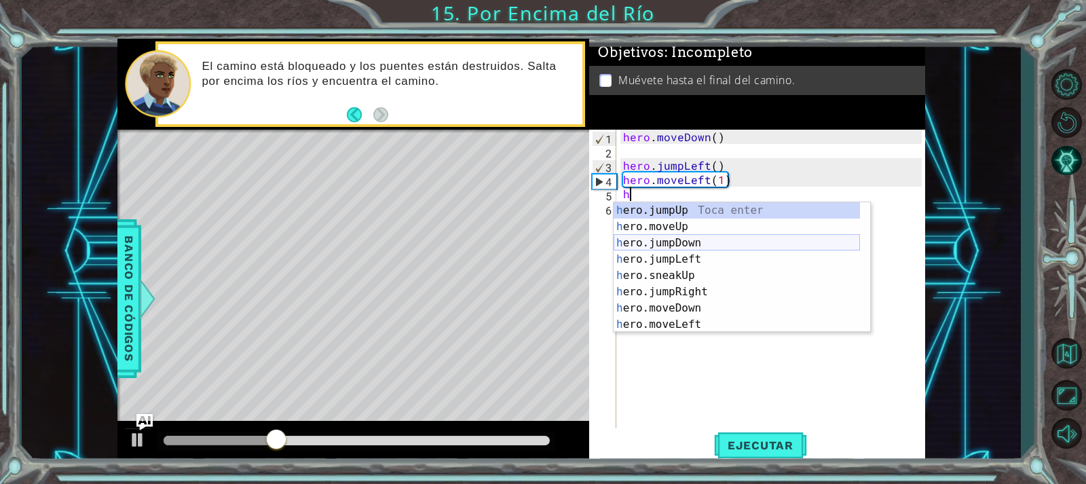
click at [658, 242] on div "h ero.jumpUp Toca enter h ero.moveUp Toca enter h ero.jumpDown Toca enter h ero…" at bounding box center [737, 283] width 246 height 163
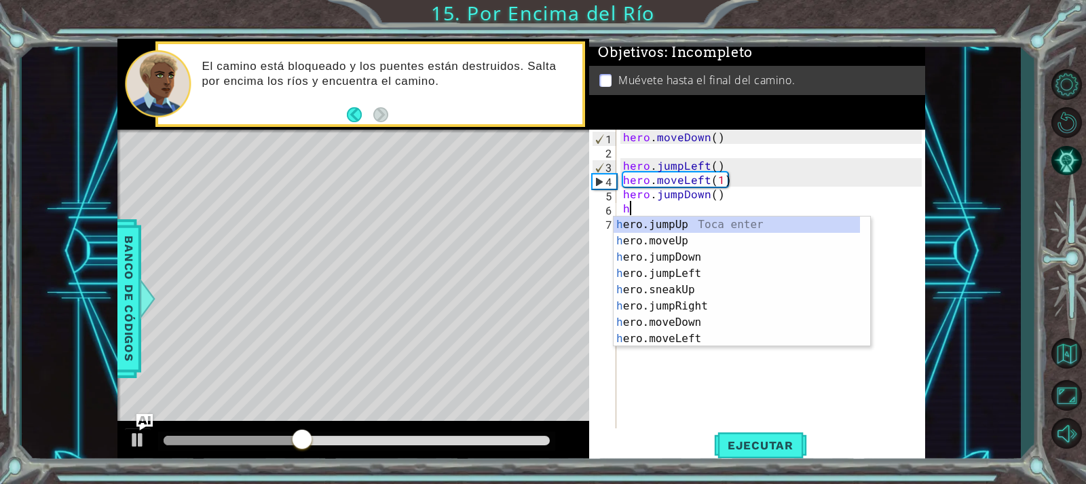
type textarea "her"
drag, startPoint x: 685, startPoint y: 294, endPoint x: 682, endPoint y: 314, distance: 19.9
click at [683, 293] on div "her o.jumpUp Toca enter her o.jumpDown Toca enter her o.jumpLeft Toca enter her…" at bounding box center [737, 298] width 246 height 163
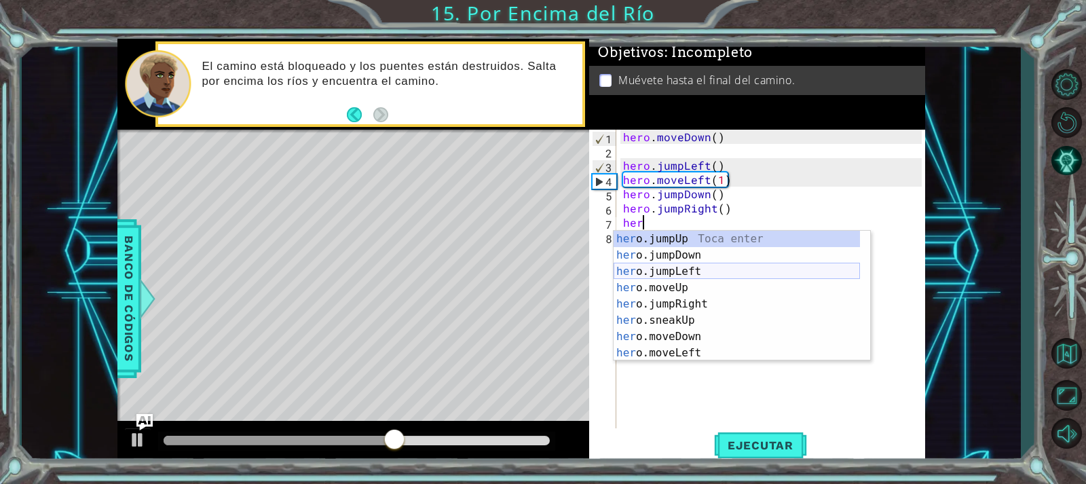
scroll to position [0, 0]
click at [709, 349] on div "her o.jumpUp Toca enter her o.jumpDown Toca enter her o.jumpLeft Toca enter her…" at bounding box center [737, 312] width 246 height 163
type textarea "hero.moveLeft(1)"
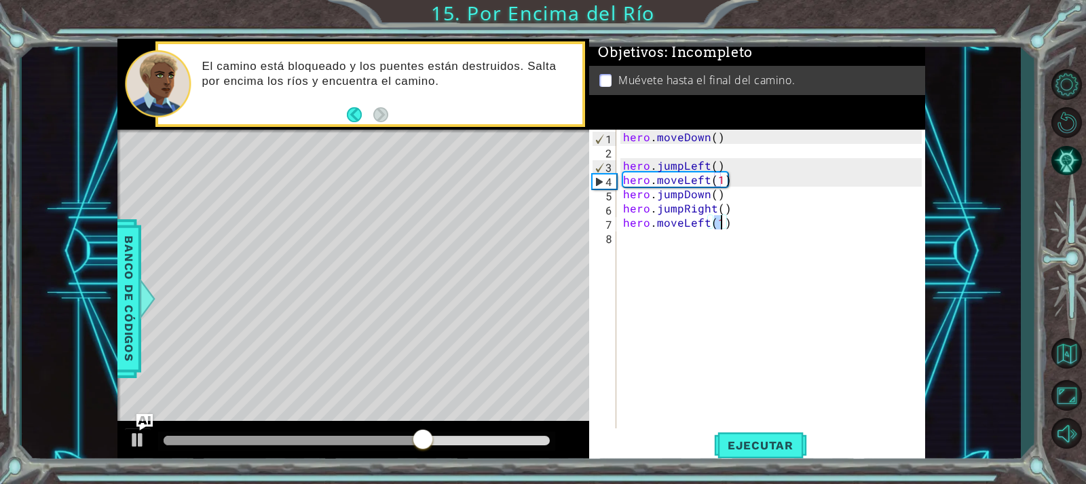
click at [702, 251] on div "hero . moveDown ( ) hero . jumpLeft ( ) hero . moveLeft ( 1 ) hero . jumpDown (…" at bounding box center [773, 294] width 307 height 328
click at [778, 449] on span "Ejecutar" at bounding box center [760, 445] width 93 height 14
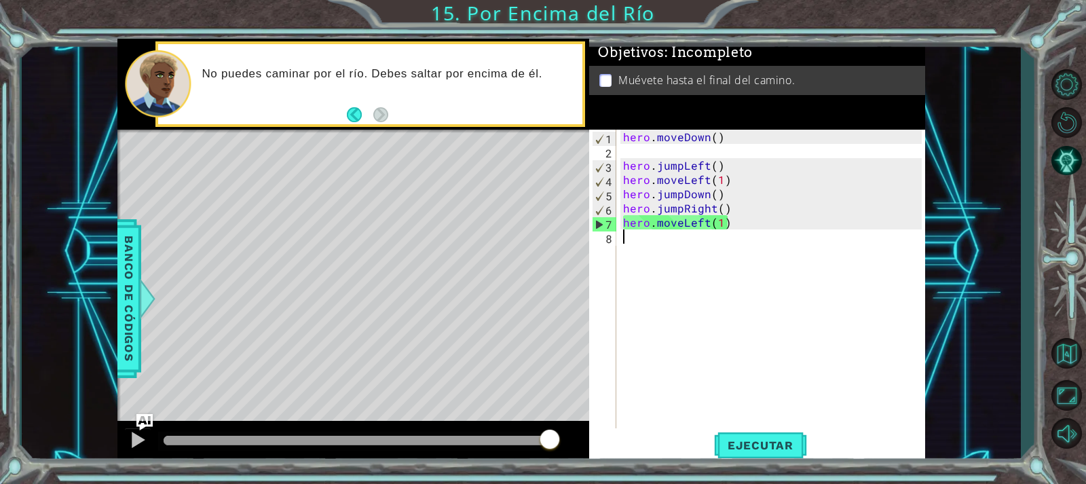
click at [709, 247] on div "hero . moveDown ( ) hero . jumpLeft ( ) hero . moveLeft ( 1 ) hero . jumpDown (…" at bounding box center [773, 294] width 307 height 328
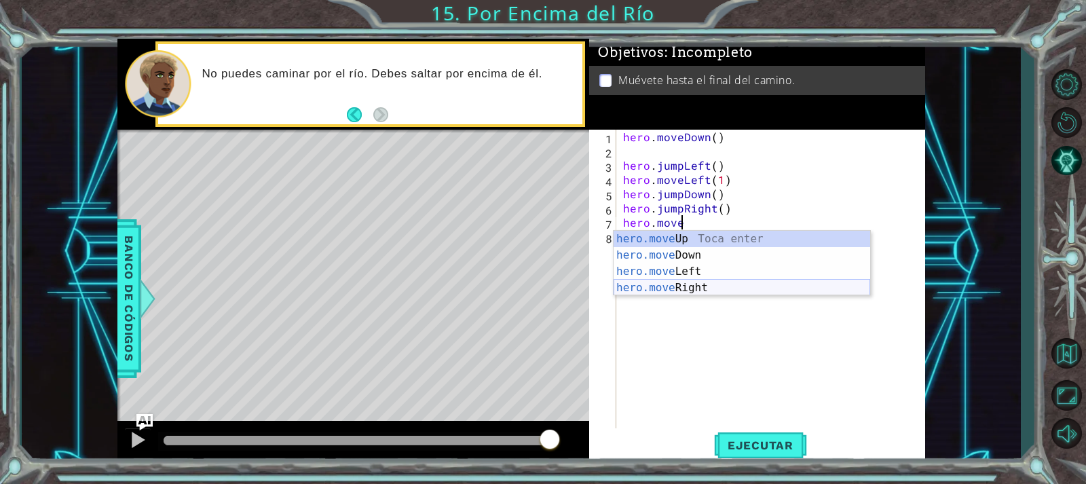
click at [696, 284] on div "hero.move Up Toca enter hero.move Down Toca enter hero.move Left Toca enter her…" at bounding box center [742, 280] width 257 height 98
type textarea "hero.moveRight(1)"
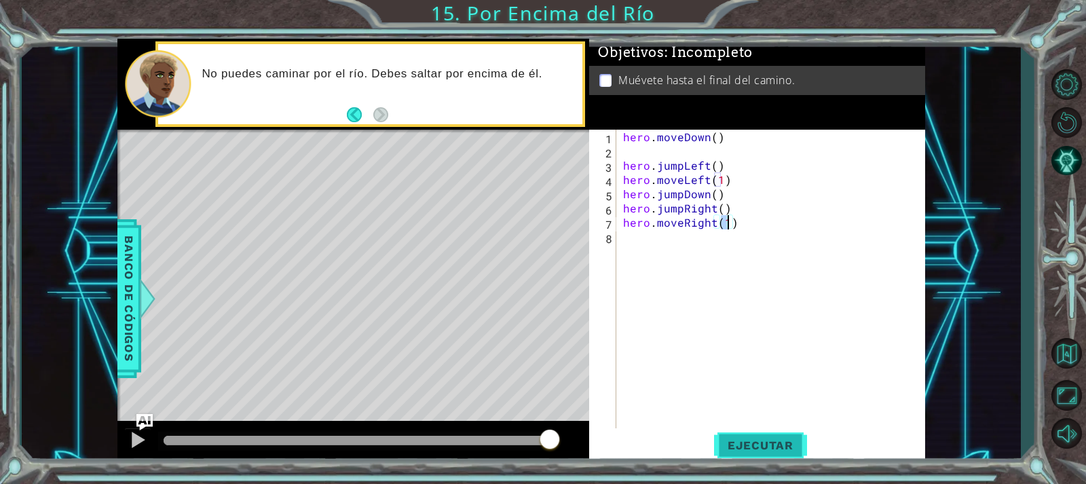
click at [755, 435] on button "Ejecutar" at bounding box center [760, 444] width 93 height 33
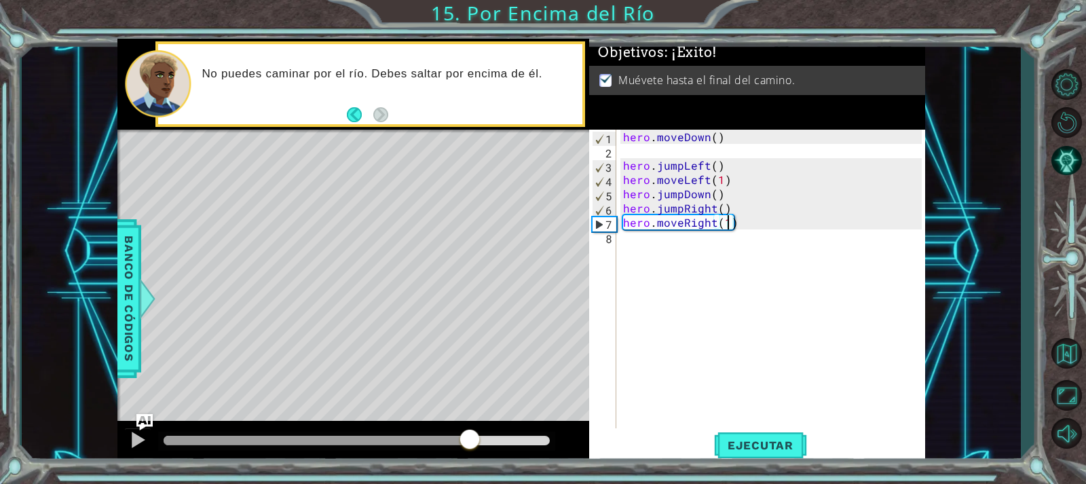
click at [468, 445] on div at bounding box center [357, 441] width 386 height 10
click at [354, 432] on div at bounding box center [356, 441] width 397 height 19
click at [362, 436] on div at bounding box center [316, 441] width 305 height 10
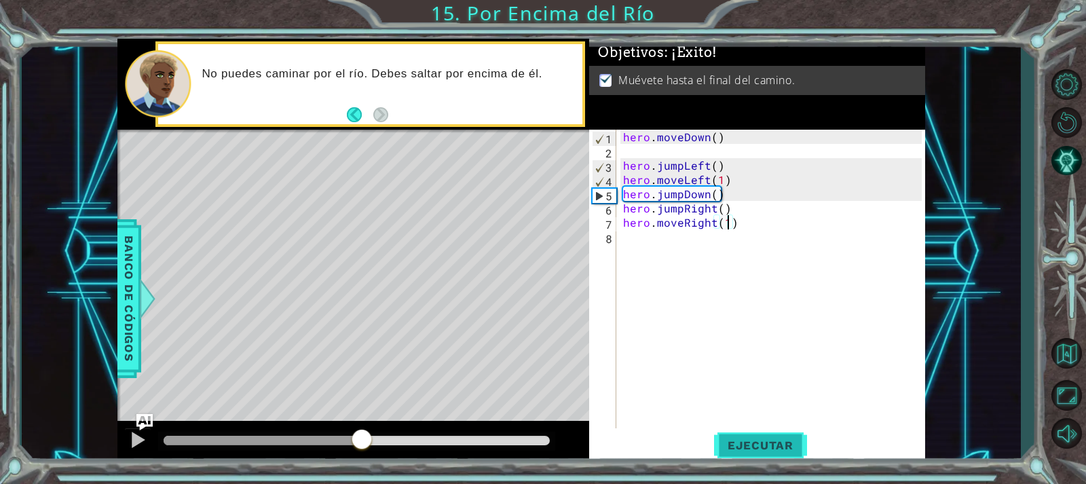
click at [797, 440] on span "Ejecutar" at bounding box center [760, 445] width 93 height 14
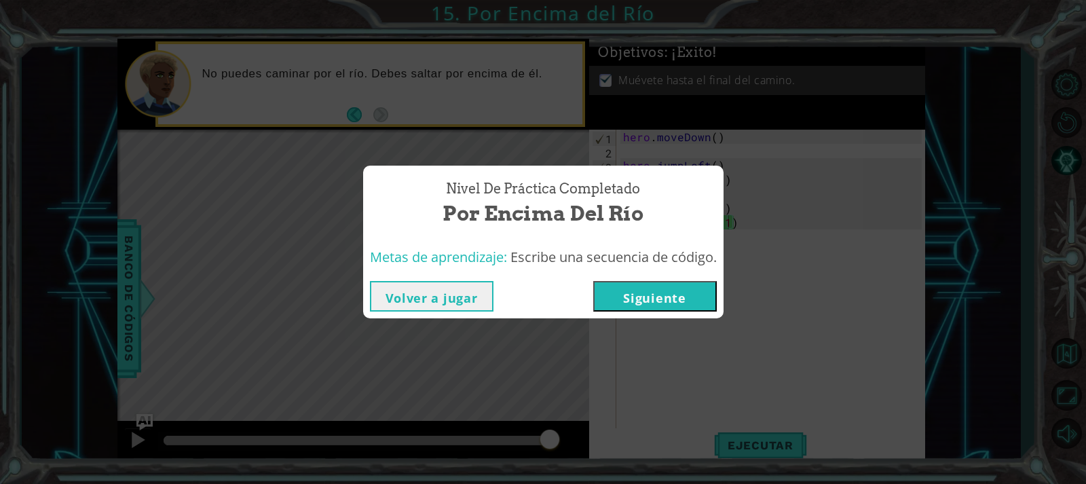
drag, startPoint x: 733, startPoint y: 240, endPoint x: 696, endPoint y: 265, distance: 44.0
click at [727, 244] on div "Nivel de práctica Completado Por Encima del Río Metas de aprendizaje: Escribe u…" at bounding box center [543, 242] width 1086 height 484
click at [696, 265] on span "Escribe una secuencia de código." at bounding box center [613, 257] width 206 height 18
click at [664, 291] on button "Siguiente" at bounding box center [655, 296] width 124 height 31
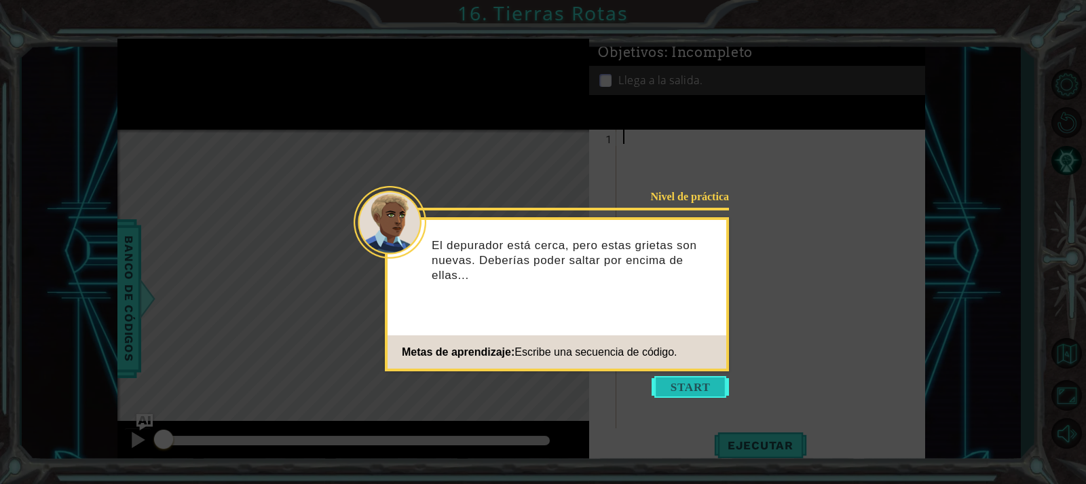
click at [666, 389] on button "Start" at bounding box center [690, 387] width 77 height 22
